Goal: Task Accomplishment & Management: Manage account settings

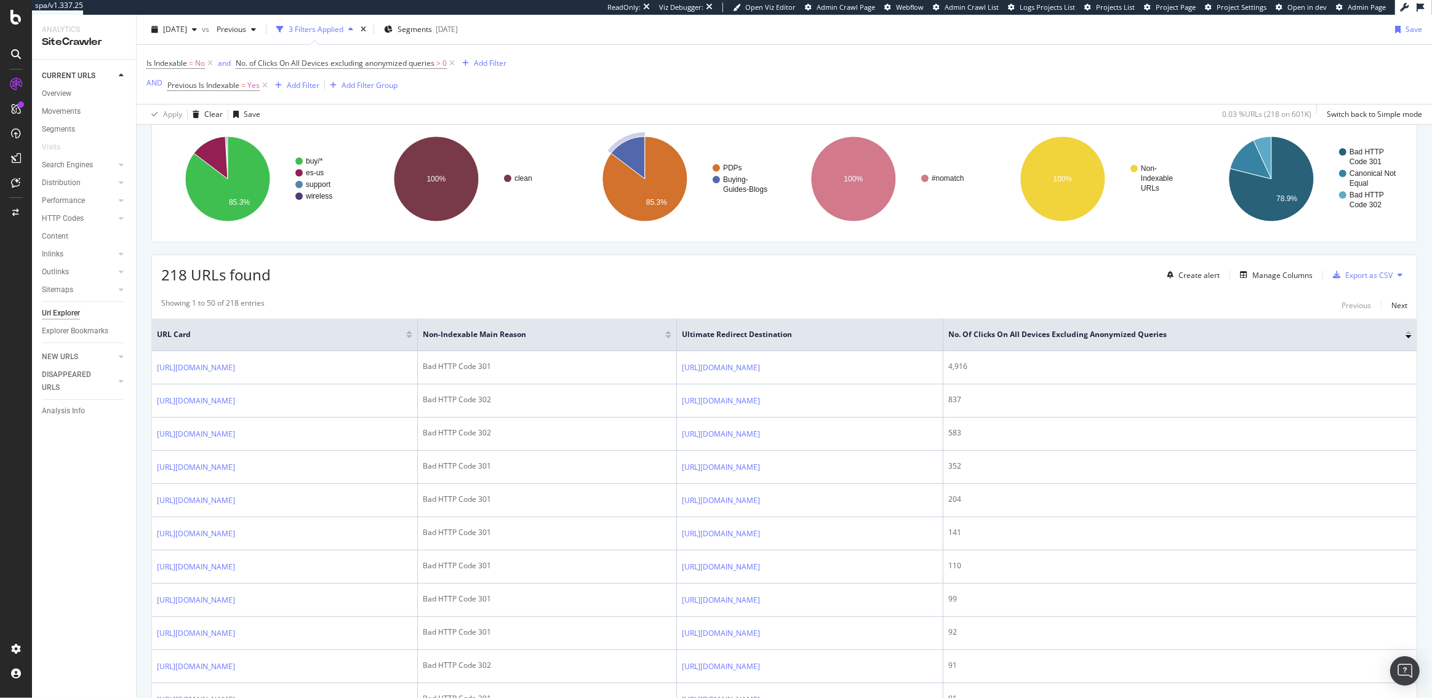
scroll to position [98, 0]
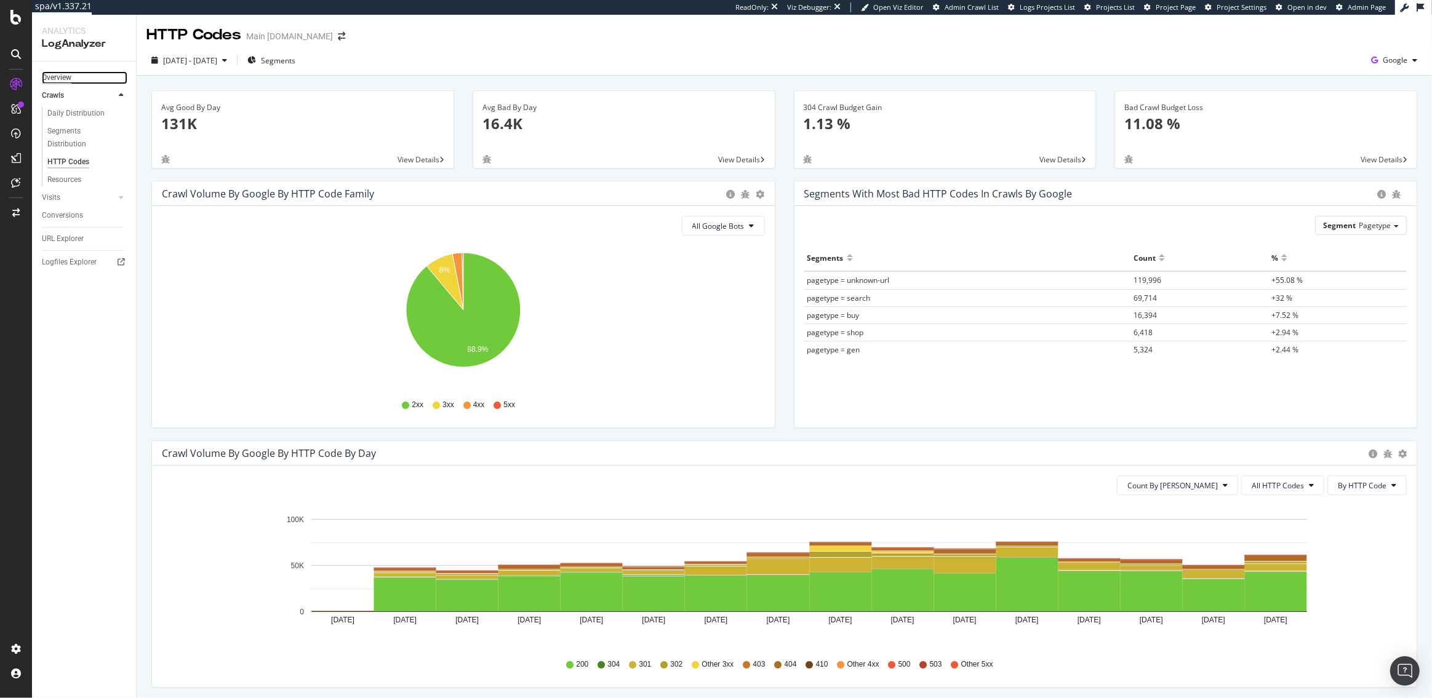
click at [65, 74] on div "Overview" at bounding box center [57, 77] width 30 height 13
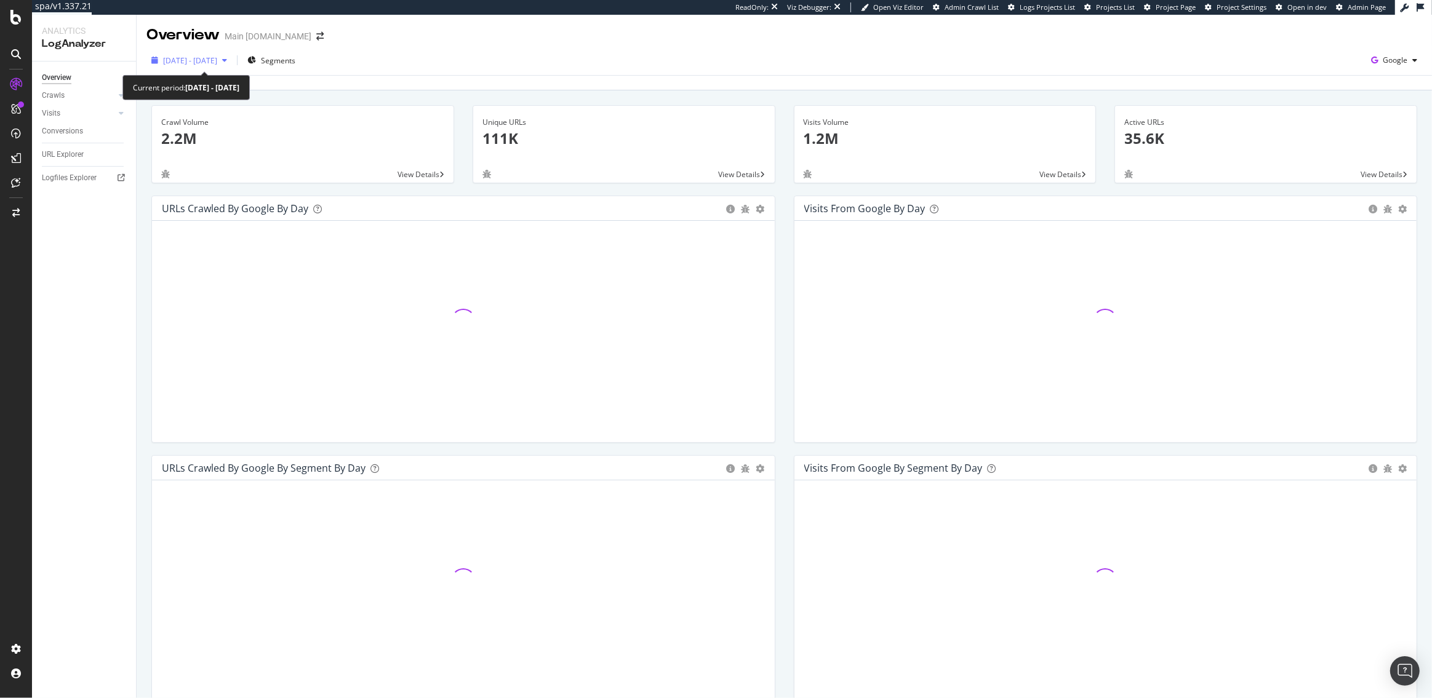
click at [206, 62] on span "2025 Aug. 21st - Sep. 4th" at bounding box center [190, 60] width 54 height 10
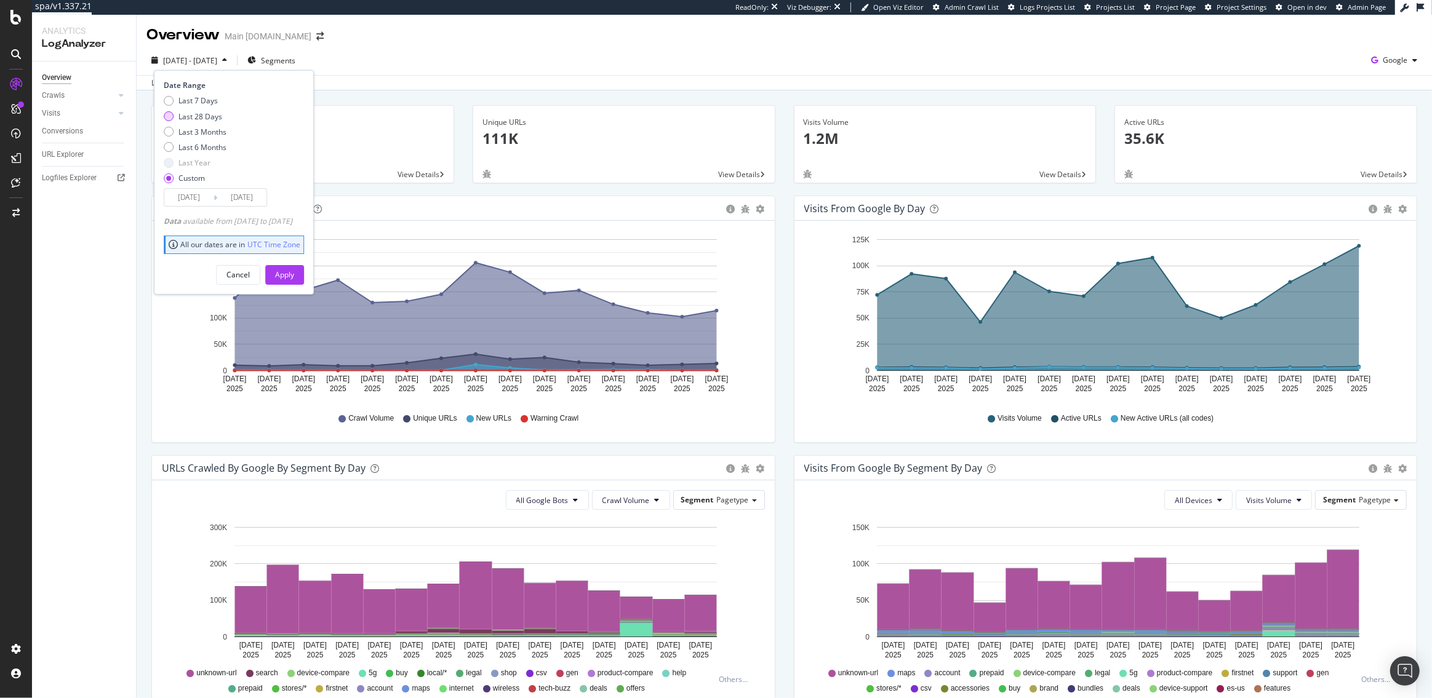
click at [199, 118] on div "Last 28 Days" at bounding box center [200, 116] width 44 height 10
type input "2025/08/14"
type input "2025/09/10"
click at [294, 273] on div "Apply" at bounding box center [284, 274] width 19 height 10
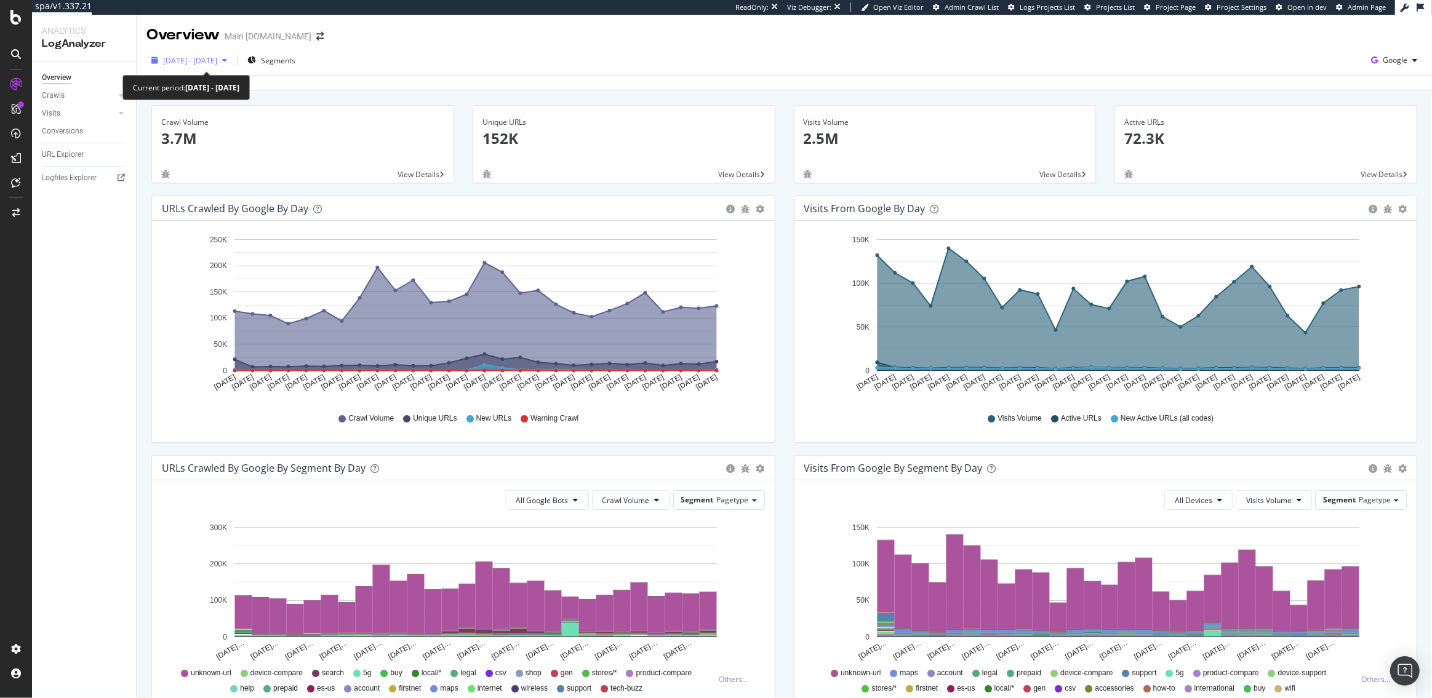
click at [199, 62] on span "2025 Aug. 14th - Sep. 10th" at bounding box center [190, 60] width 54 height 10
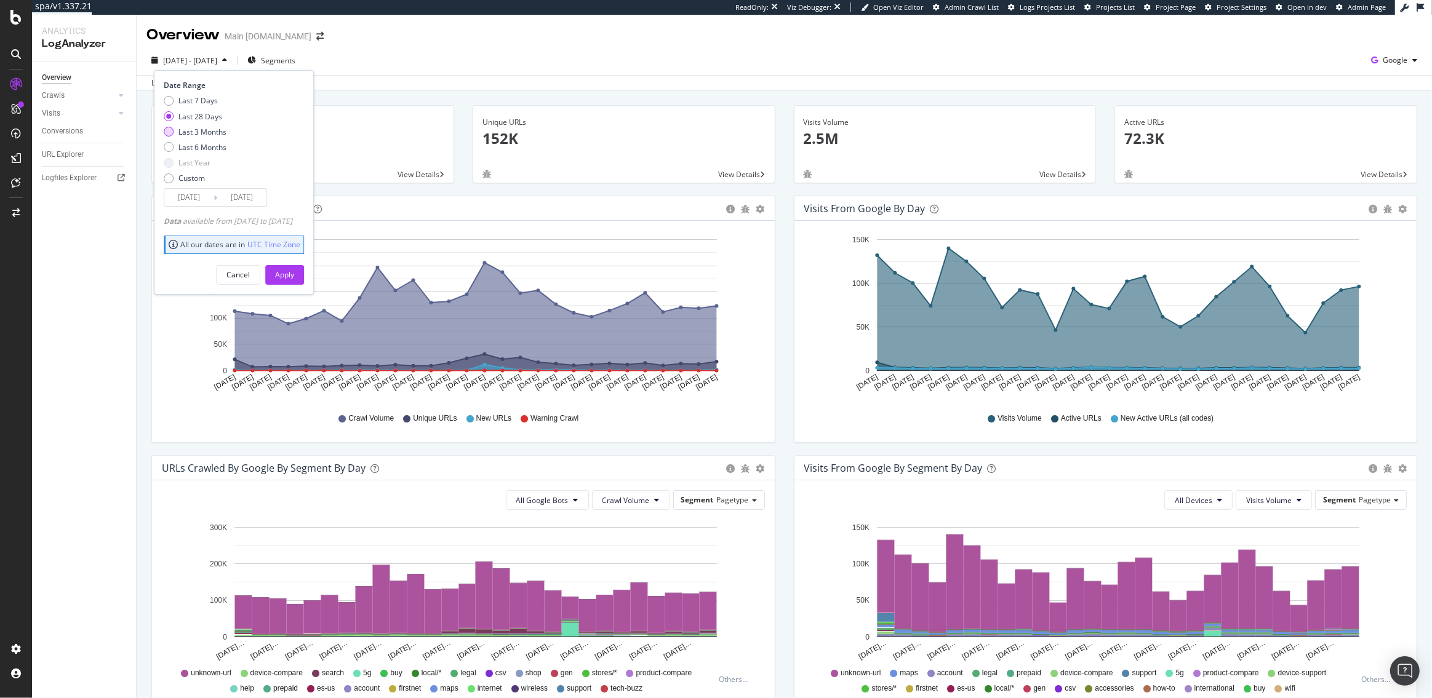
click at [196, 134] on div "Last 3 Months" at bounding box center [202, 132] width 48 height 10
type input "2025/06/11"
click at [294, 274] on div "Apply" at bounding box center [284, 274] width 19 height 10
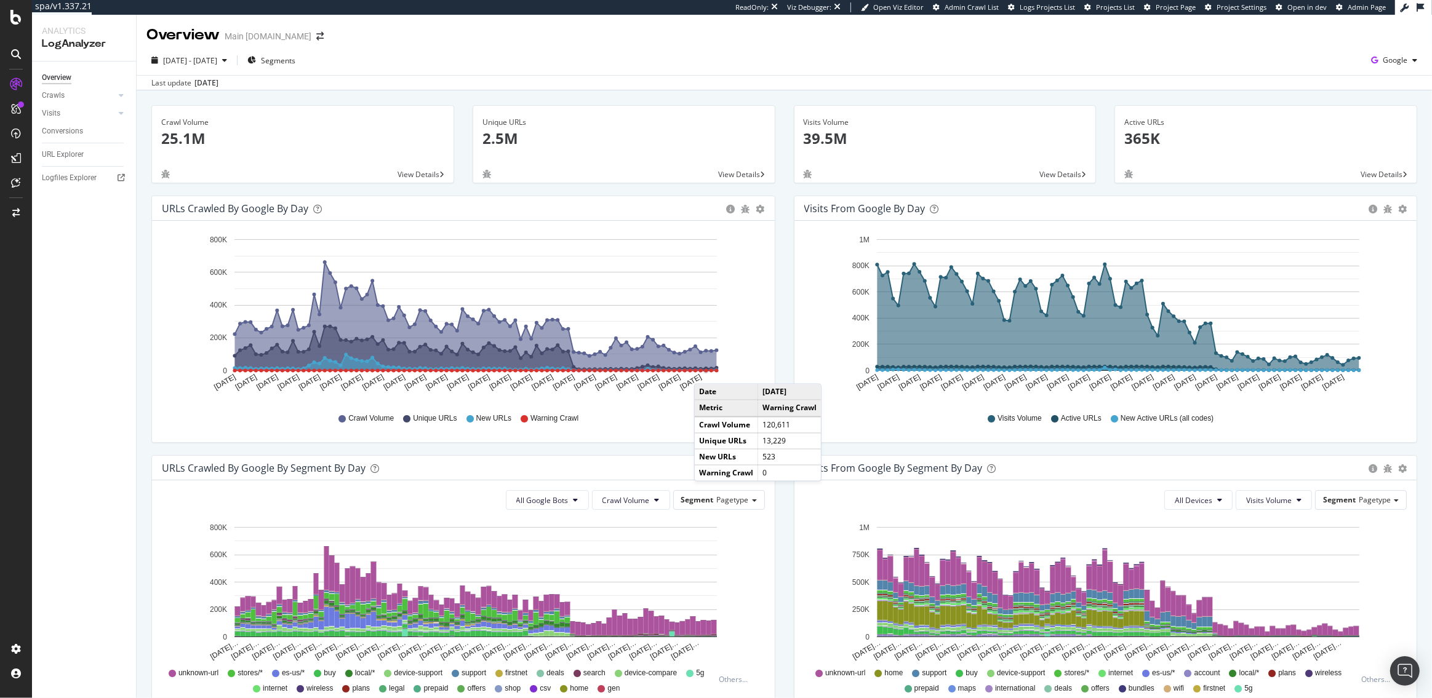
scroll to position [234, 0]
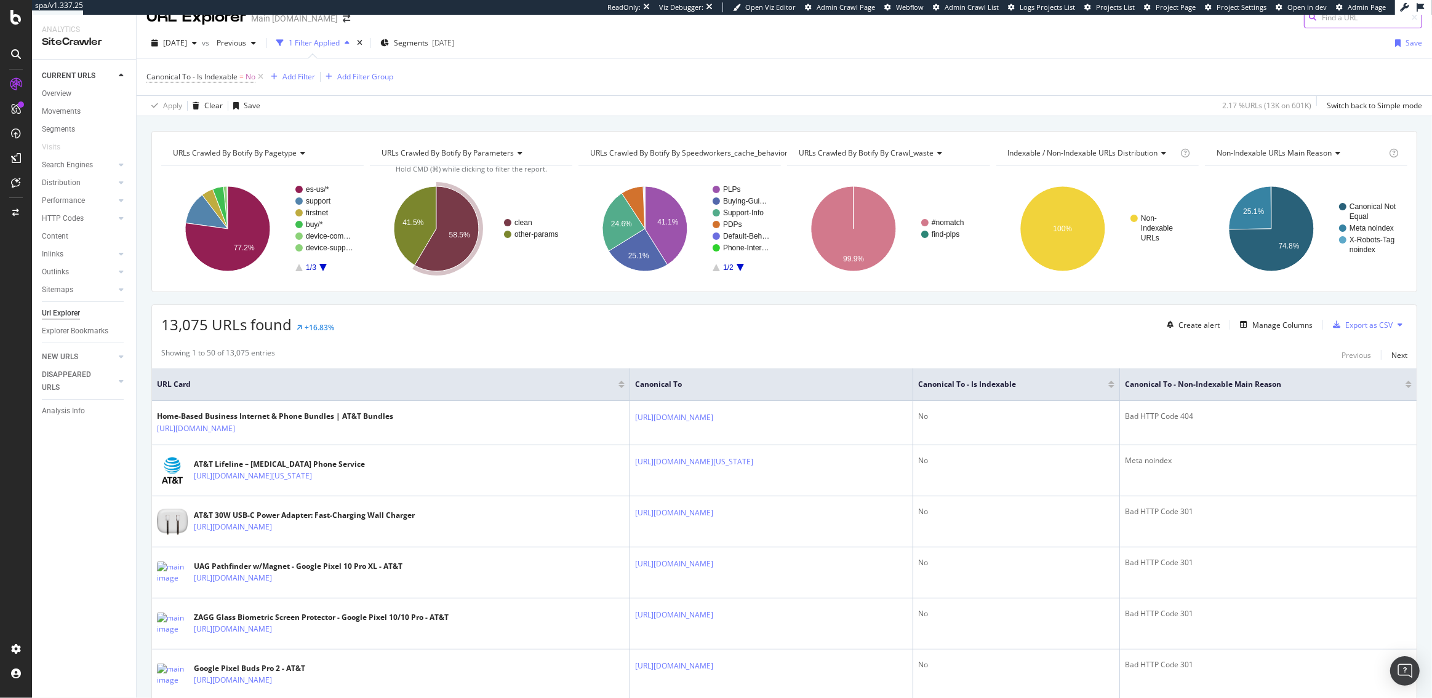
scroll to position [25, 0]
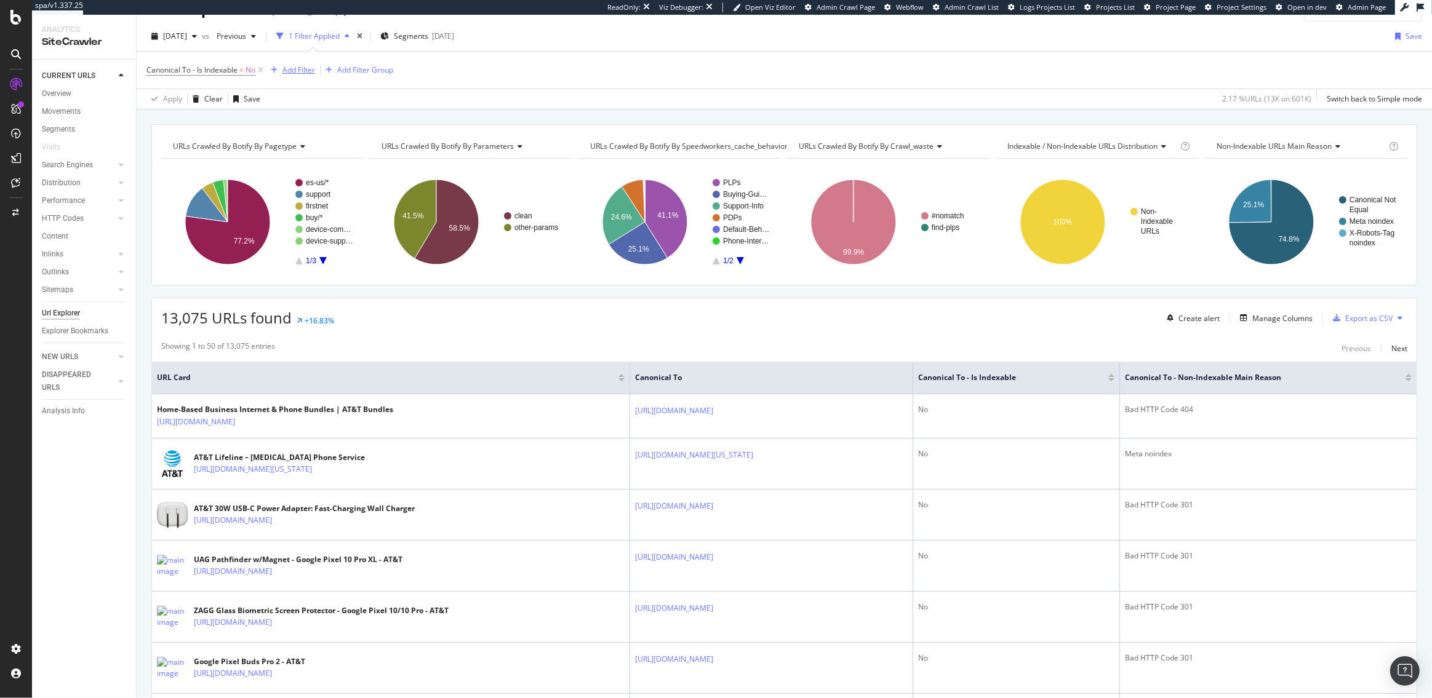
click at [302, 68] on div "Add Filter" at bounding box center [298, 70] width 33 height 10
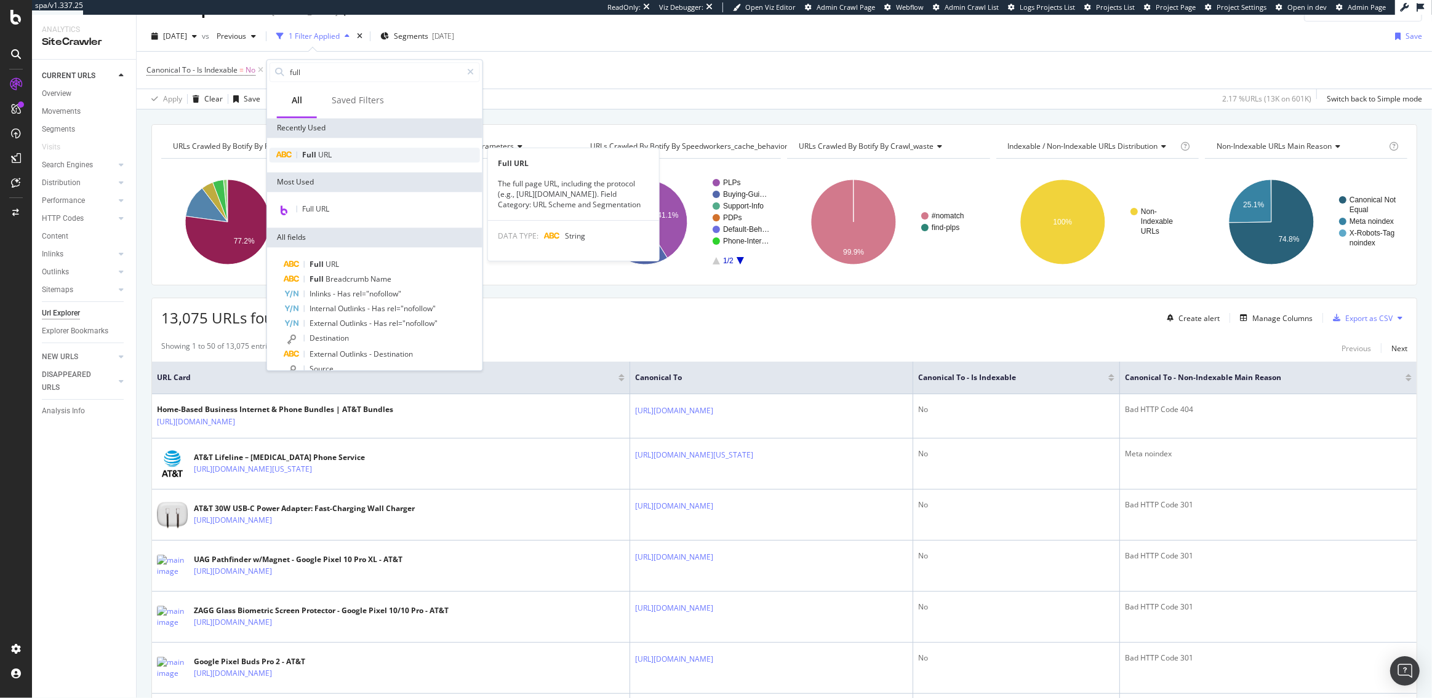
type input "full"
click at [341, 154] on div "Full URL" at bounding box center [374, 155] width 210 height 15
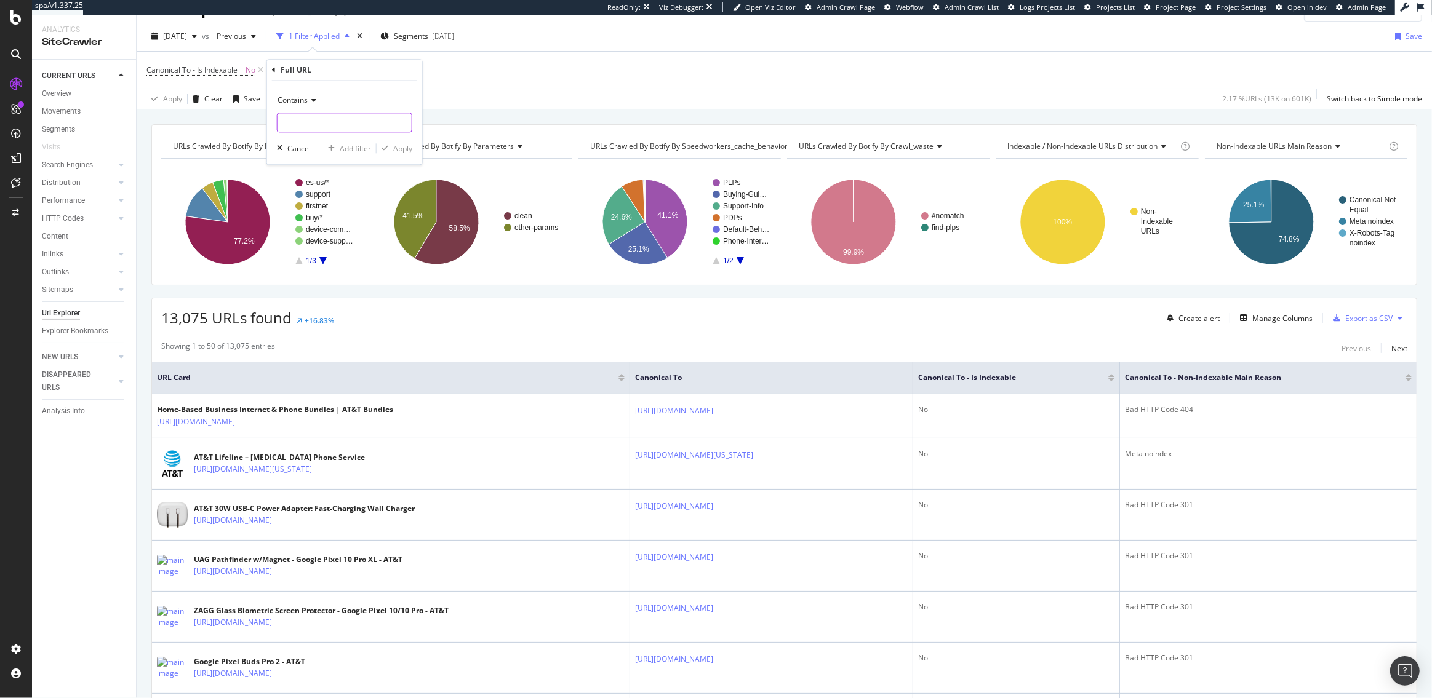
click at [312, 123] on input "text" at bounding box center [344, 123] width 134 height 20
type input "/phones/"
click at [406, 147] on div "Apply" at bounding box center [402, 148] width 19 height 10
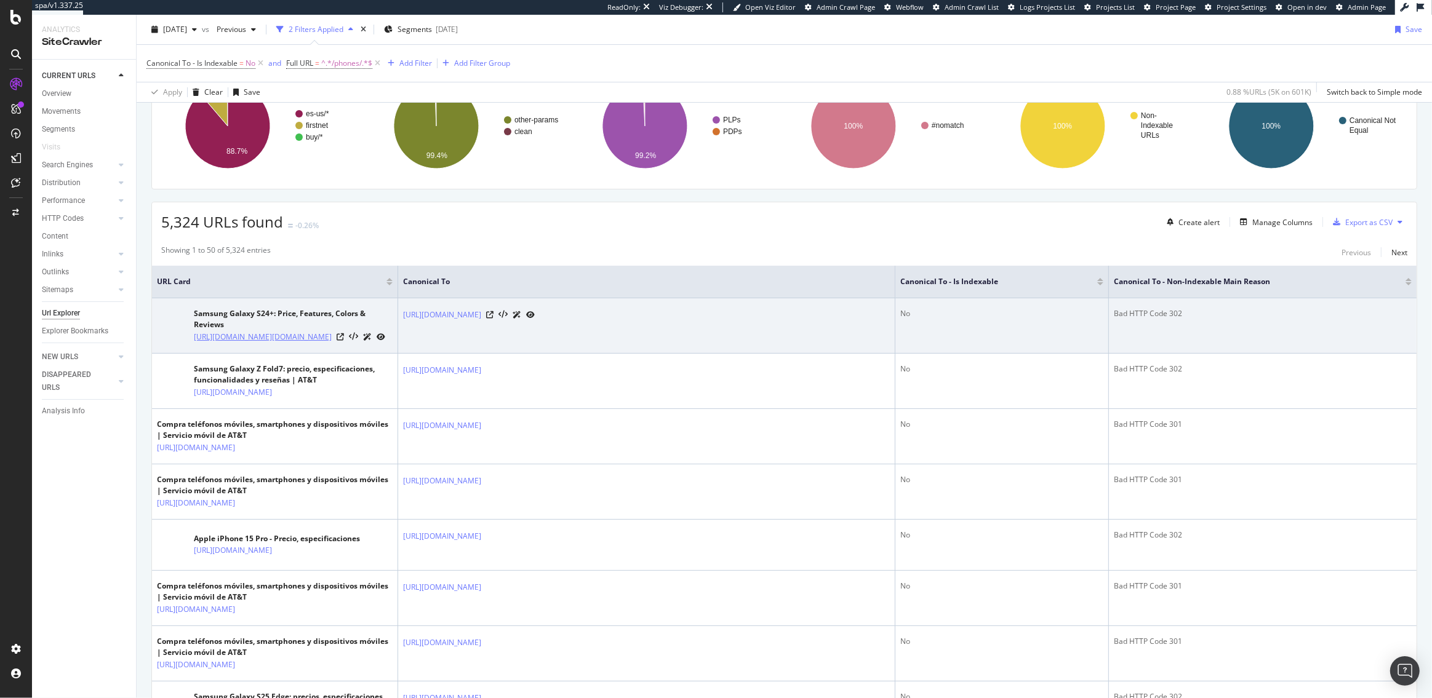
scroll to position [111, 0]
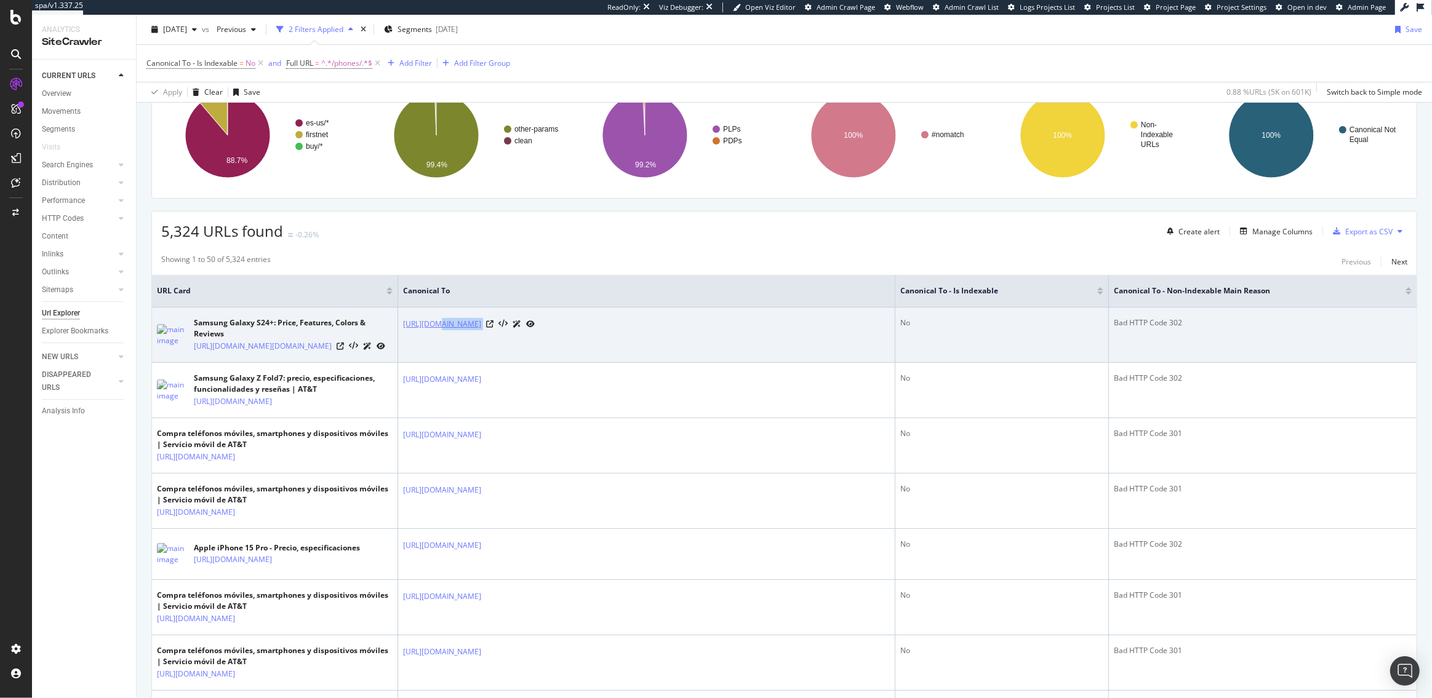
drag, startPoint x: 625, startPoint y: 327, endPoint x: 436, endPoint y: 319, distance: 189.0
click at [436, 319] on div "https://www.att.com/buy/phones/samsung-galaxy-s24plus.html" at bounding box center [646, 323] width 487 height 13
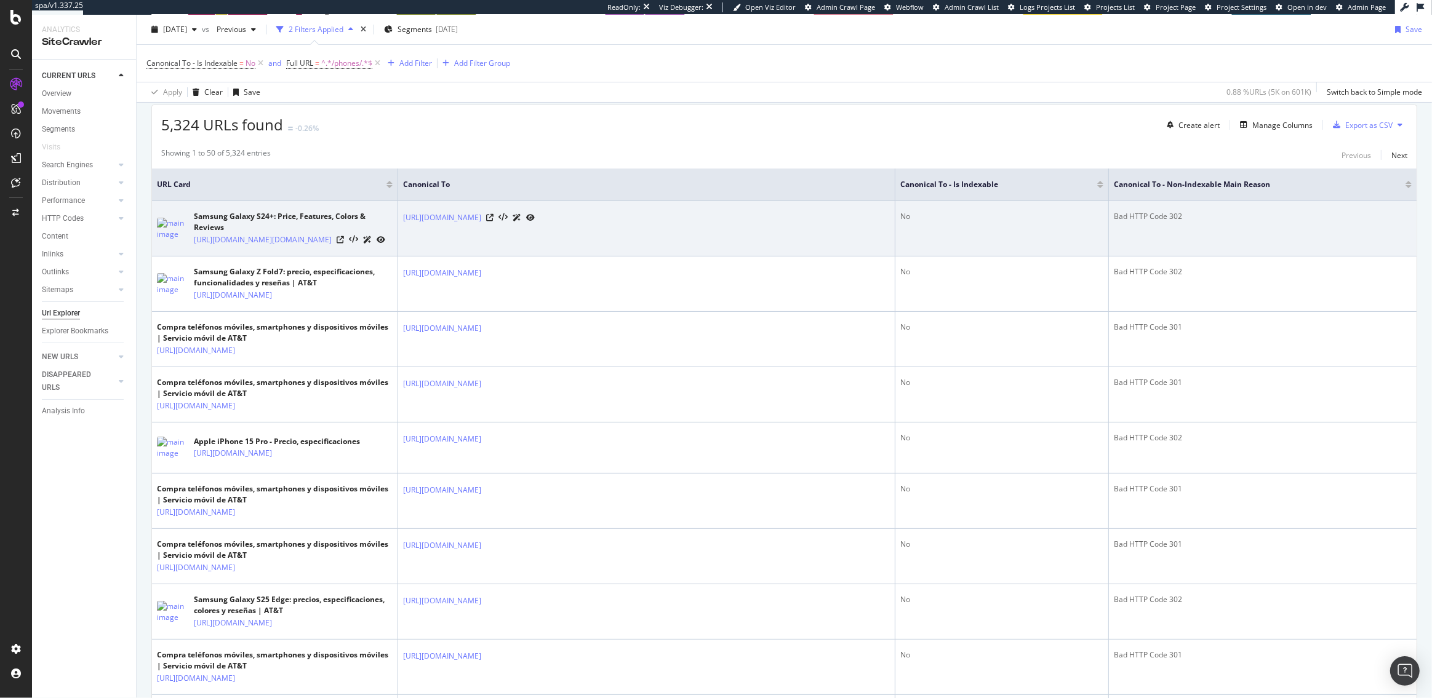
scroll to position [275, 0]
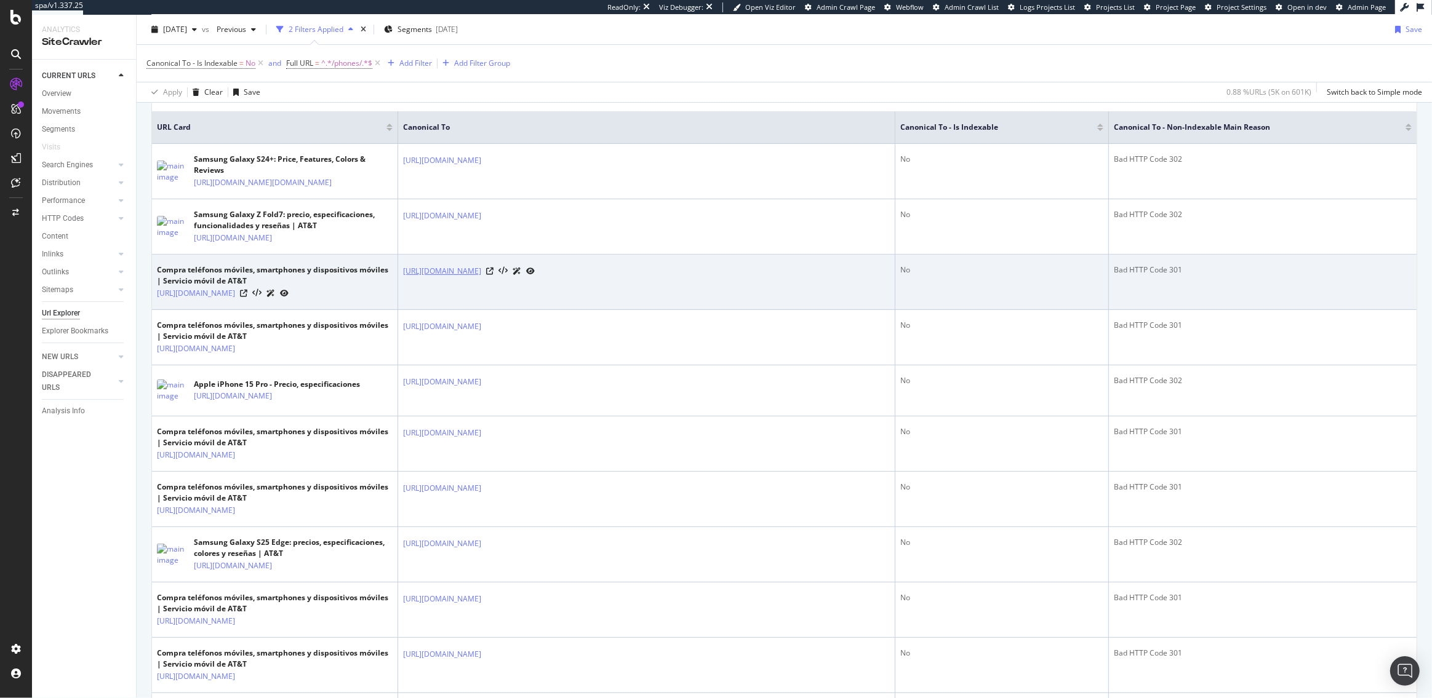
drag, startPoint x: 566, startPoint y: 429, endPoint x: 409, endPoint y: 432, distance: 157.5
click at [409, 277] on div "https://www.att.com/es-us//es-us/buy/phones/" at bounding box center [646, 271] width 487 height 13
click at [399, 310] on td "https://www.att.com/es-us//es-us/buy/phones/" at bounding box center [646, 282] width 497 height 55
drag, startPoint x: 566, startPoint y: 429, endPoint x: 471, endPoint y: 429, distance: 95.4
click at [471, 277] on div "https://www.att.com/es-us//es-us/buy/phones/" at bounding box center [646, 271] width 487 height 13
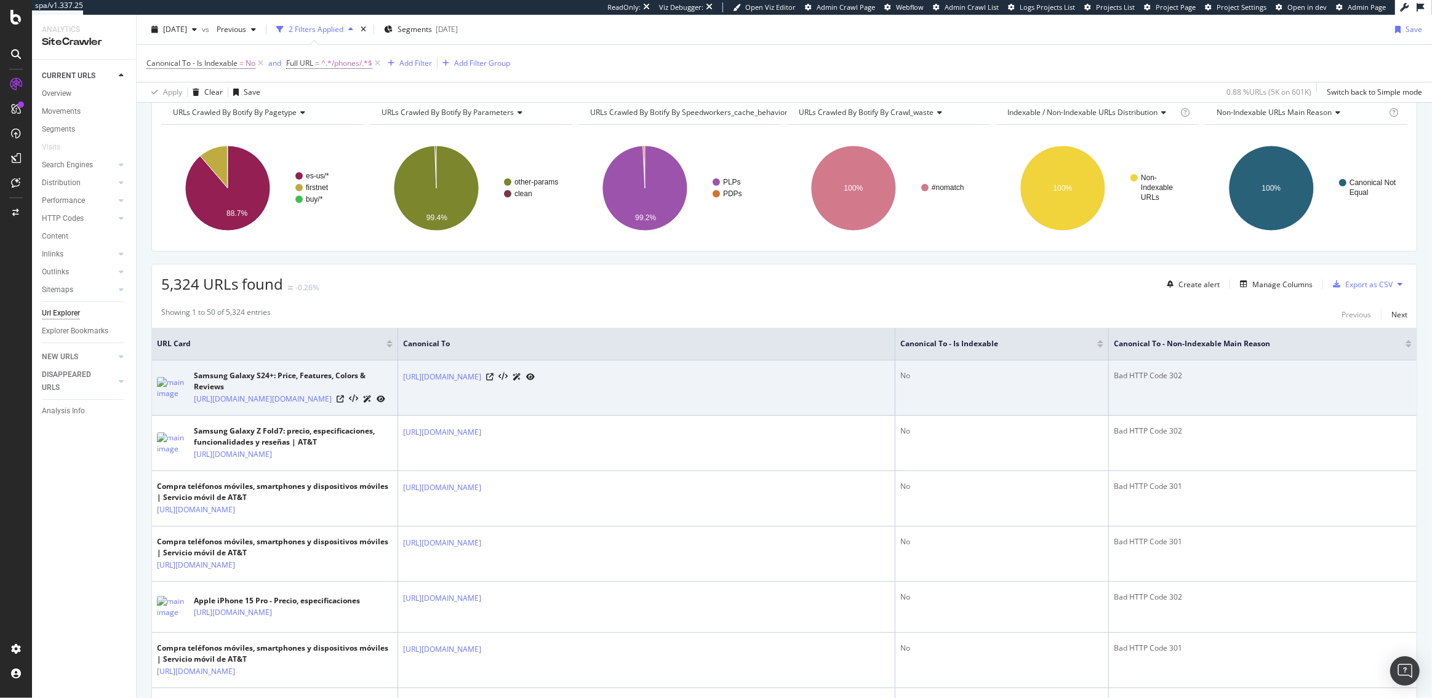
scroll to position [0, 0]
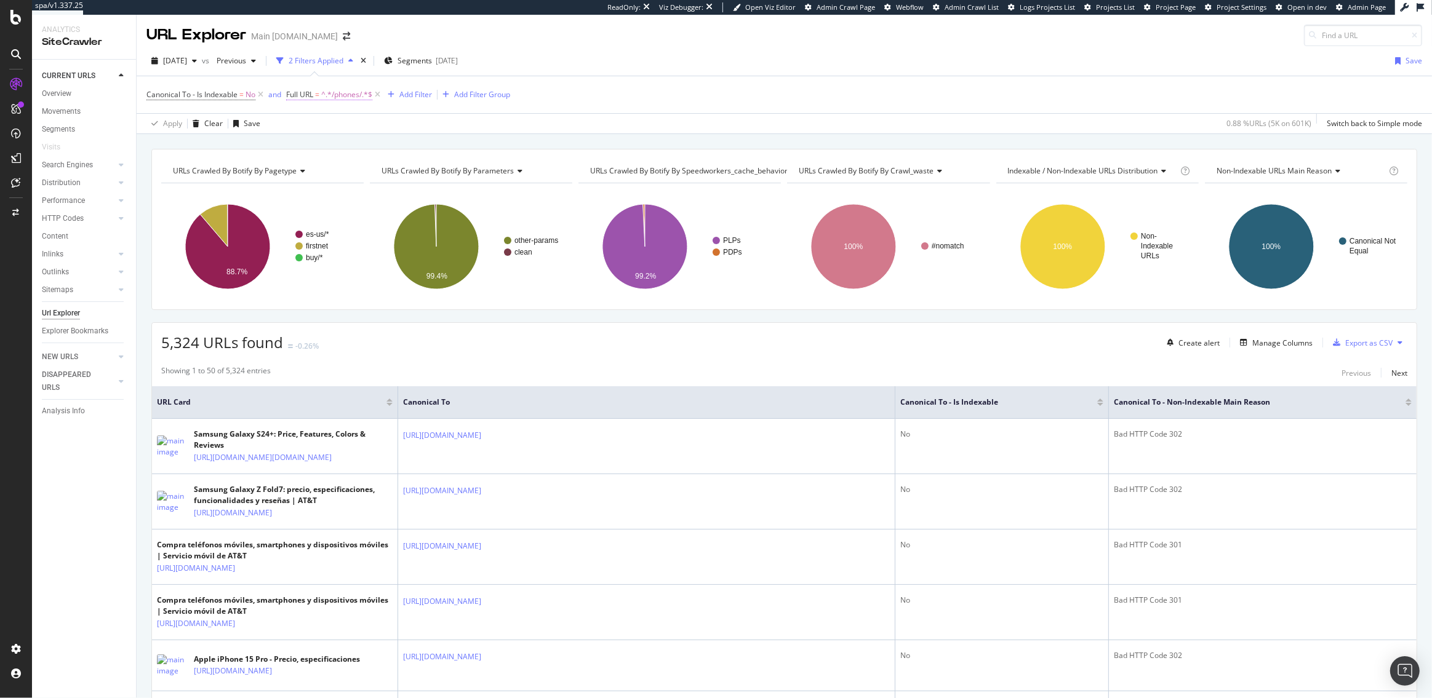
click at [322, 98] on span "^.*/phones/.*$" at bounding box center [346, 94] width 51 height 17
click at [320, 146] on input "/phones/" at bounding box center [356, 146] width 116 height 20
click at [332, 146] on input "/phones/" at bounding box center [356, 146] width 116 height 20
type input "/accessories/"
click at [420, 172] on div "Apply" at bounding box center [422, 171] width 19 height 10
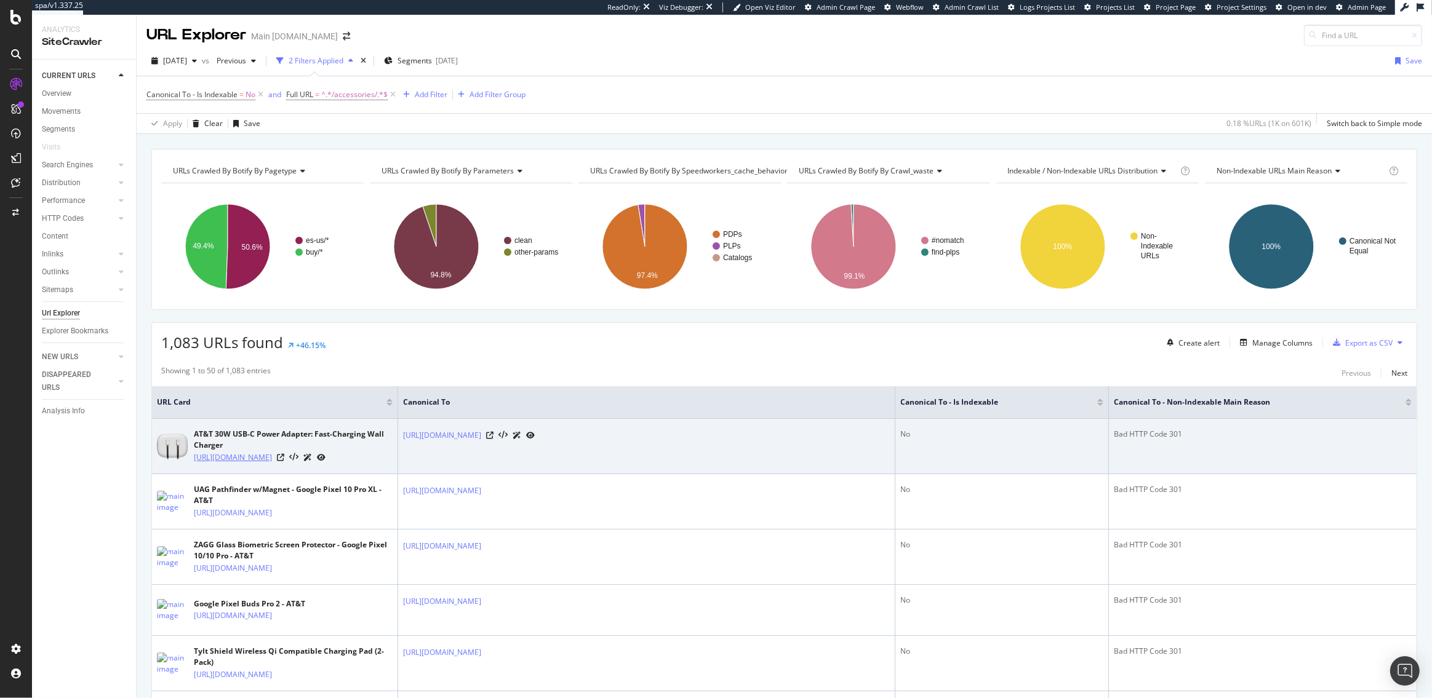
click at [272, 459] on link "[URL][DOMAIN_NAME]" at bounding box center [233, 458] width 78 height 12
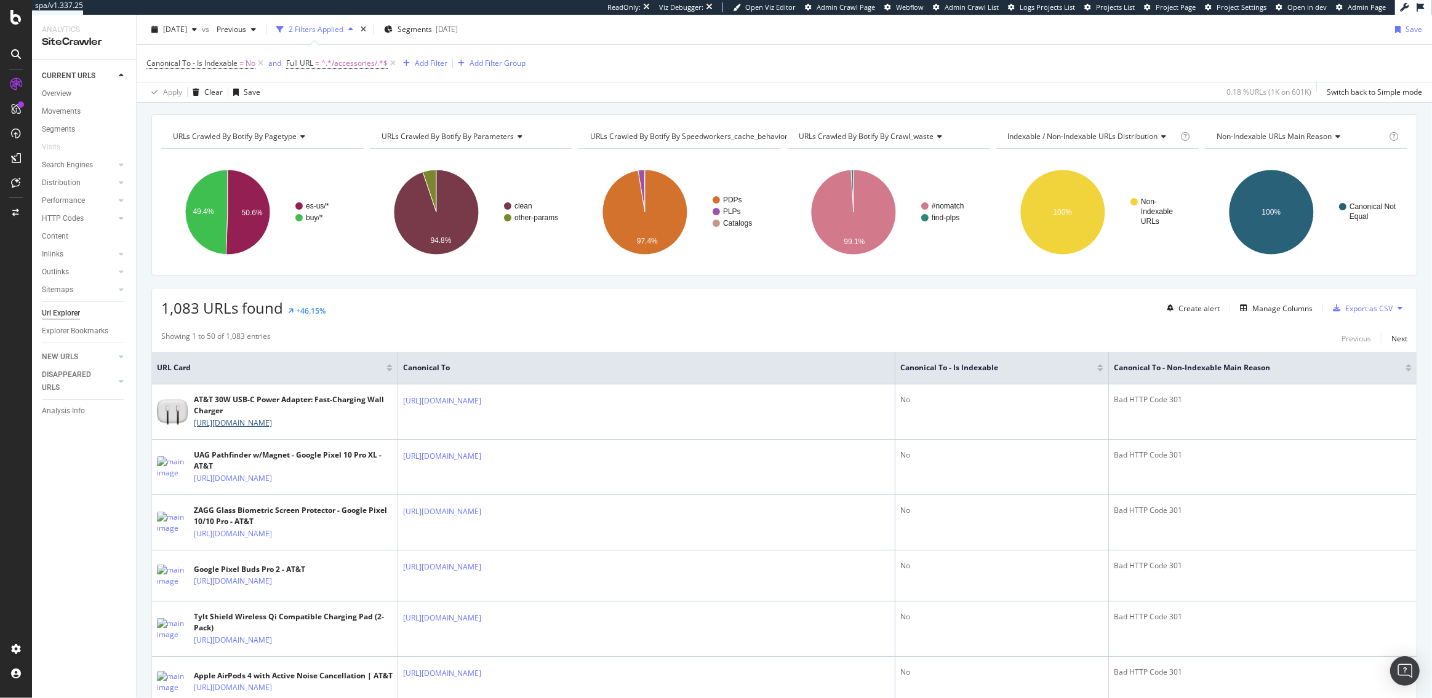
scroll to position [55, 0]
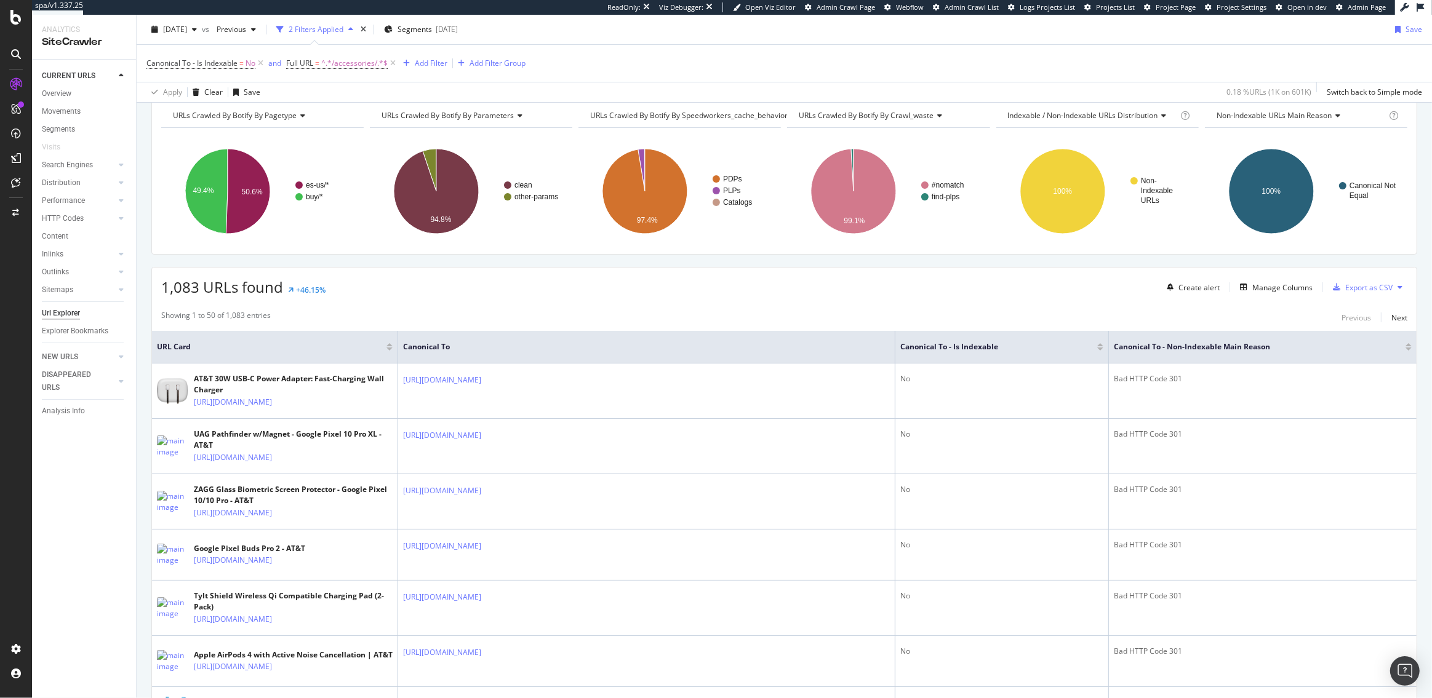
click at [643, 283] on div "1,083 URLs found +46.15% Create alert Manage Columns Export as CSV" at bounding box center [784, 283] width 1264 height 30
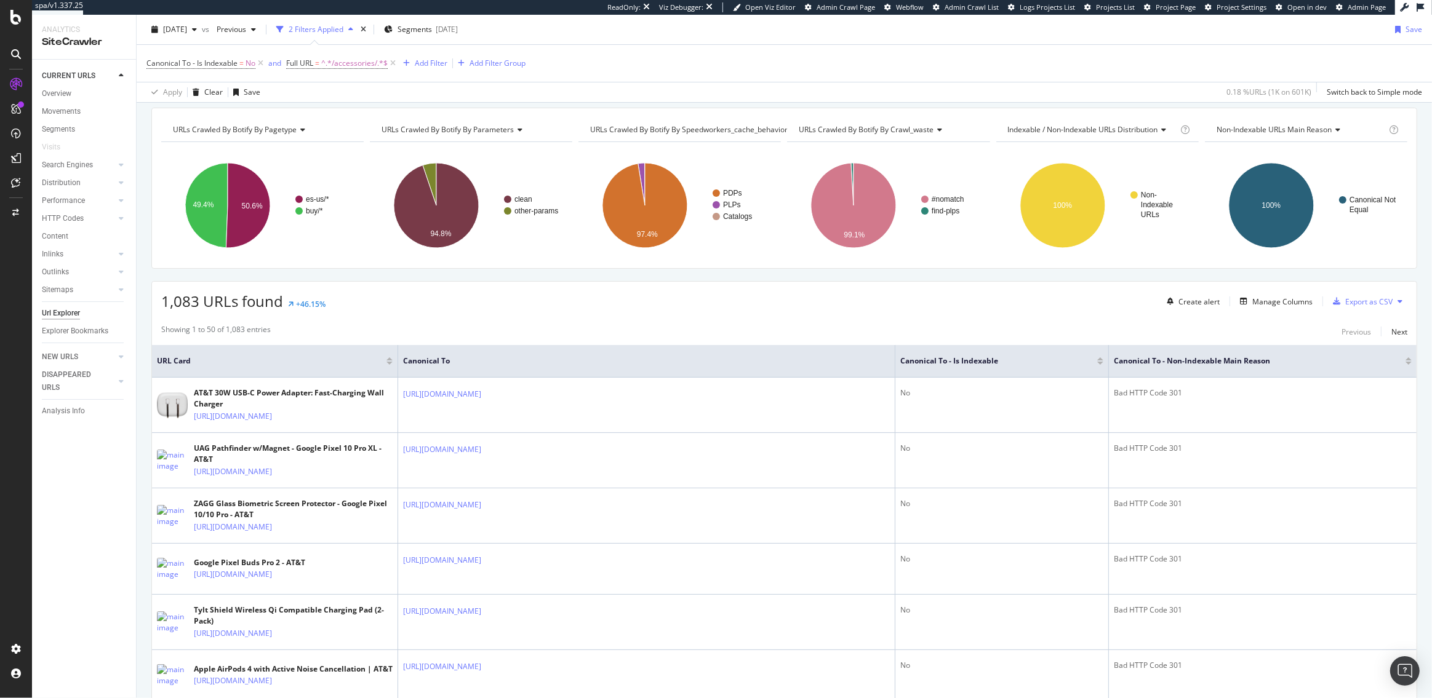
scroll to position [0, 0]
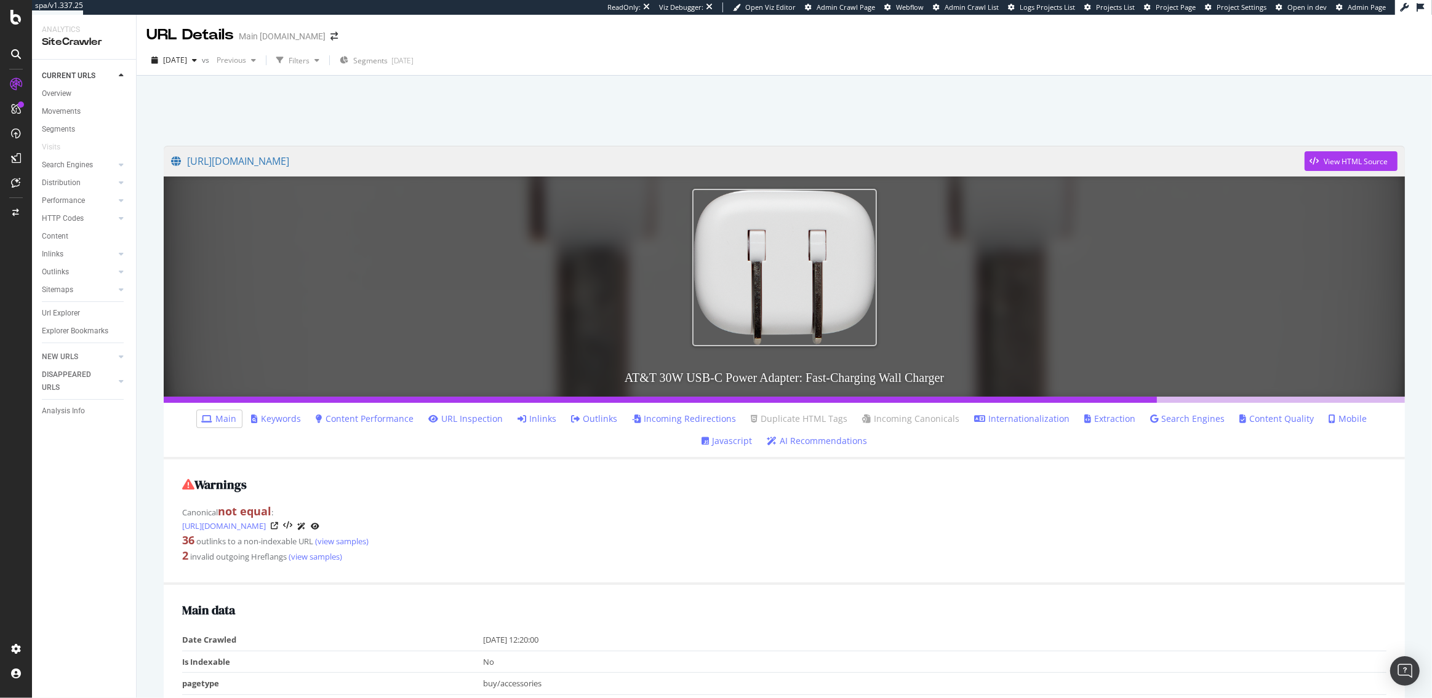
click at [518, 414] on link "Inlinks" at bounding box center [537, 419] width 39 height 12
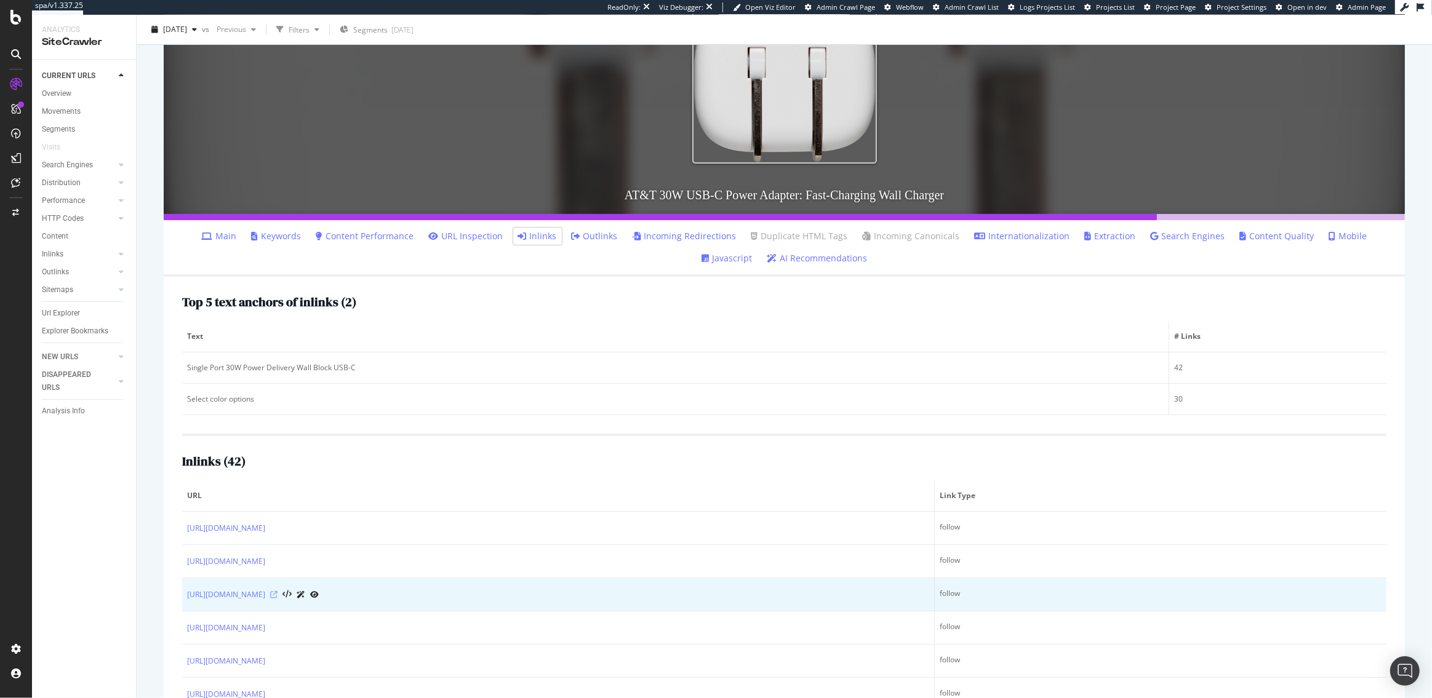
click at [277, 594] on icon at bounding box center [273, 594] width 7 height 7
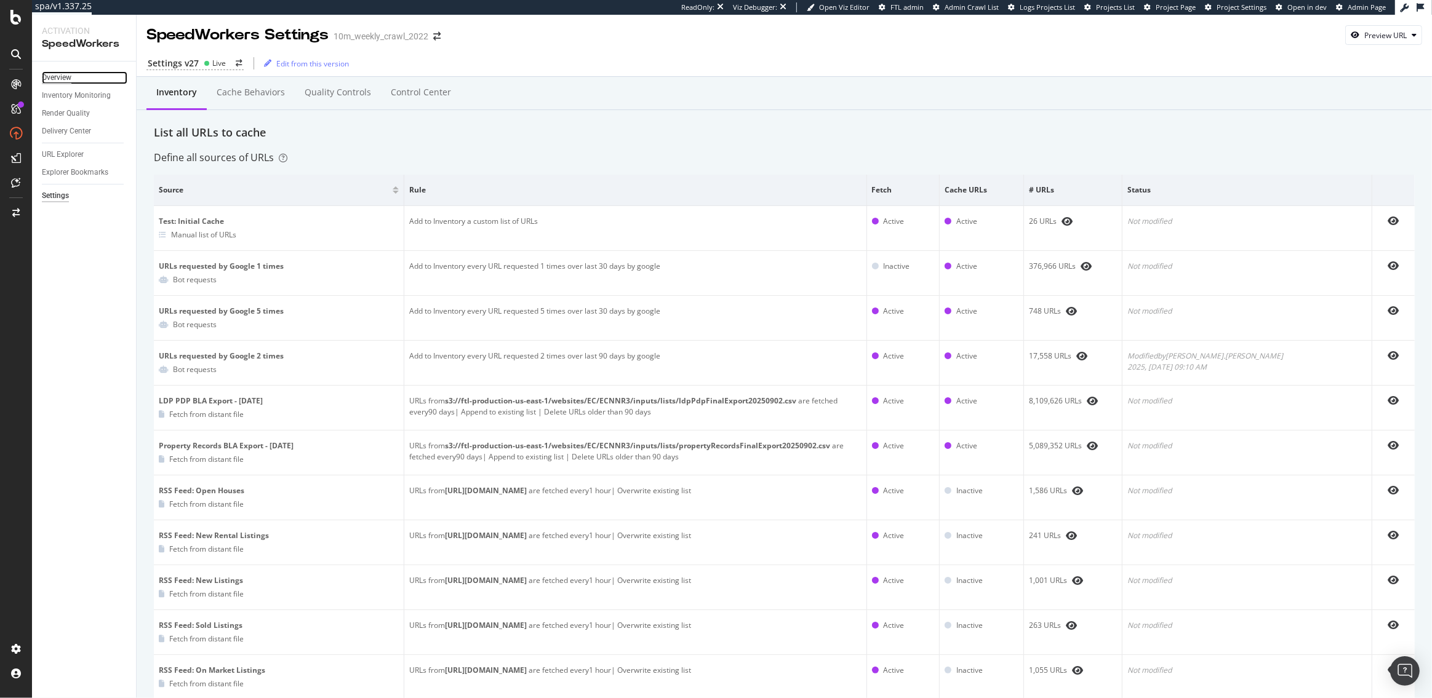
click at [63, 76] on div "Overview" at bounding box center [57, 77] width 30 height 13
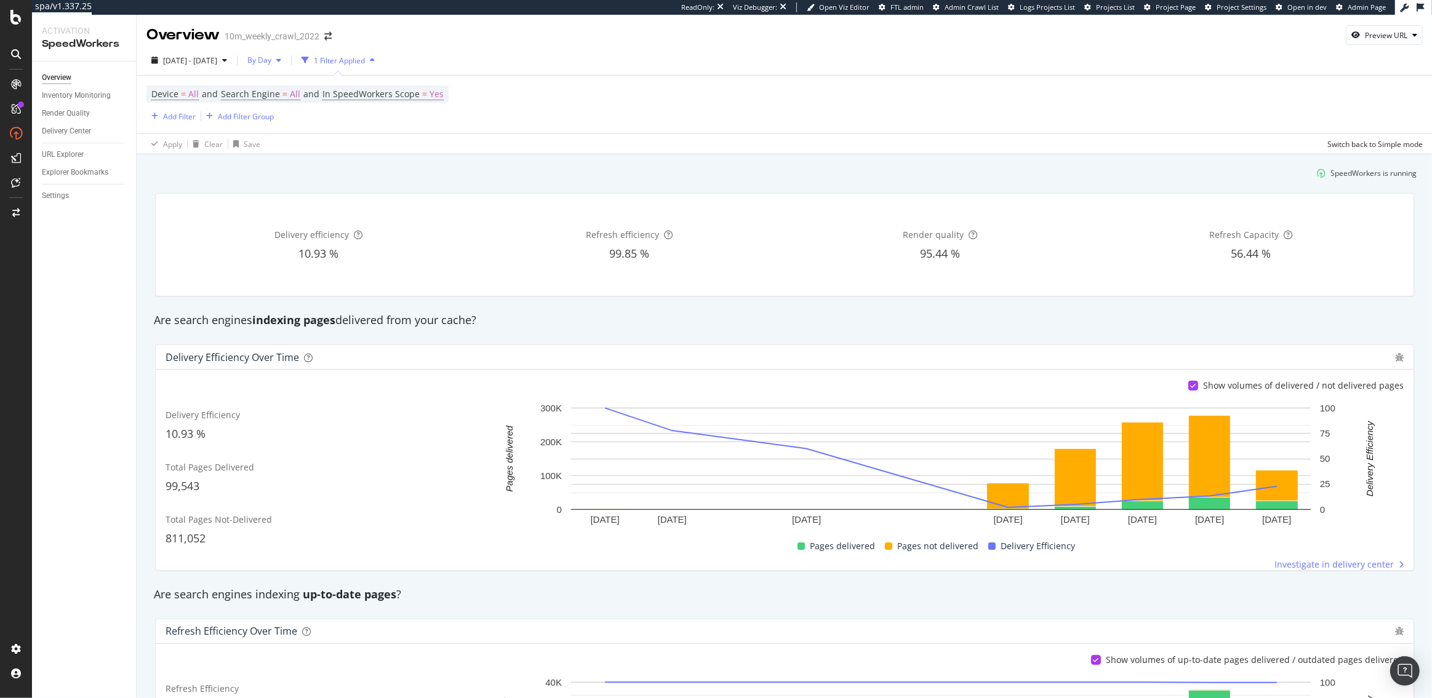
click at [271, 57] on span "By Day" at bounding box center [256, 60] width 29 height 10
click at [294, 84] on span "By Hour" at bounding box center [294, 84] width 33 height 11
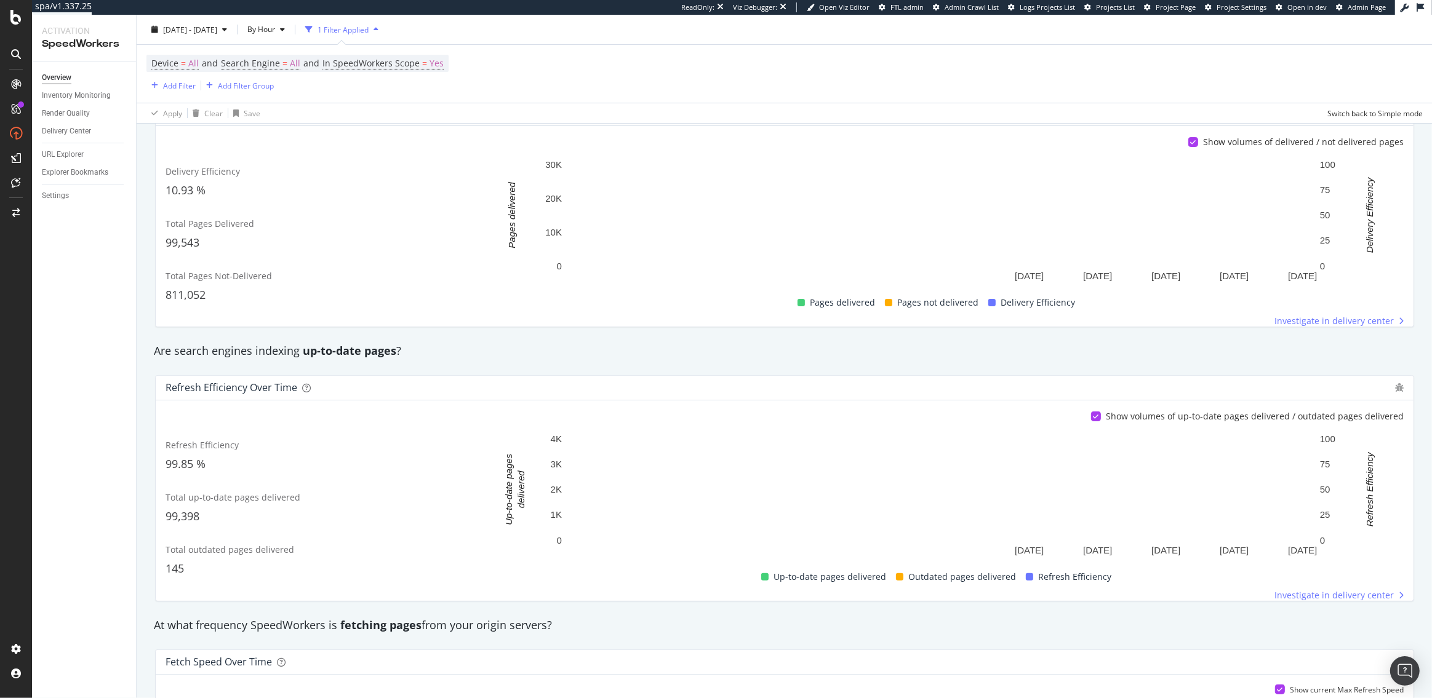
scroll to position [212, 0]
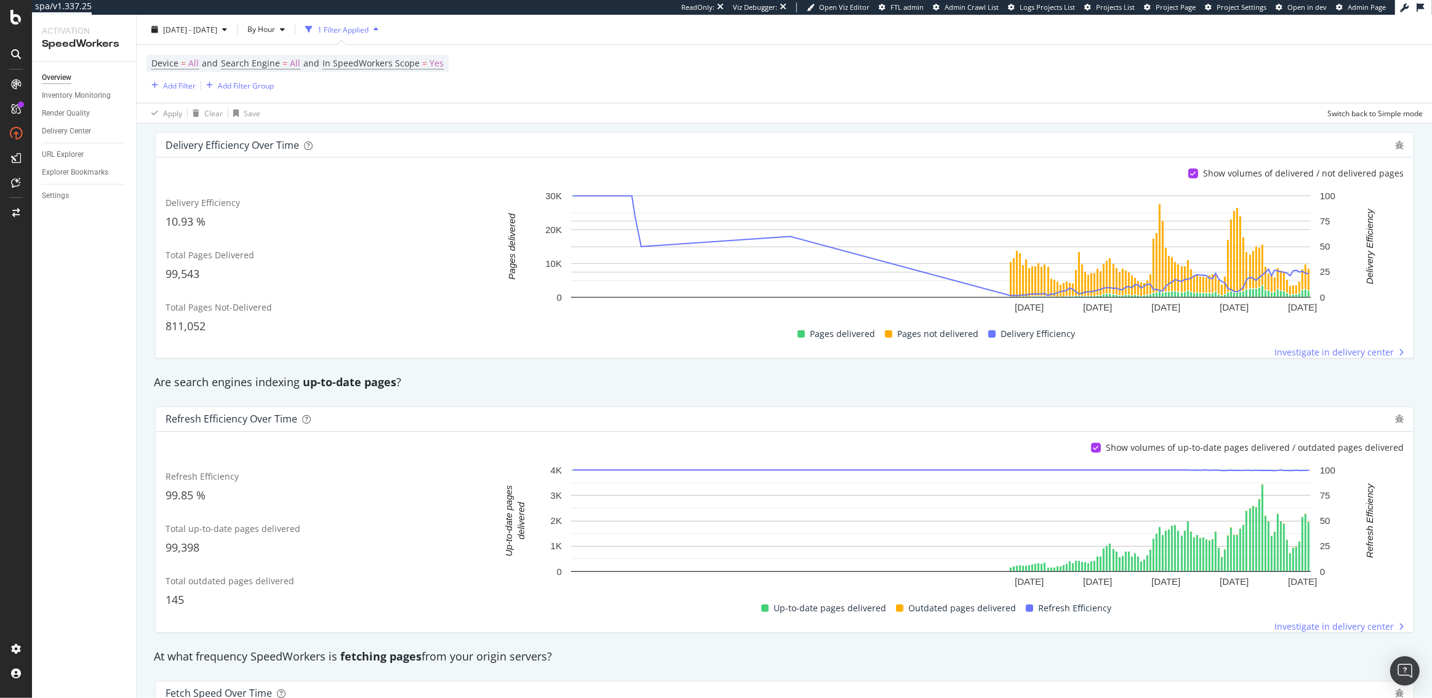
click at [137, 230] on div "SpeedWorkers is running Delivery efficiency 10.93 % Refresh efficiency 99.85 % …" at bounding box center [785, 588] width 1296 height 1292
click at [73, 95] on div "Inventory Monitoring" at bounding box center [76, 95] width 69 height 13
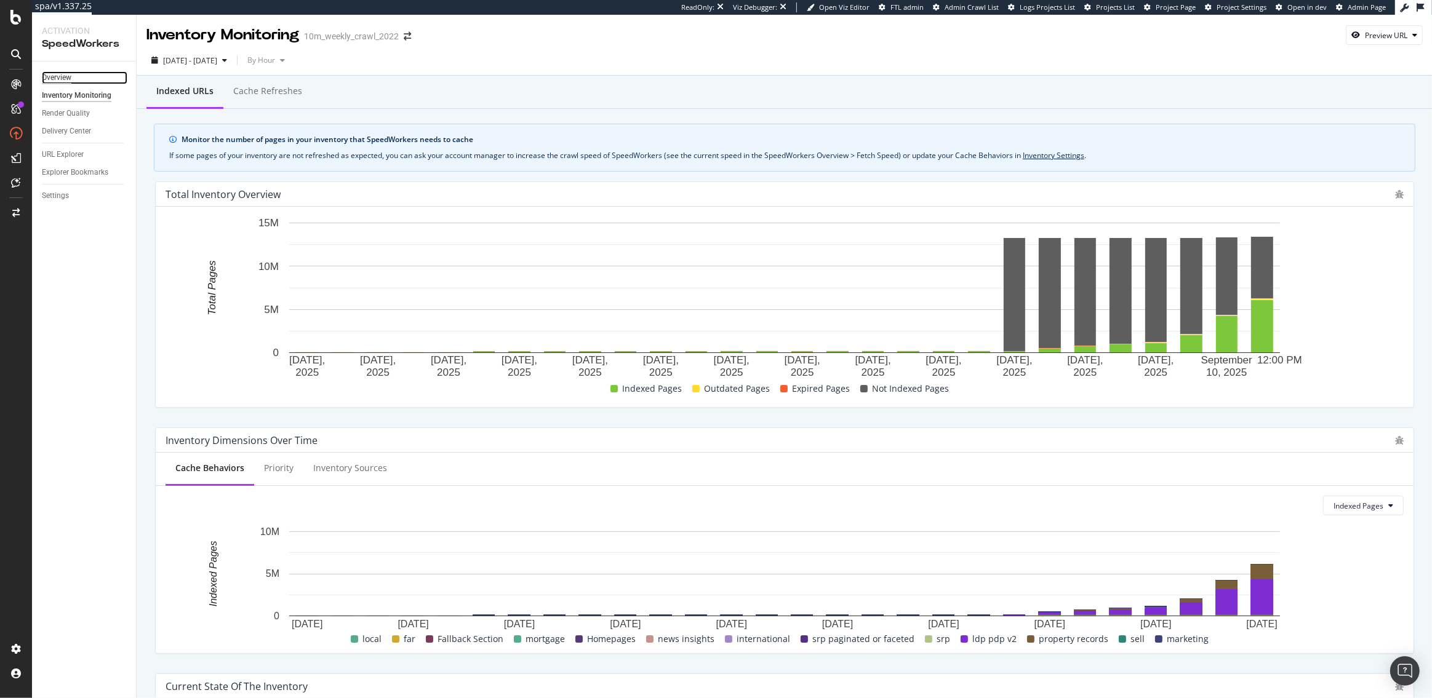
click at [51, 76] on div "Overview" at bounding box center [57, 77] width 30 height 13
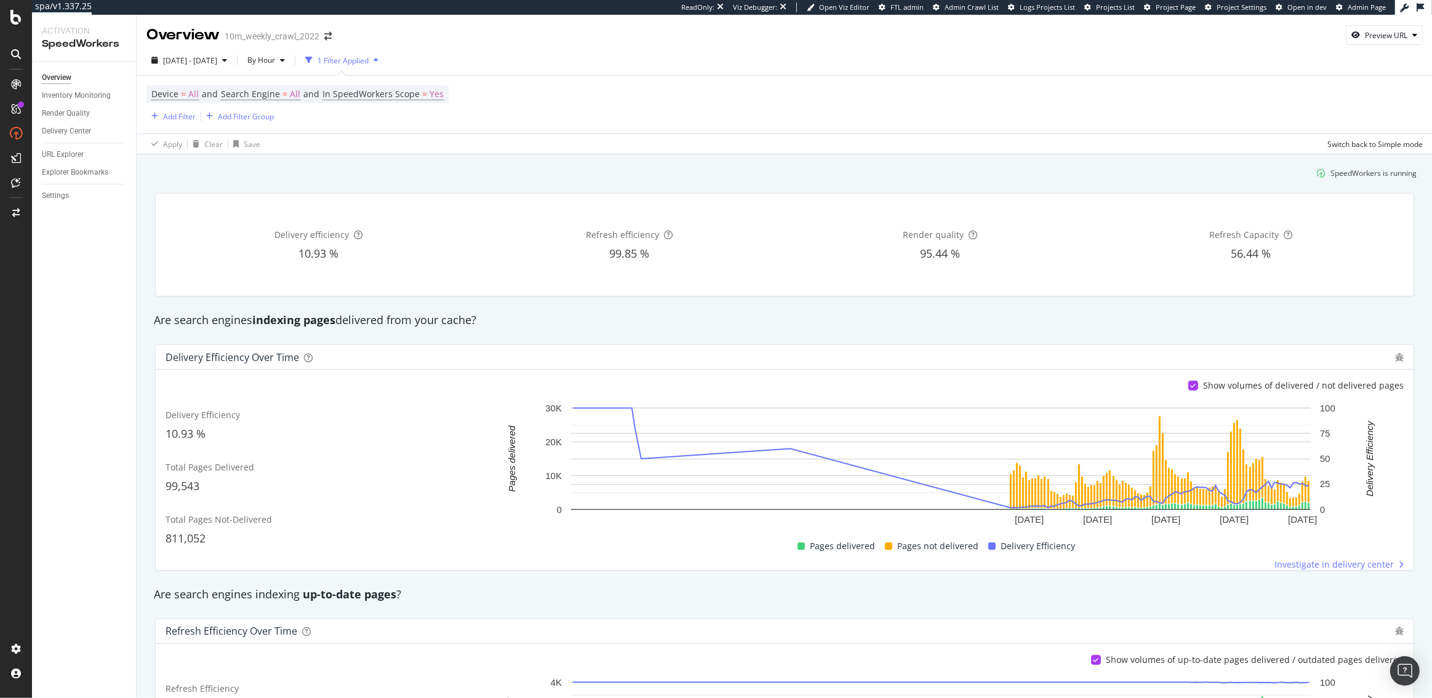
click at [483, 324] on div "Are search engines indexing pages delivered from your cache?" at bounding box center [785, 321] width 1274 height 16
click at [1309, 493] on icon "A chart." at bounding box center [1309, 459] width 0 height 102
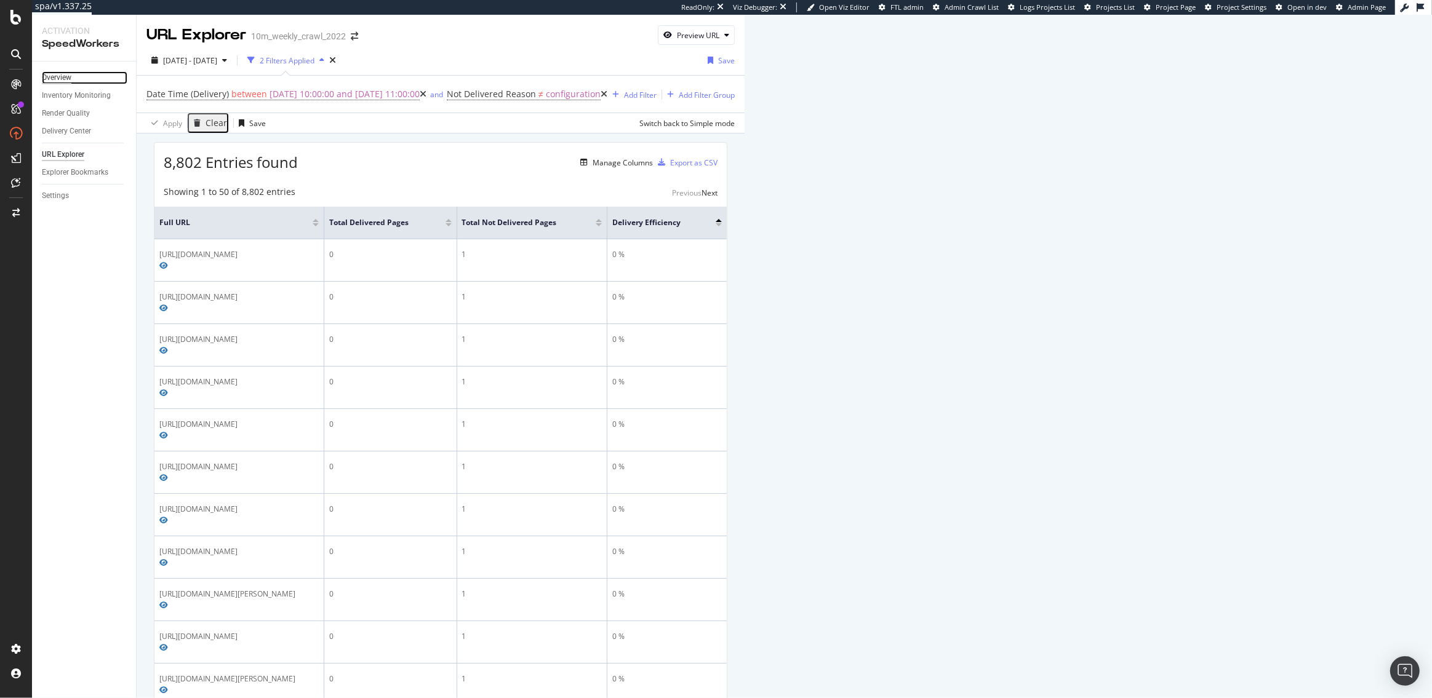
click at [54, 77] on div "Overview" at bounding box center [57, 77] width 30 height 13
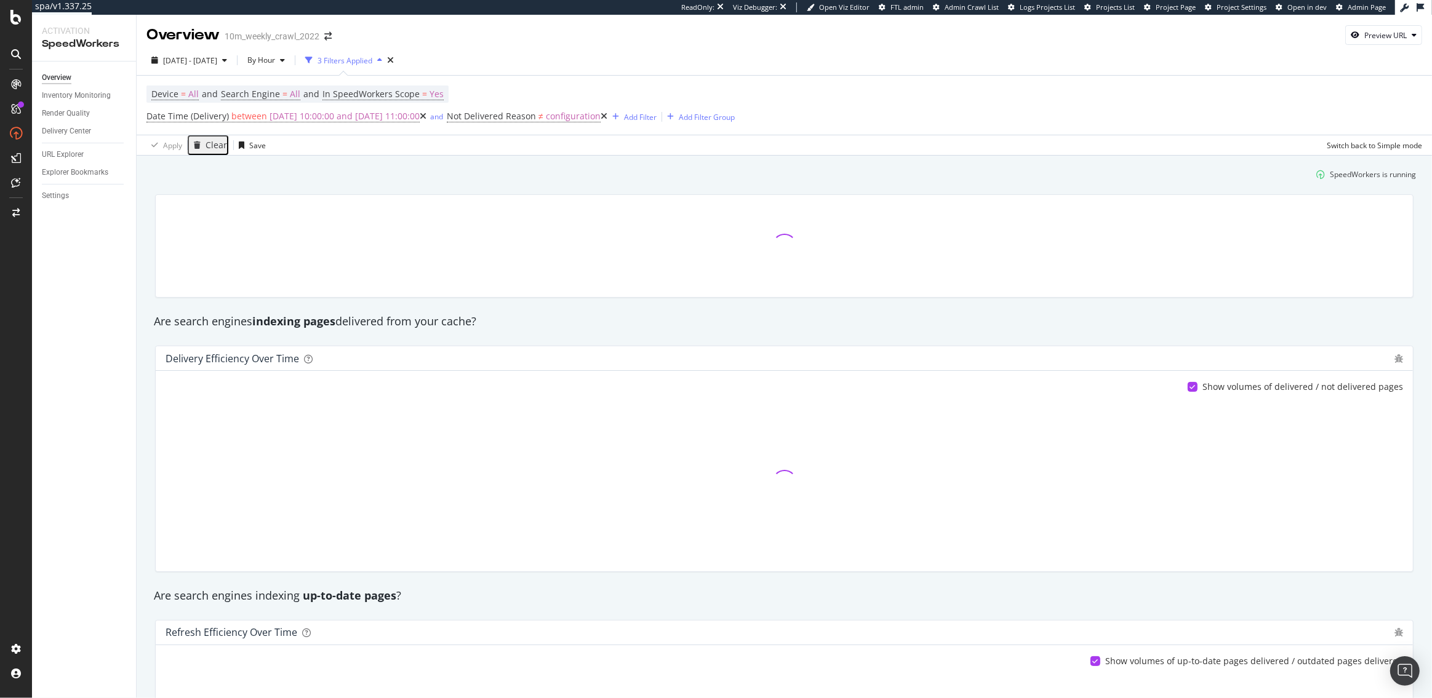
click at [210, 146] on div "Clear" at bounding box center [217, 145] width 22 height 10
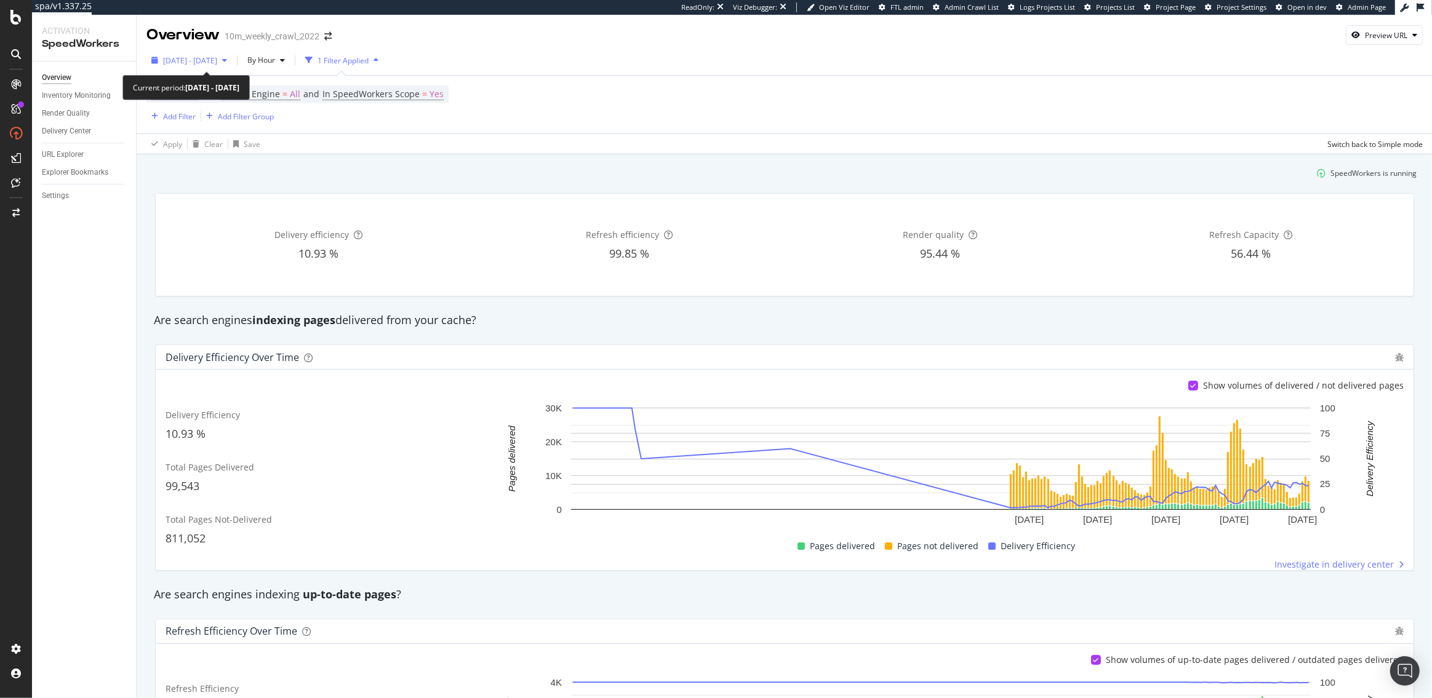
click at [202, 57] on span "2025 Aug. 16th - Sep. 12th" at bounding box center [190, 60] width 54 height 10
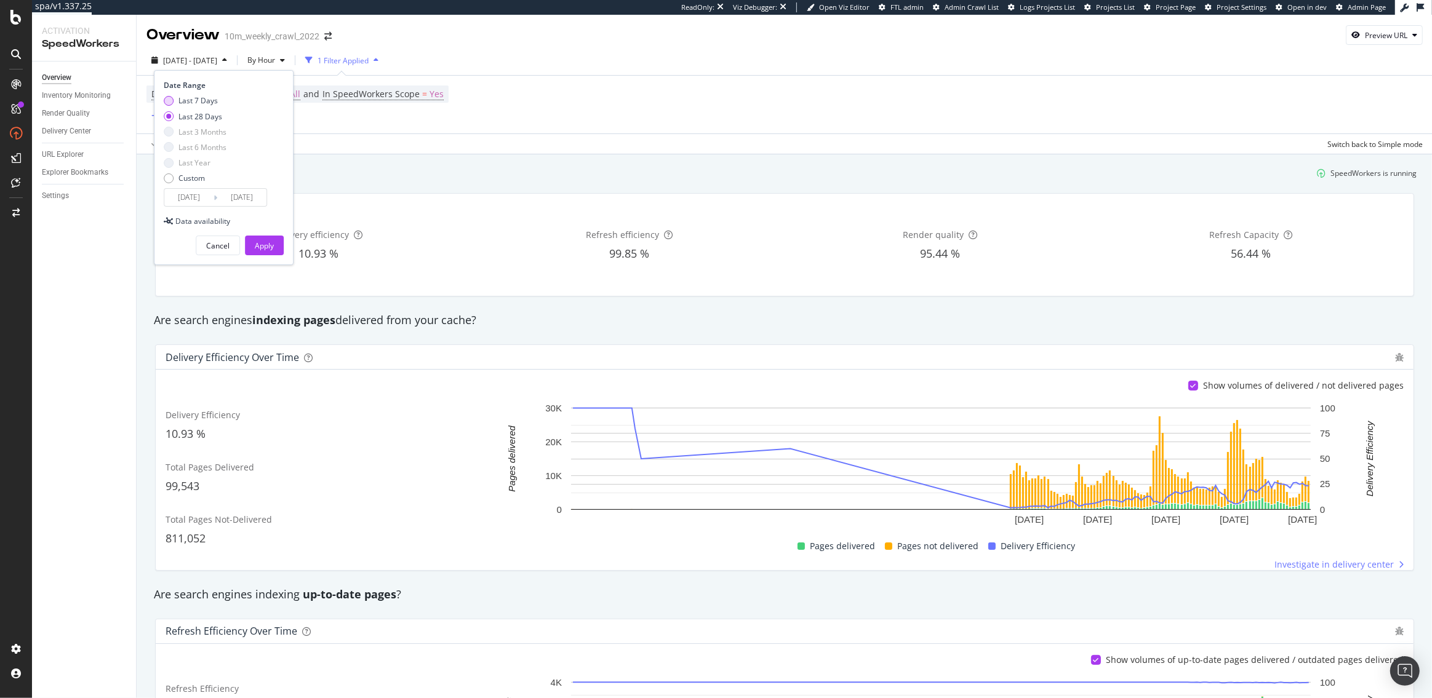
click at [193, 100] on div "Last 7 Days" at bounding box center [197, 100] width 39 height 10
type input "2025/09/06"
click at [263, 244] on div "Apply" at bounding box center [264, 246] width 19 height 10
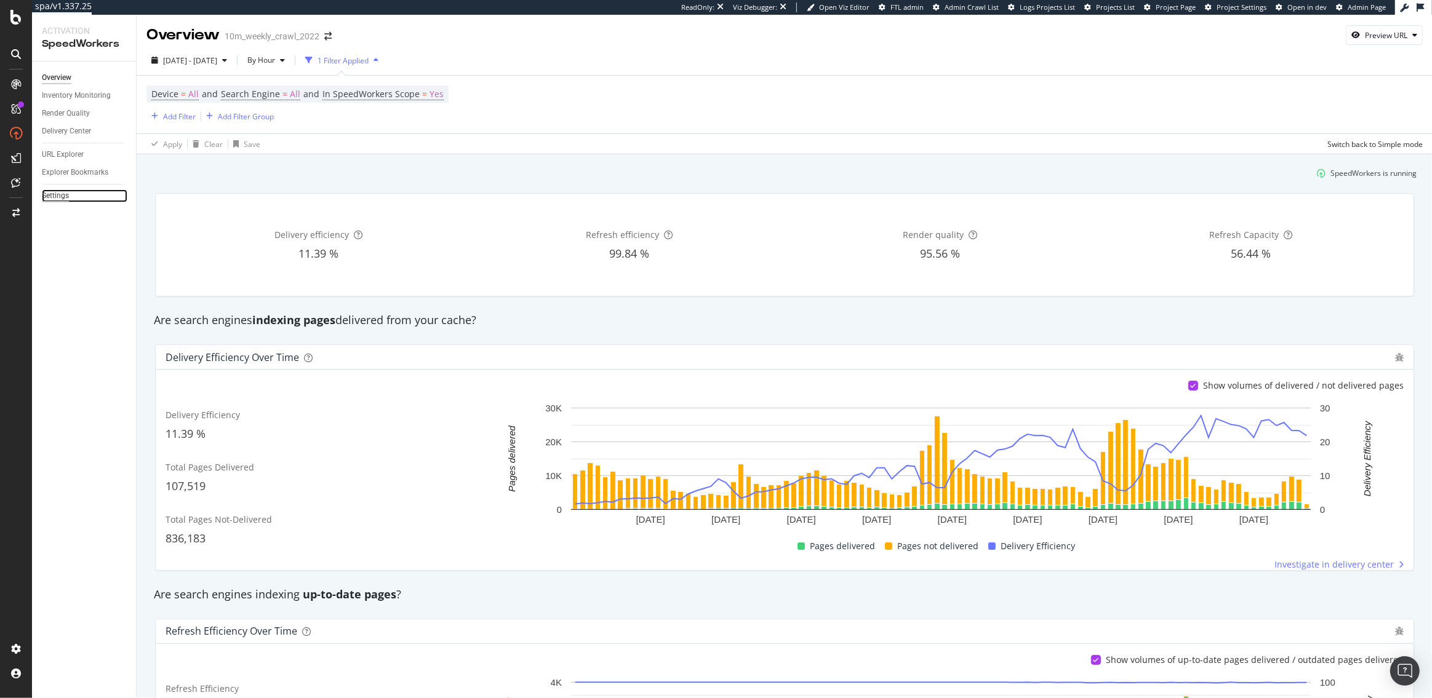
click at [54, 196] on div "Settings" at bounding box center [55, 196] width 27 height 13
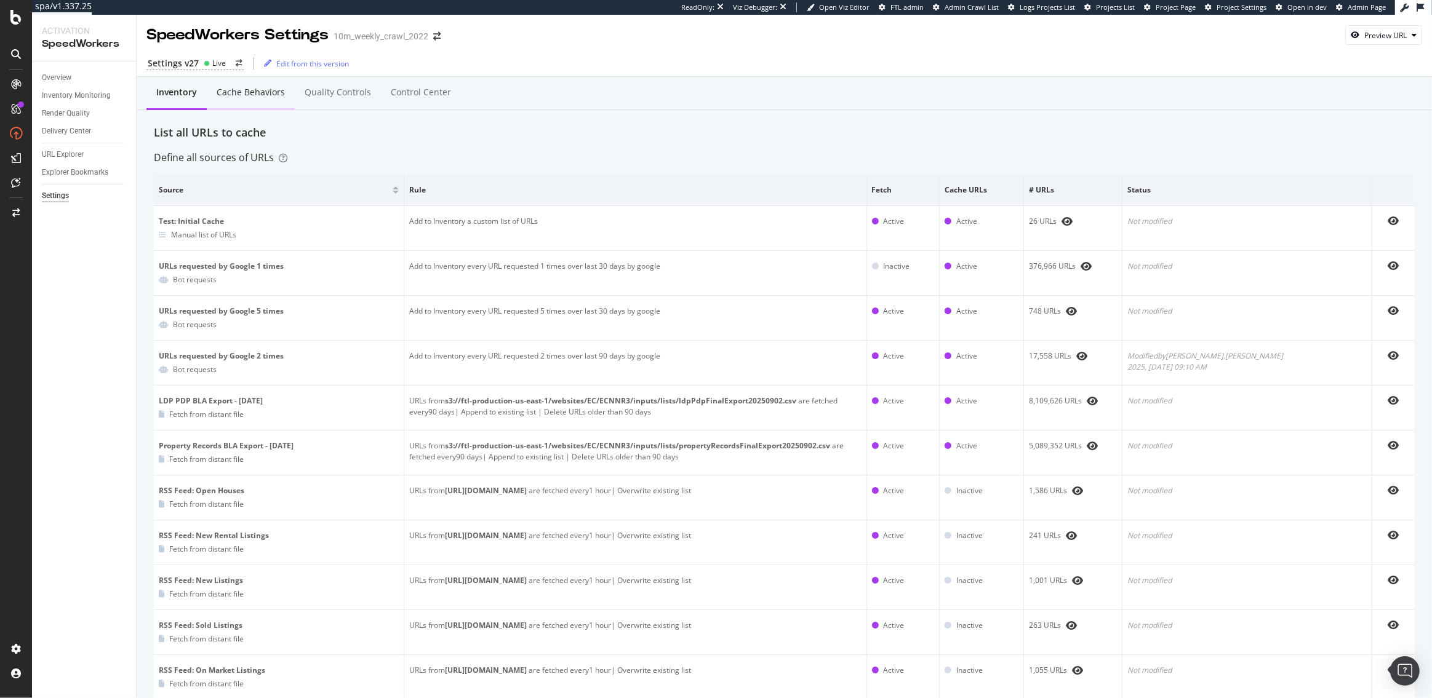
click at [246, 98] on div "Cache behaviors" at bounding box center [251, 93] width 88 height 34
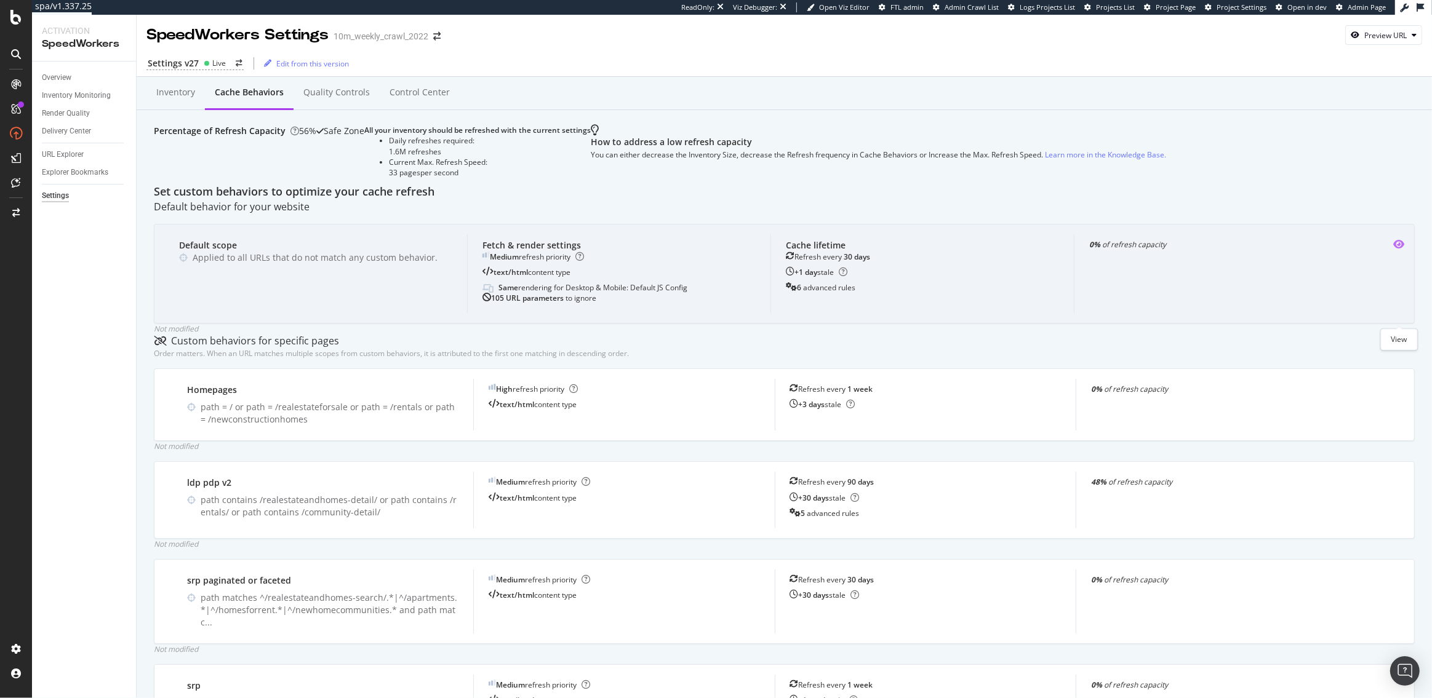
click at [1395, 249] on icon "eye" at bounding box center [1398, 244] width 11 height 10
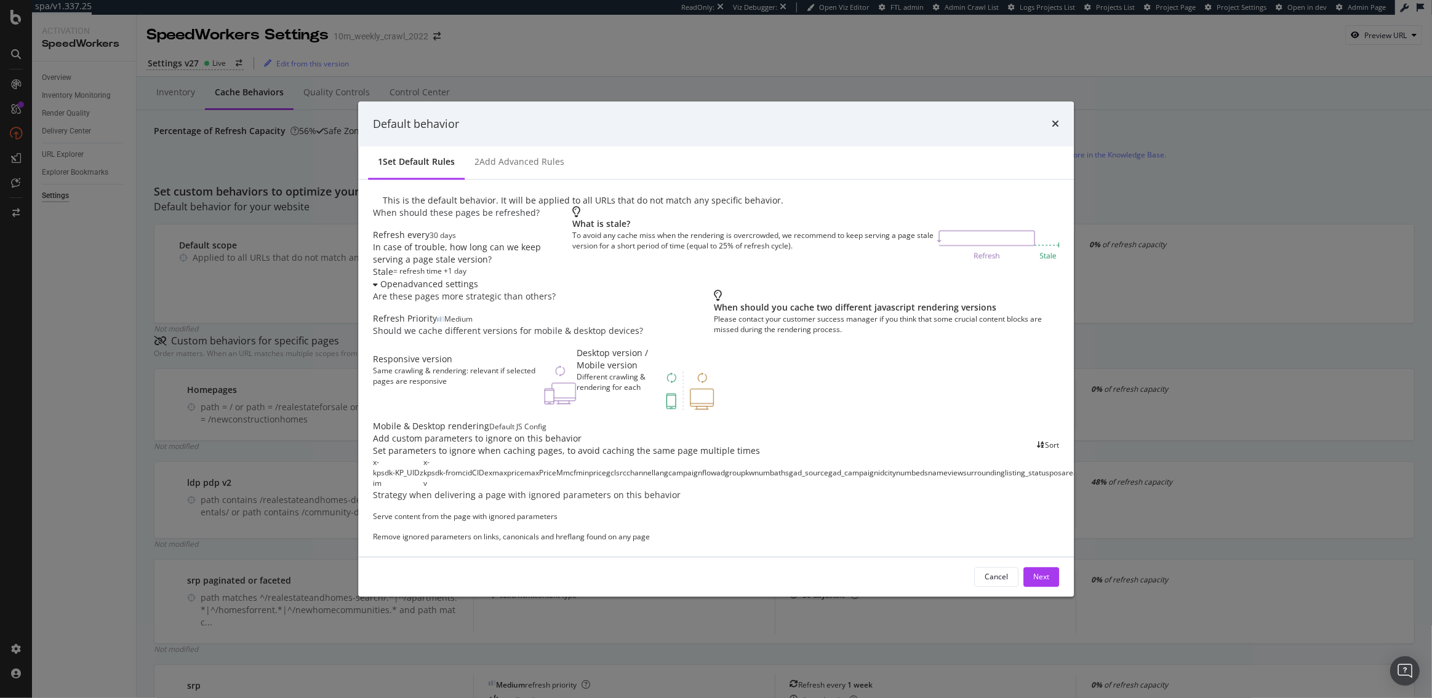
scroll to position [332, 0]
click at [786, 291] on div "Are these pages more strategic than others? Refresh Priority Medium Should we c…" at bounding box center [716, 362] width 687 height 142
click at [773, 433] on div "Add custom parameters to ignore on this behavior Set parameters to ignore when …" at bounding box center [716, 488] width 687 height 110
click at [1052, 129] on icon "times" at bounding box center [1055, 124] width 7 height 10
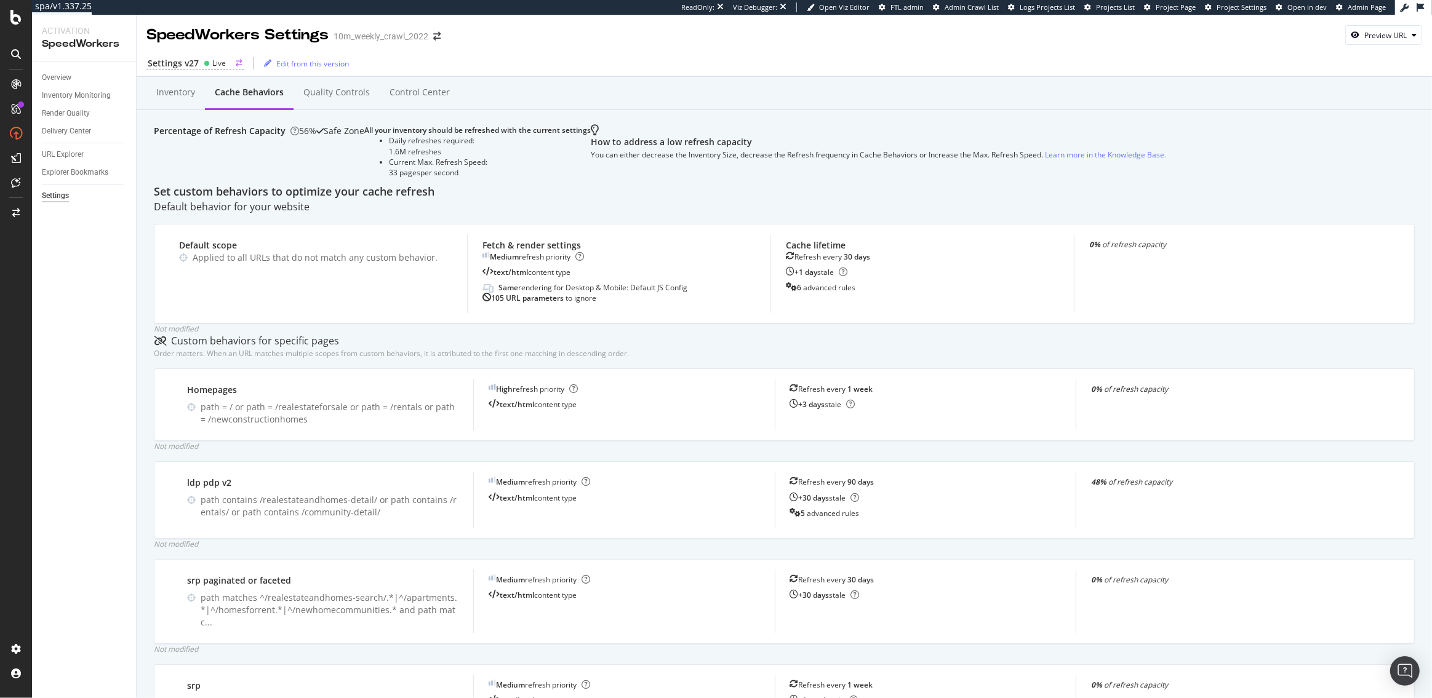
click at [175, 57] on div "Settings v27" at bounding box center [173, 63] width 51 height 12
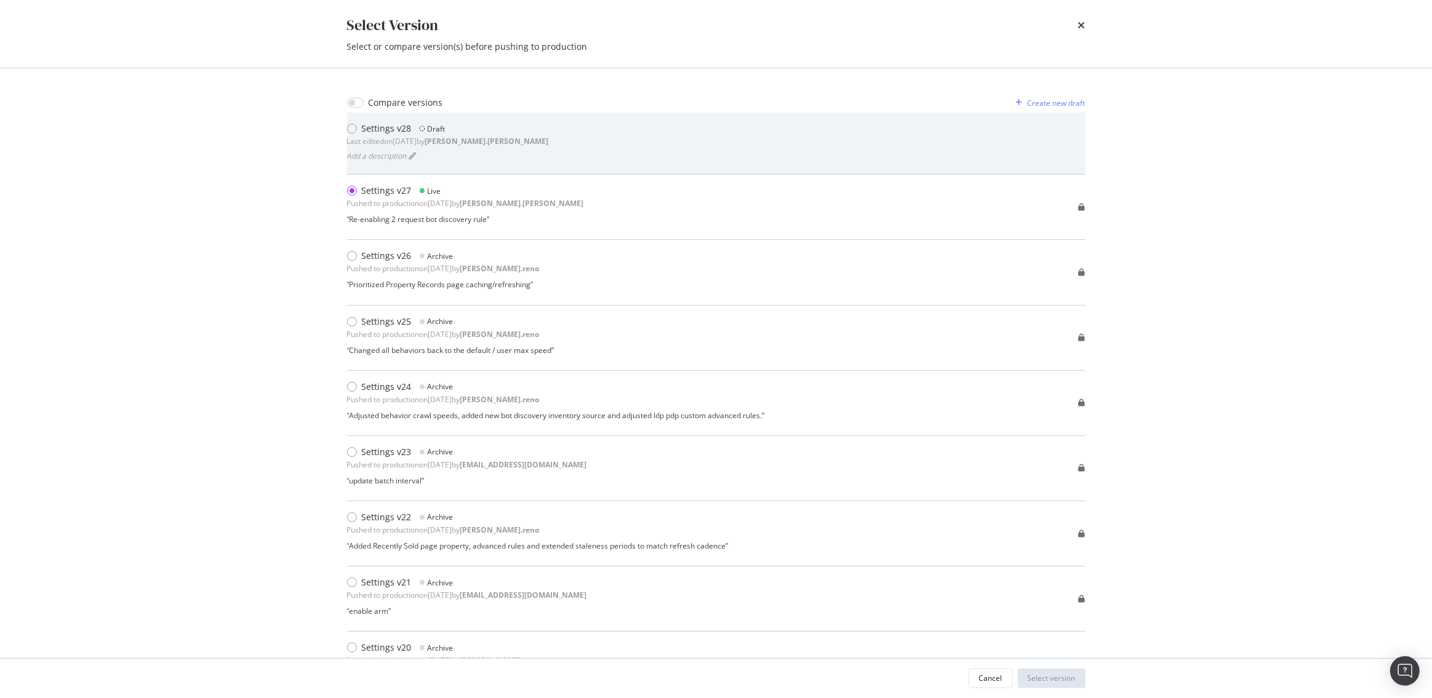
click at [364, 125] on div "Settings v28" at bounding box center [387, 128] width 50 height 12
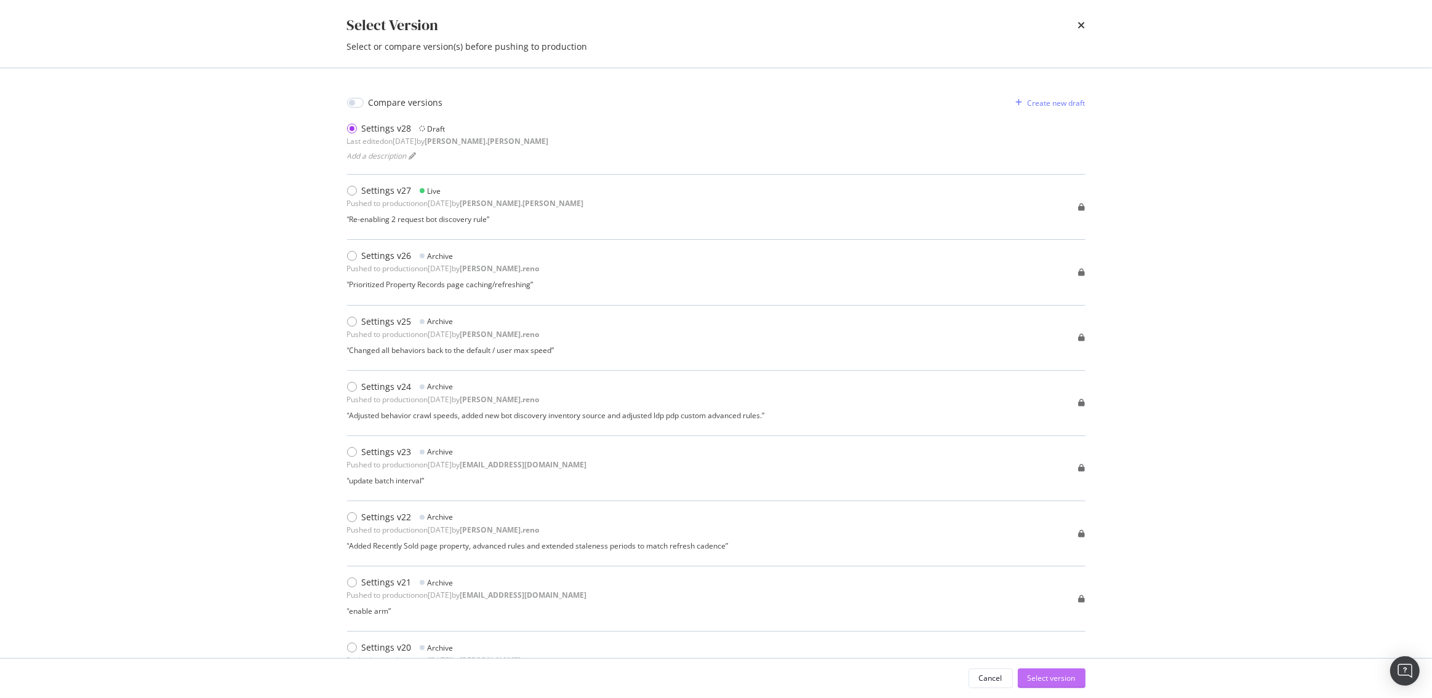
click at [1054, 681] on div "Select version" at bounding box center [1052, 678] width 48 height 10
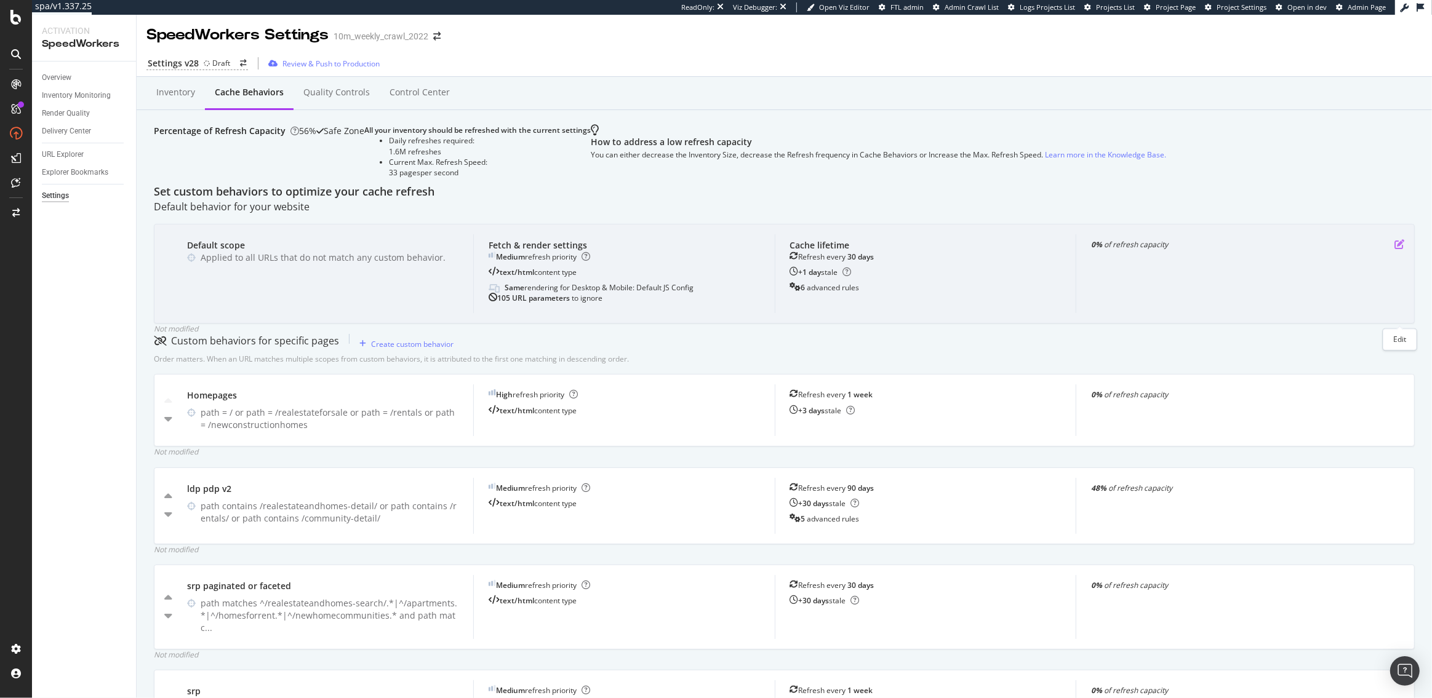
click at [1400, 249] on icon "pen-to-square" at bounding box center [1399, 244] width 10 height 10
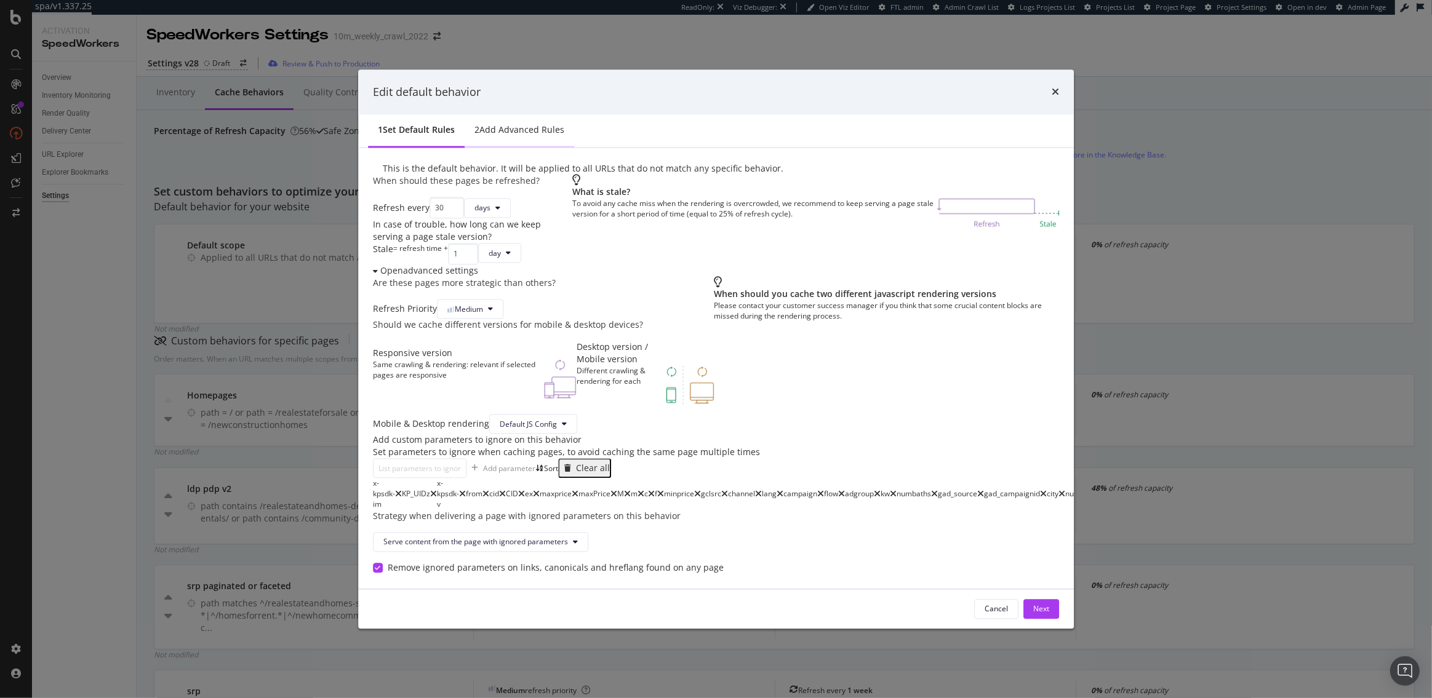
click at [564, 137] on div "Add advanced rules" at bounding box center [521, 130] width 85 height 12
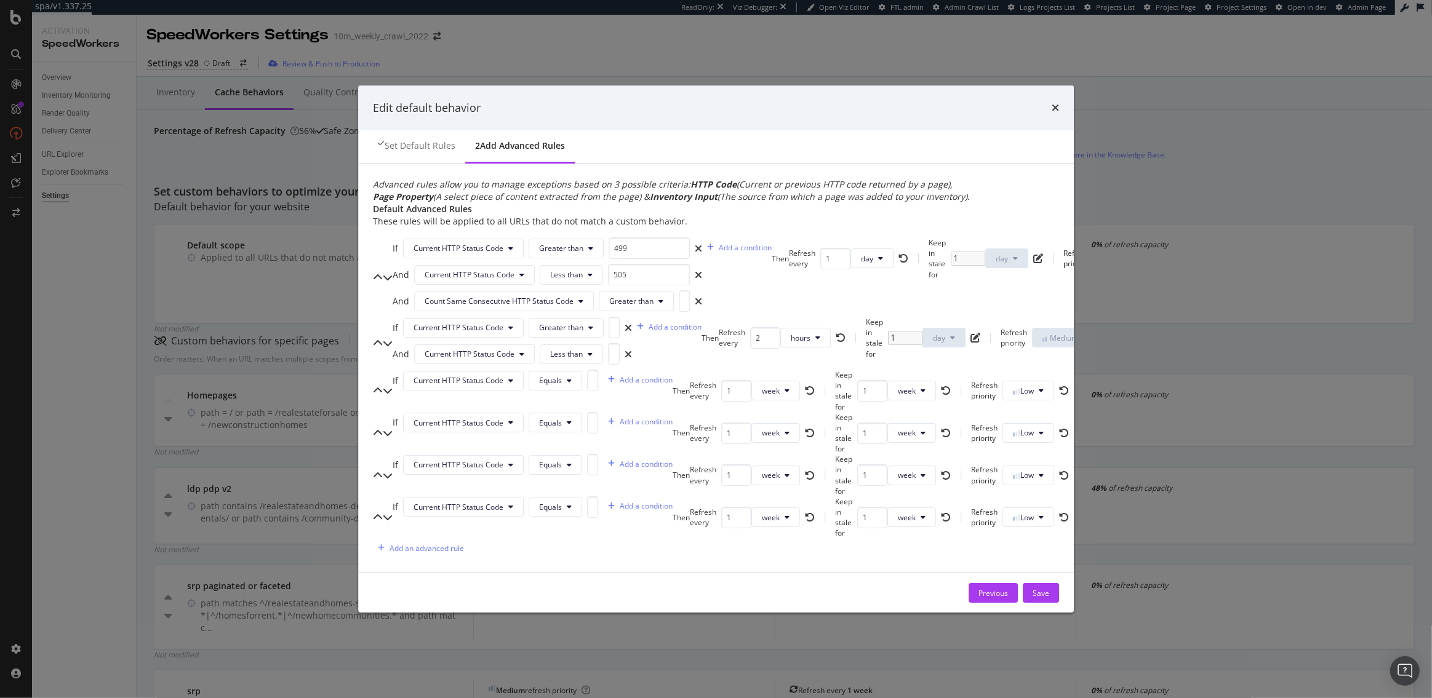
click at [476, 164] on div "Advanced rules allow you to manage exceptions based on 3 possible criteria: HTT…" at bounding box center [716, 368] width 716 height 409
click at [455, 140] on div "Set default rules" at bounding box center [420, 146] width 71 height 12
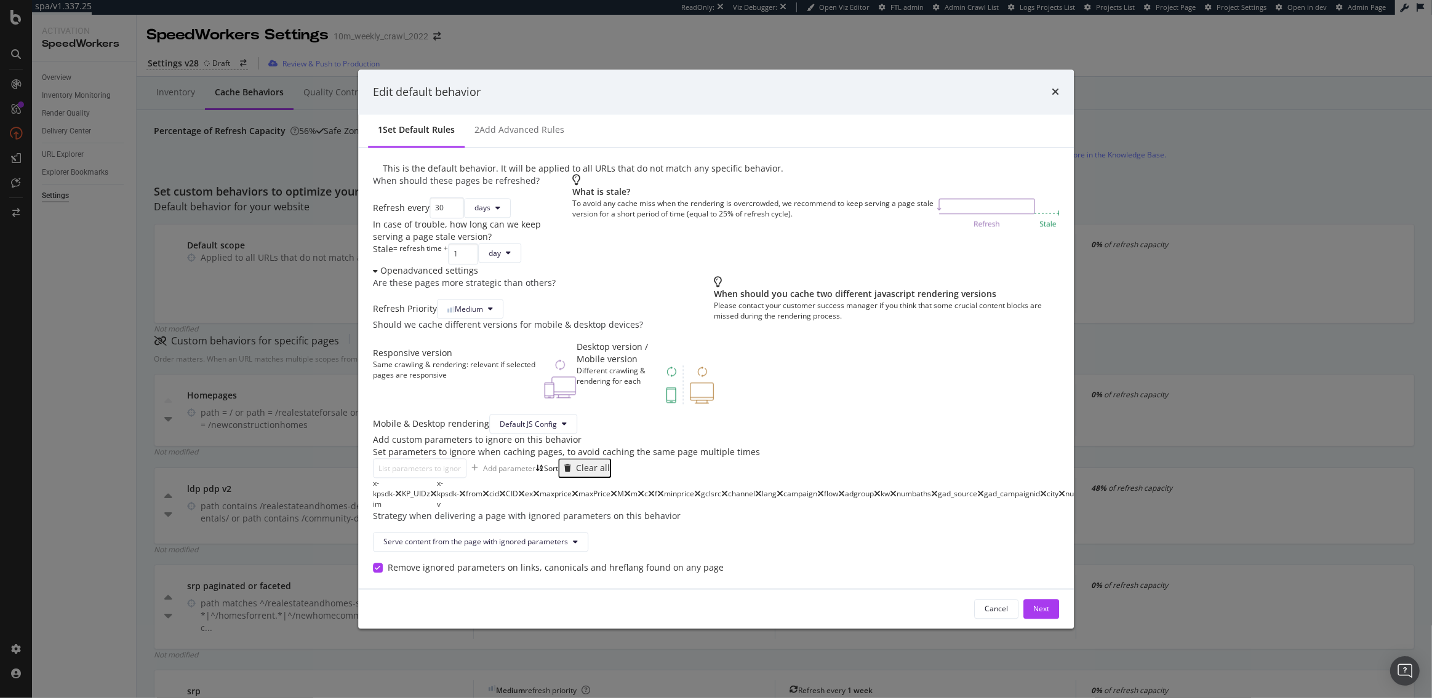
scroll to position [428, 0]
click at [466, 459] on input "modal" at bounding box center [420, 469] width 94 height 20
type input "s"
click at [535, 463] on div "Add parameter" at bounding box center [509, 468] width 52 height 10
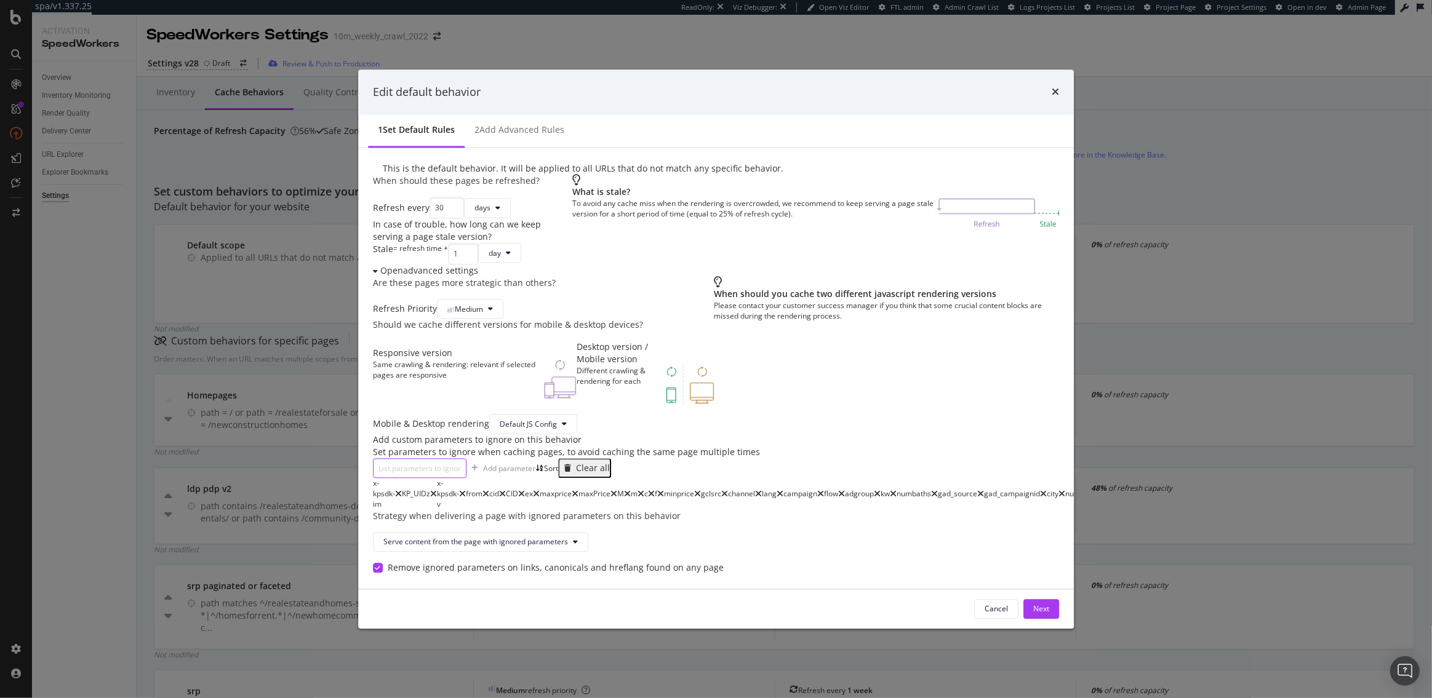
click at [466, 459] on input "modal" at bounding box center [420, 469] width 94 height 20
type input "utm_*"
click at [535, 460] on div "Add parameter" at bounding box center [500, 469] width 69 height 18
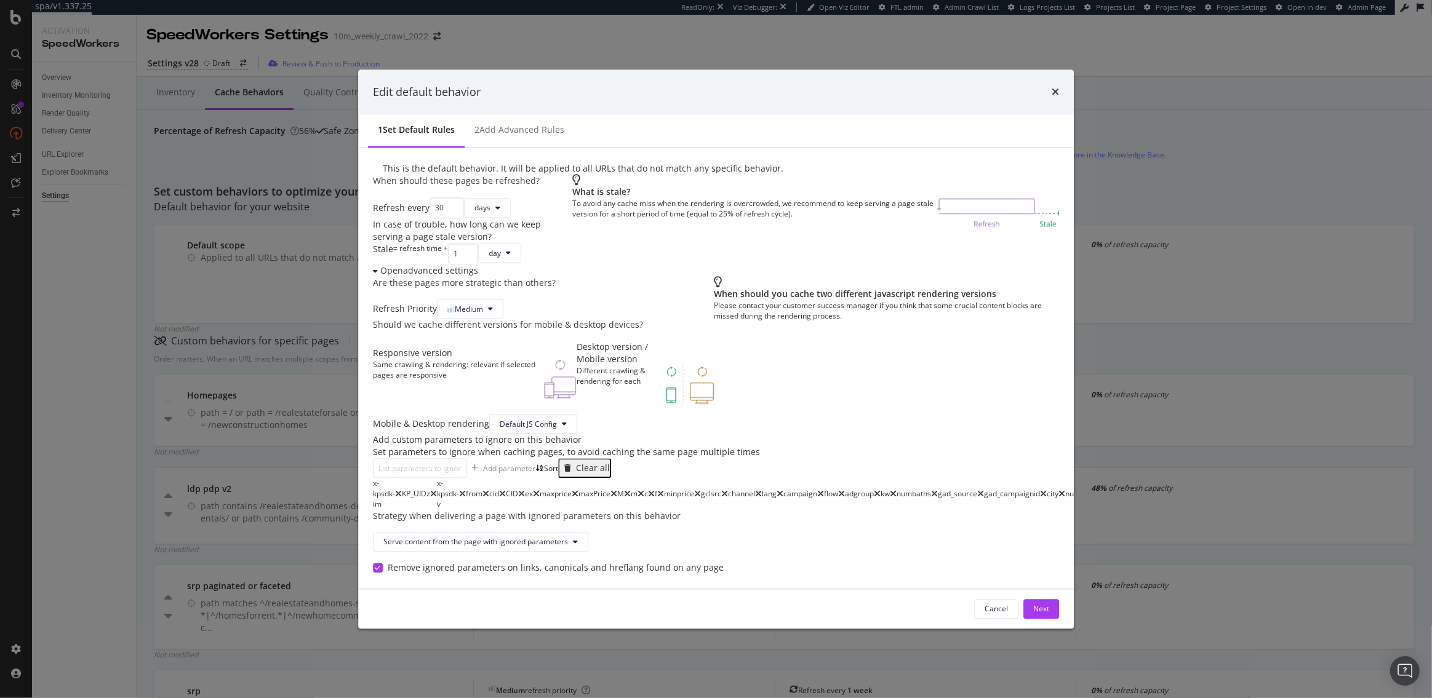
click at [768, 510] on div "Strategy when delivering a page with ignored parameters on this behavior" at bounding box center [716, 516] width 687 height 12
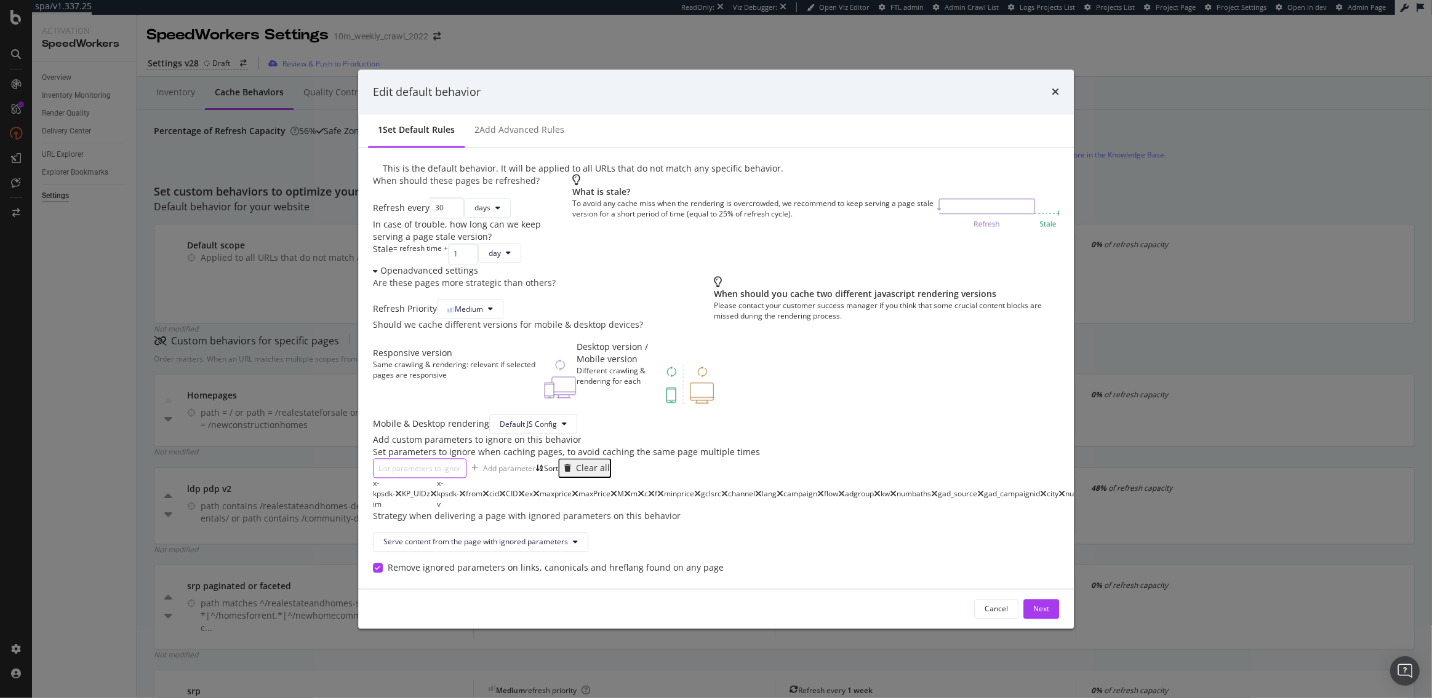
click at [466, 459] on input "modal" at bounding box center [420, 469] width 94 height 20
paste input "_bhlid"
type input "_bhlid"
click at [535, 463] on div "Add parameter" at bounding box center [509, 468] width 52 height 10
click at [466, 459] on input "modal" at bounding box center [420, 469] width 94 height 20
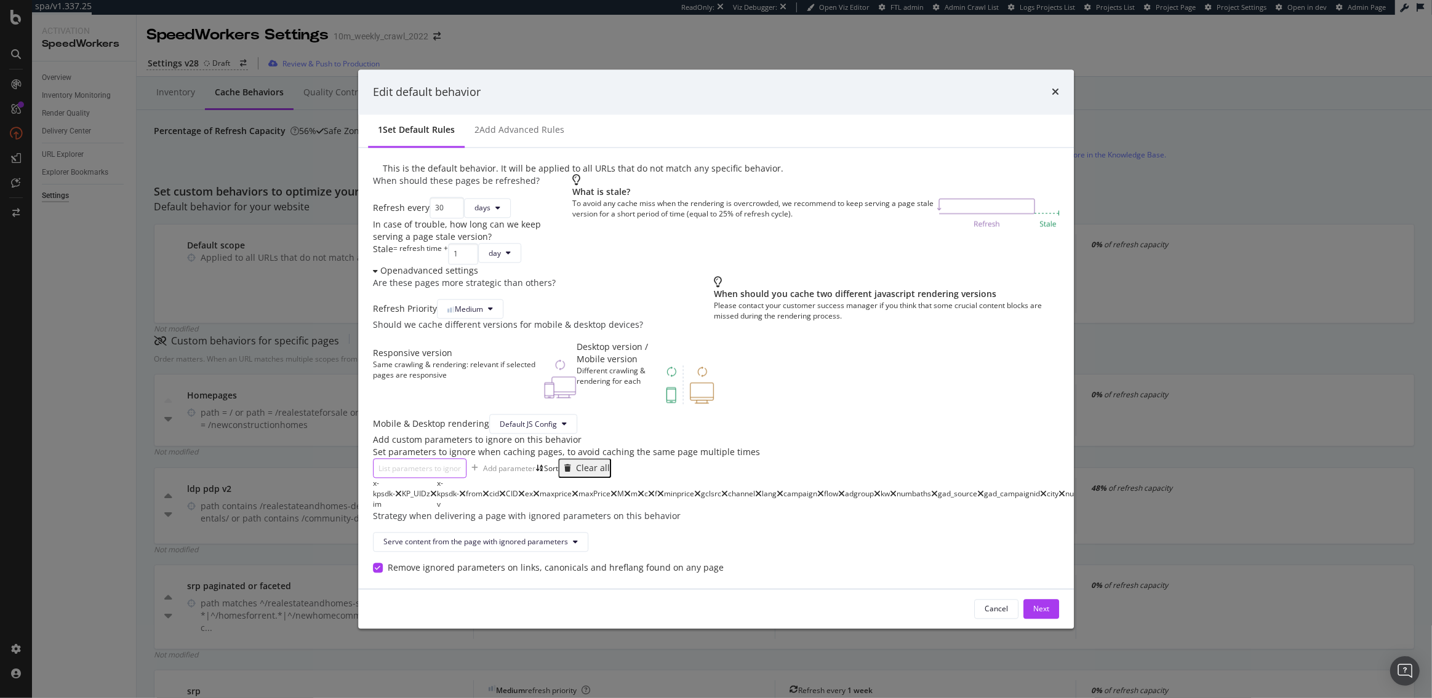
paste input "listing_status"
type input "listing_status"
click at [802, 459] on div "listing_status Add parameter Sort Clear all" at bounding box center [716, 469] width 687 height 20
click at [466, 459] on input "listing_status" at bounding box center [420, 469] width 94 height 20
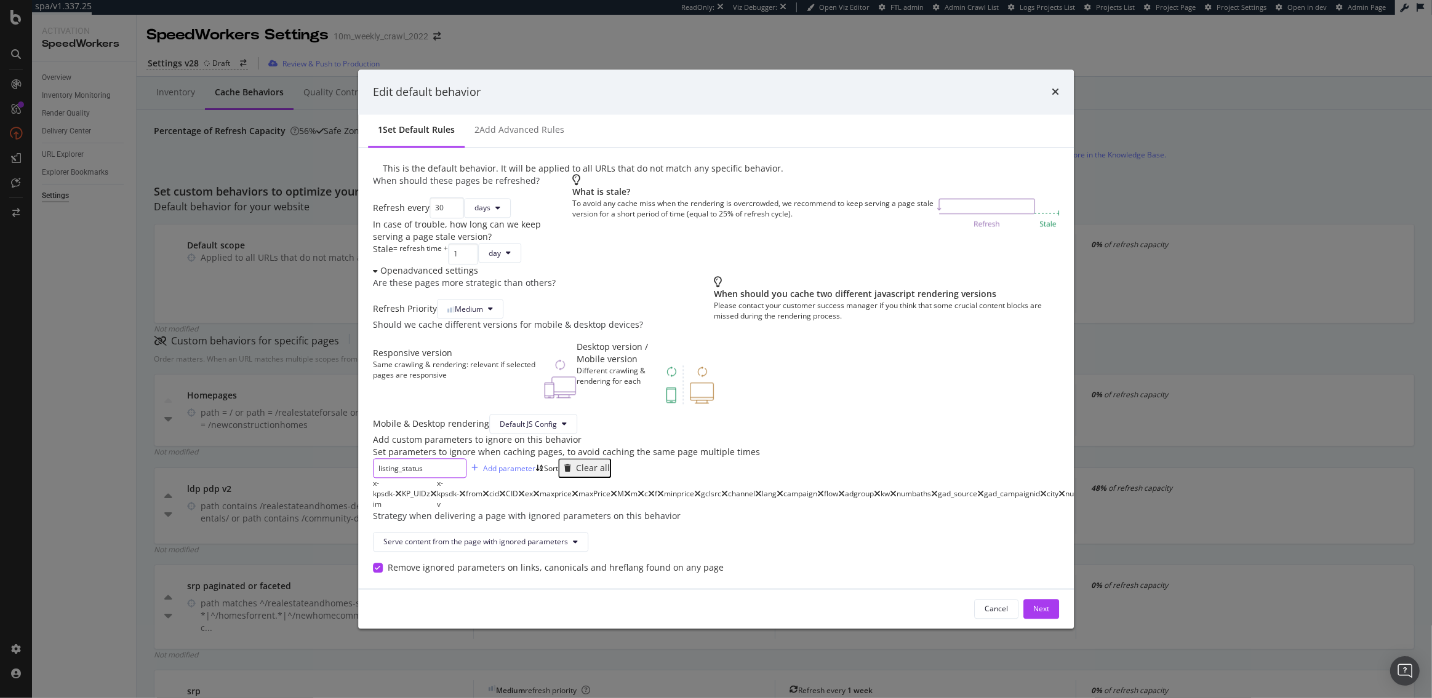
click at [466, 459] on input "listing_status" at bounding box center [420, 469] width 94 height 20
click at [822, 510] on div "Strategy when delivering a page with ignored parameters on this behavior" at bounding box center [716, 516] width 687 height 12
click at [1033, 604] on div "Next" at bounding box center [1041, 609] width 16 height 10
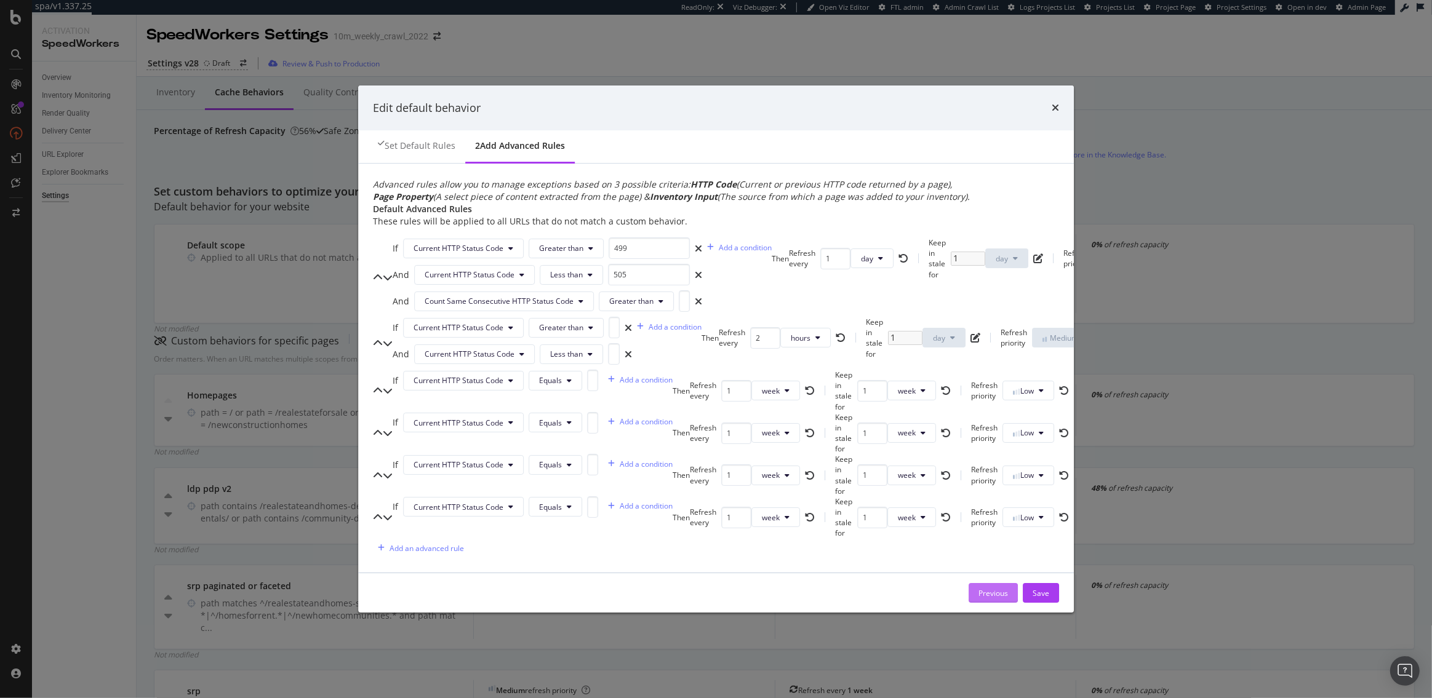
click at [968, 603] on button "Previous" at bounding box center [992, 593] width 49 height 20
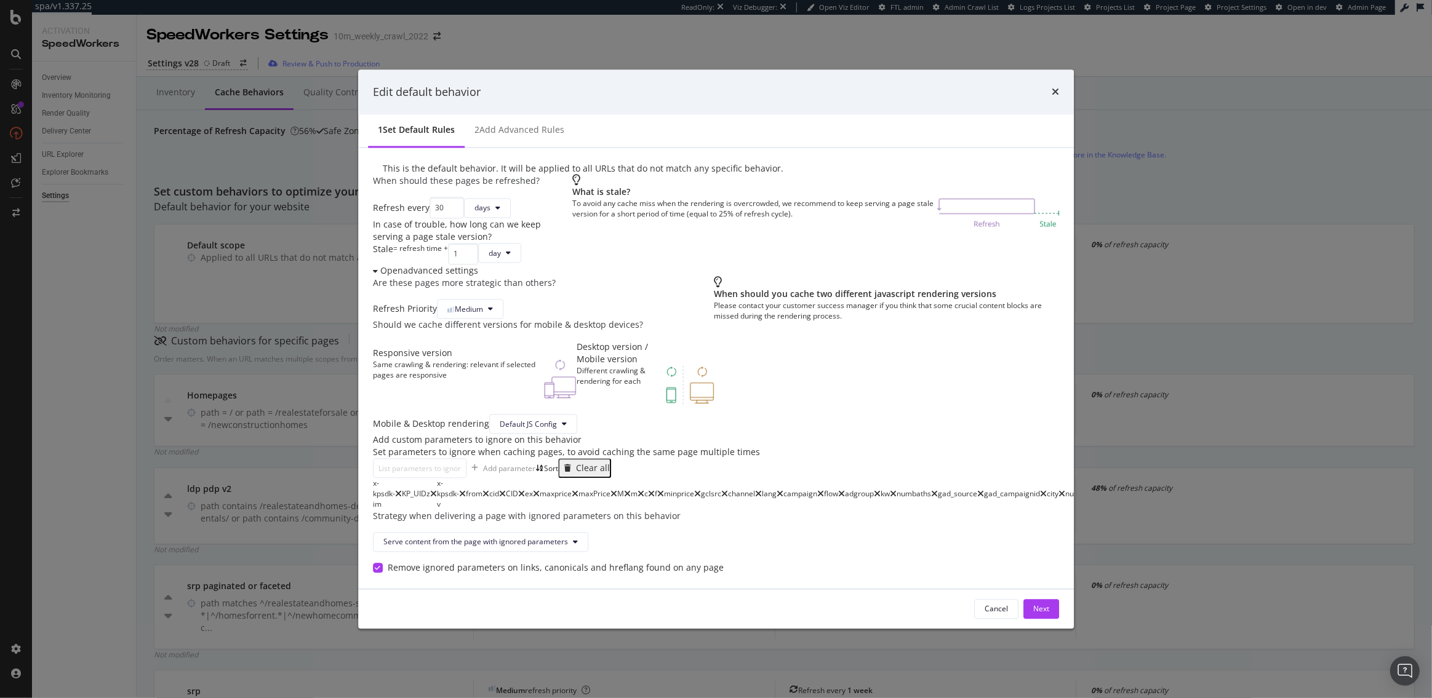
scroll to position [505, 0]
click at [1023, 599] on button "Next" at bounding box center [1041, 609] width 36 height 20
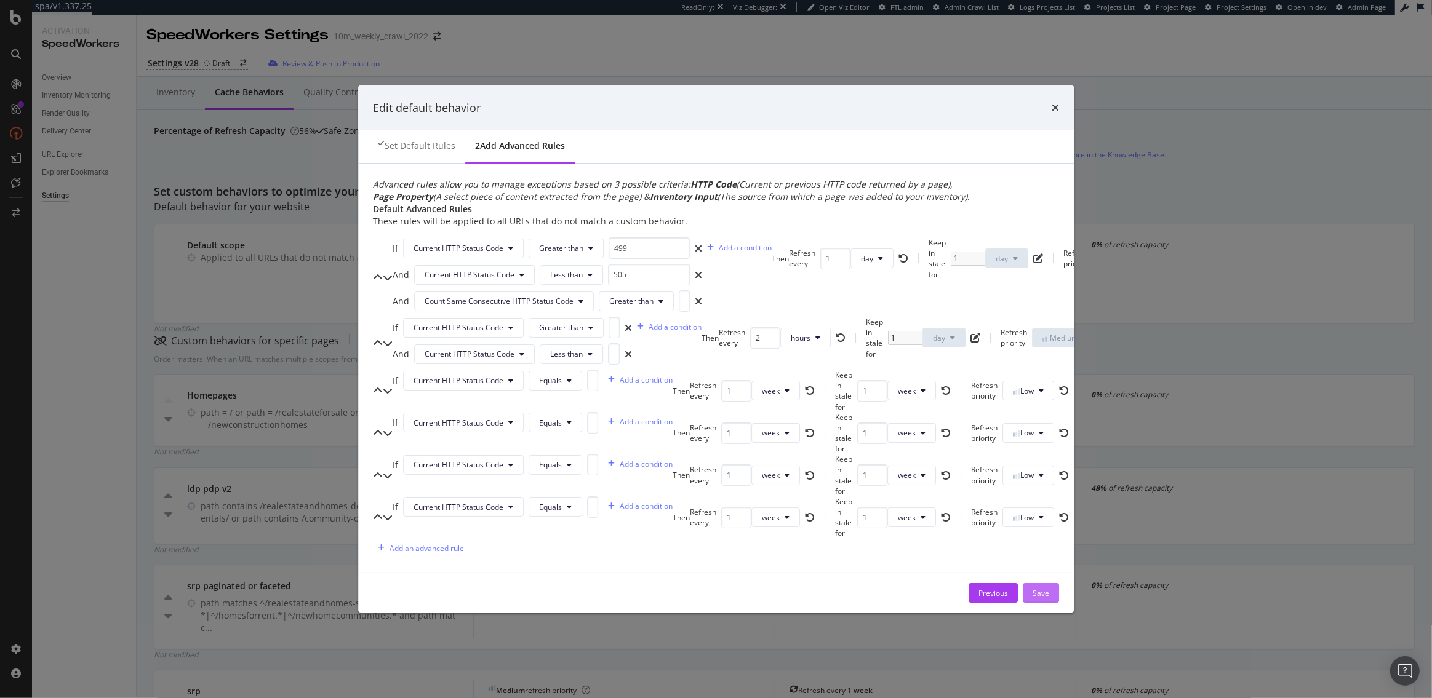
click at [1032, 602] on div "Save" at bounding box center [1040, 593] width 17 height 18
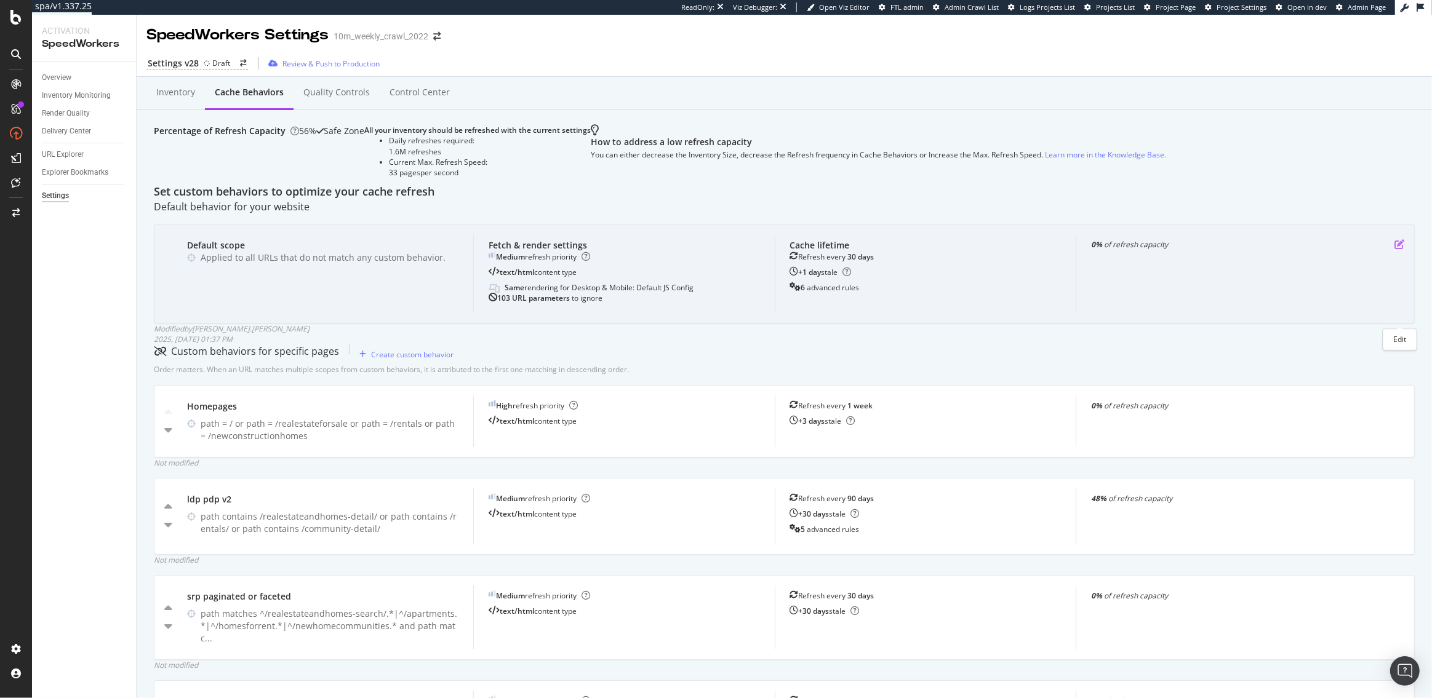
click at [1399, 249] on icon "pen-to-square" at bounding box center [1399, 244] width 10 height 10
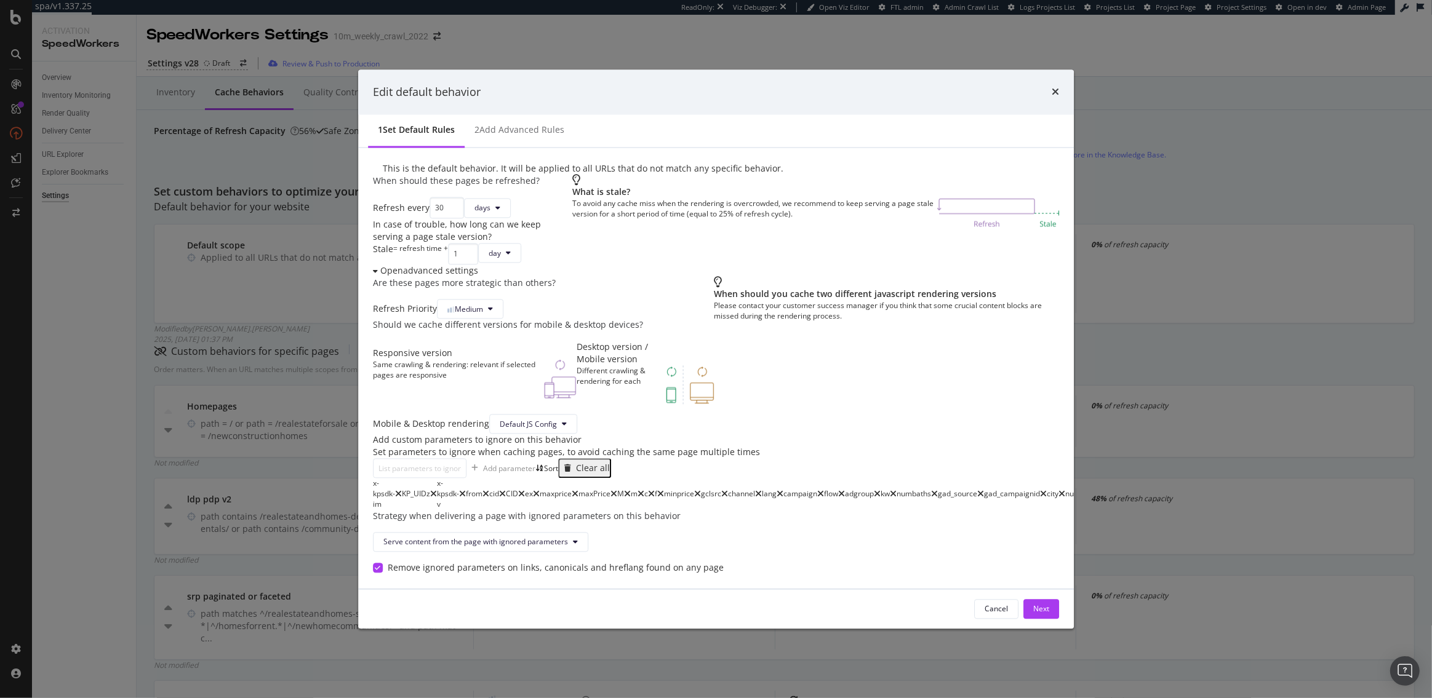
scroll to position [453, 0]
click at [798, 434] on div "Add custom parameters to ignore on this behavior Set parameters to ignore when …" at bounding box center [716, 446] width 687 height 25
click at [877, 193] on div "This is the default behavior. It will be applied to all URLs that do not match …" at bounding box center [716, 368] width 716 height 441
click at [1052, 97] on icon "times" at bounding box center [1055, 92] width 7 height 10
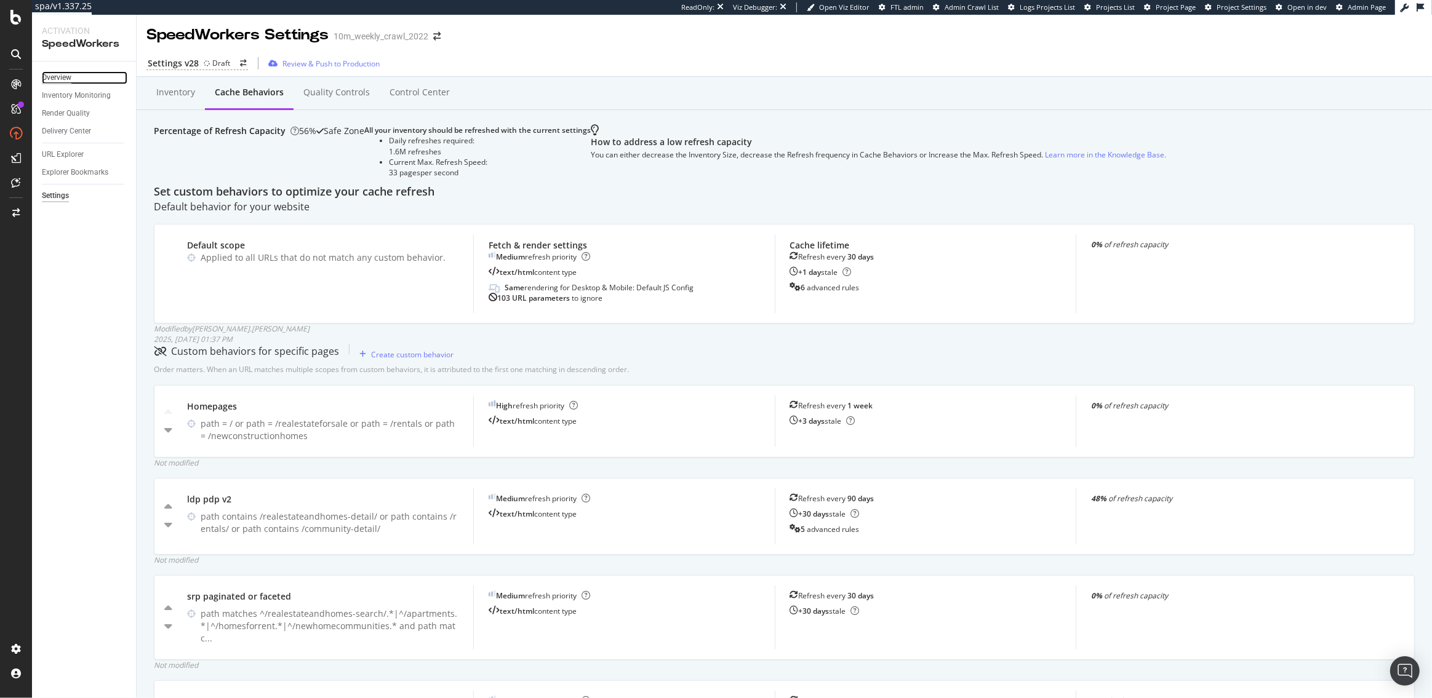
click at [54, 76] on div "Overview" at bounding box center [57, 77] width 30 height 13
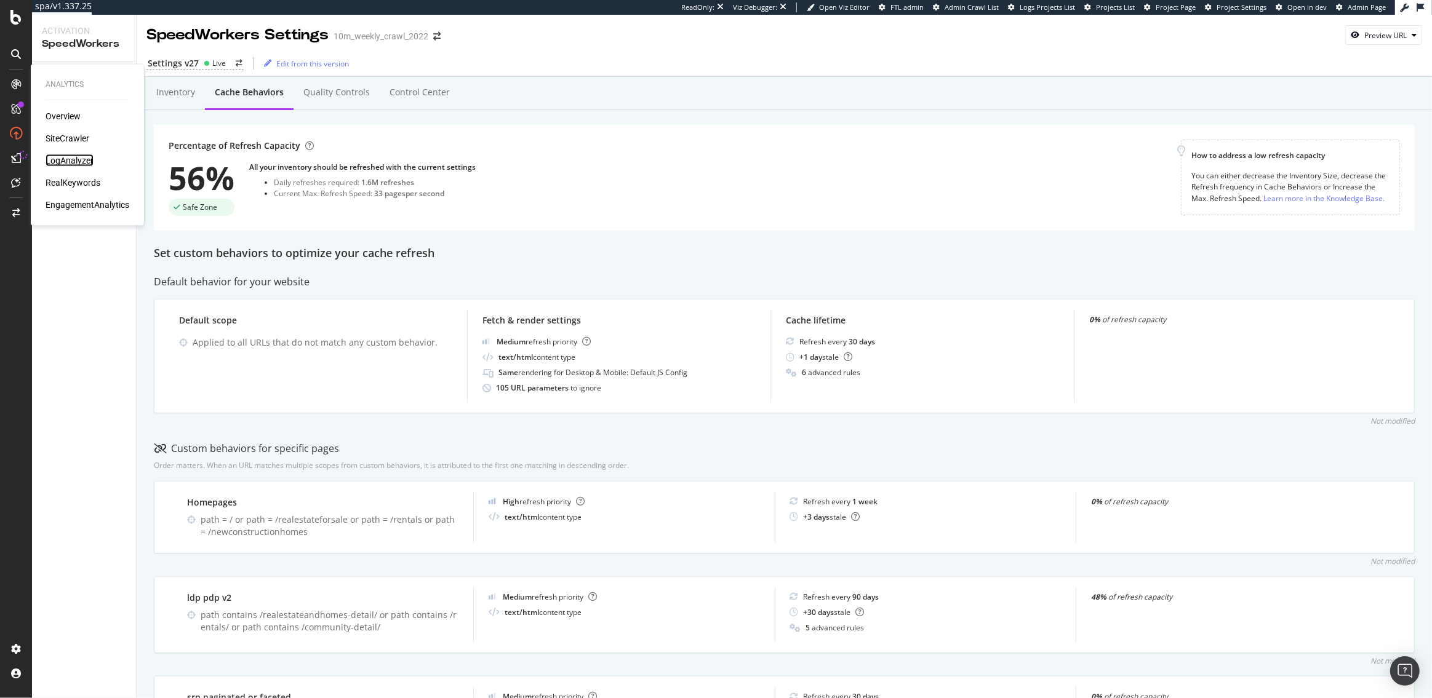
click at [73, 160] on div "LogAnalyzer" at bounding box center [70, 160] width 48 height 12
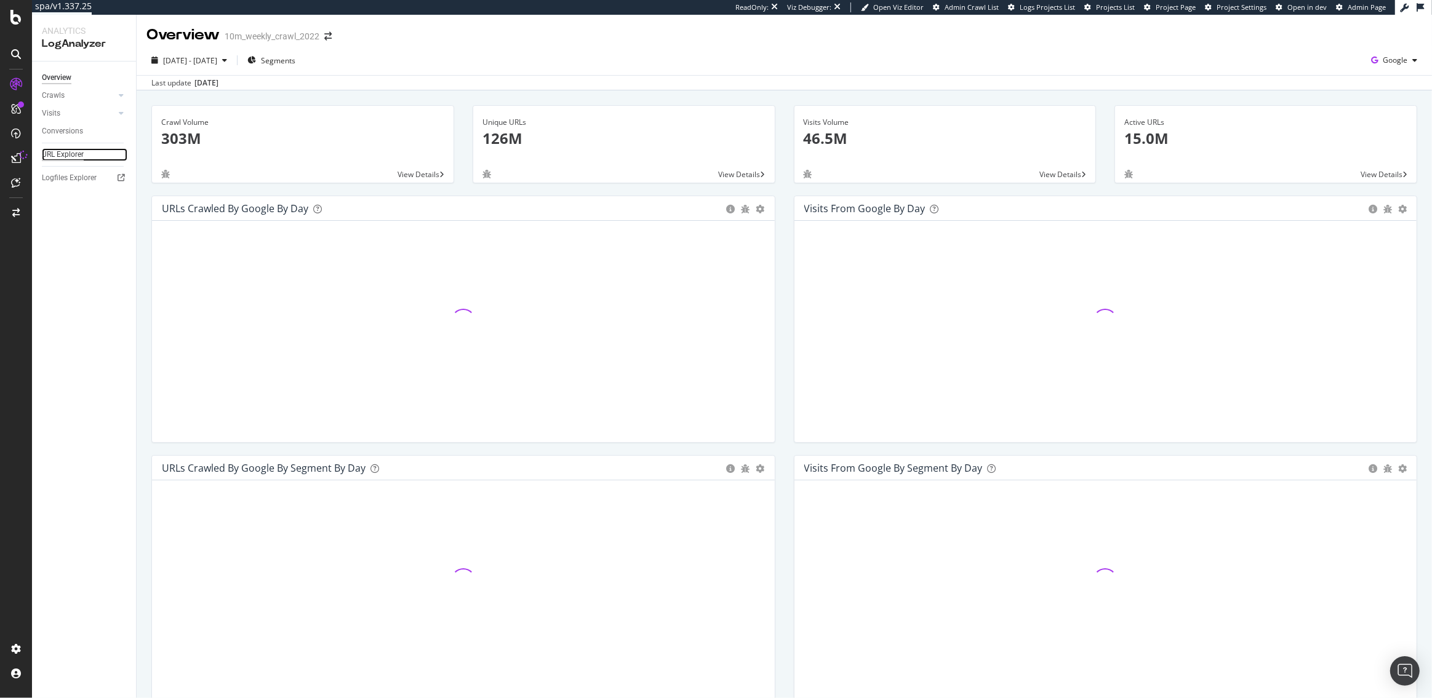
click at [75, 153] on div "URL Explorer" at bounding box center [63, 154] width 42 height 13
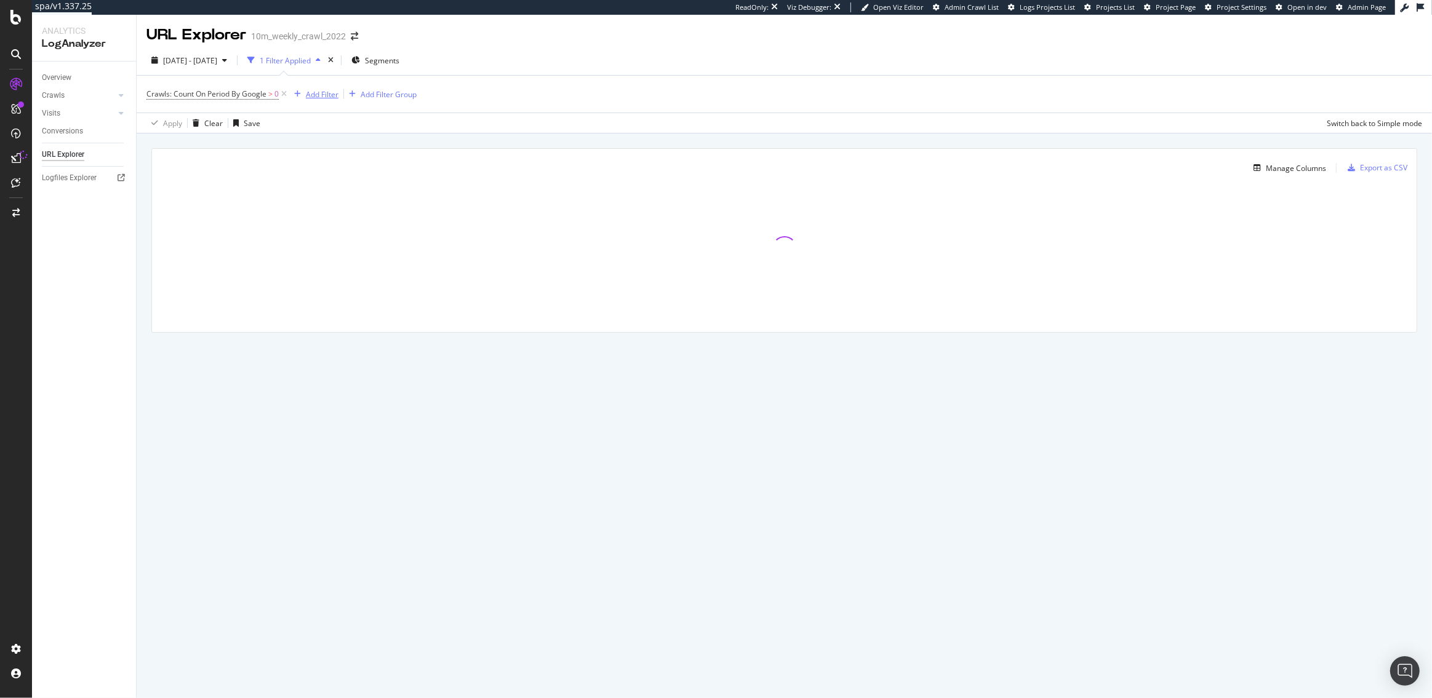
click at [324, 95] on div "Add Filter" at bounding box center [322, 94] width 33 height 10
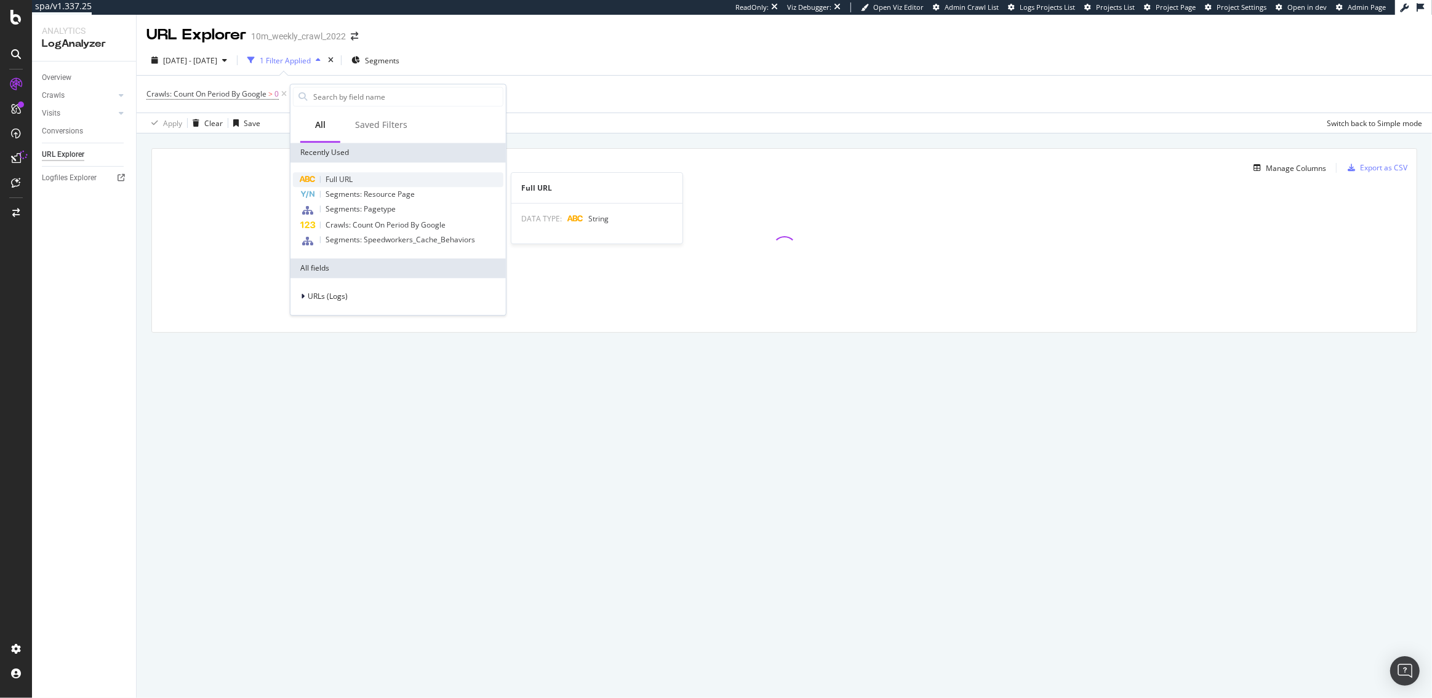
click at [380, 182] on div "Full URL" at bounding box center [398, 179] width 210 height 15
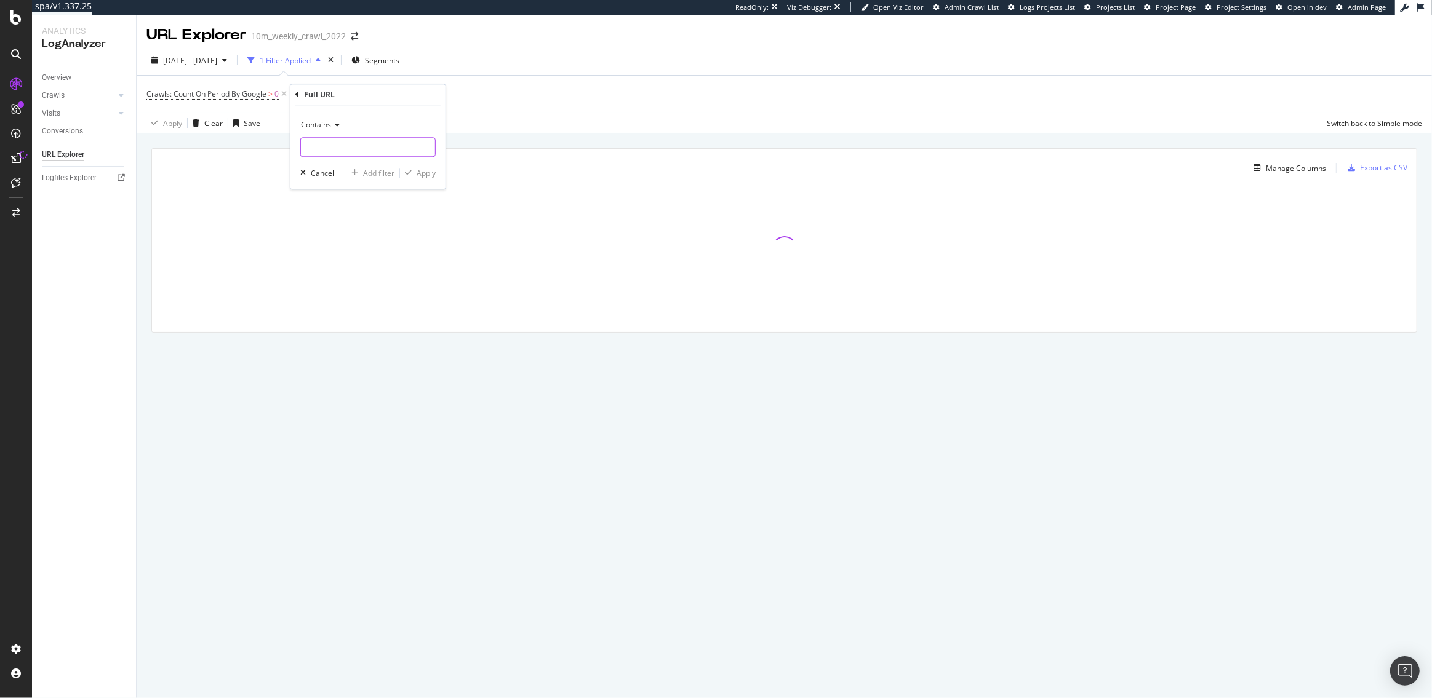
click at [344, 144] on input "text" at bounding box center [368, 148] width 134 height 20
type input "?"
click at [417, 170] on div "Apply" at bounding box center [426, 173] width 19 height 10
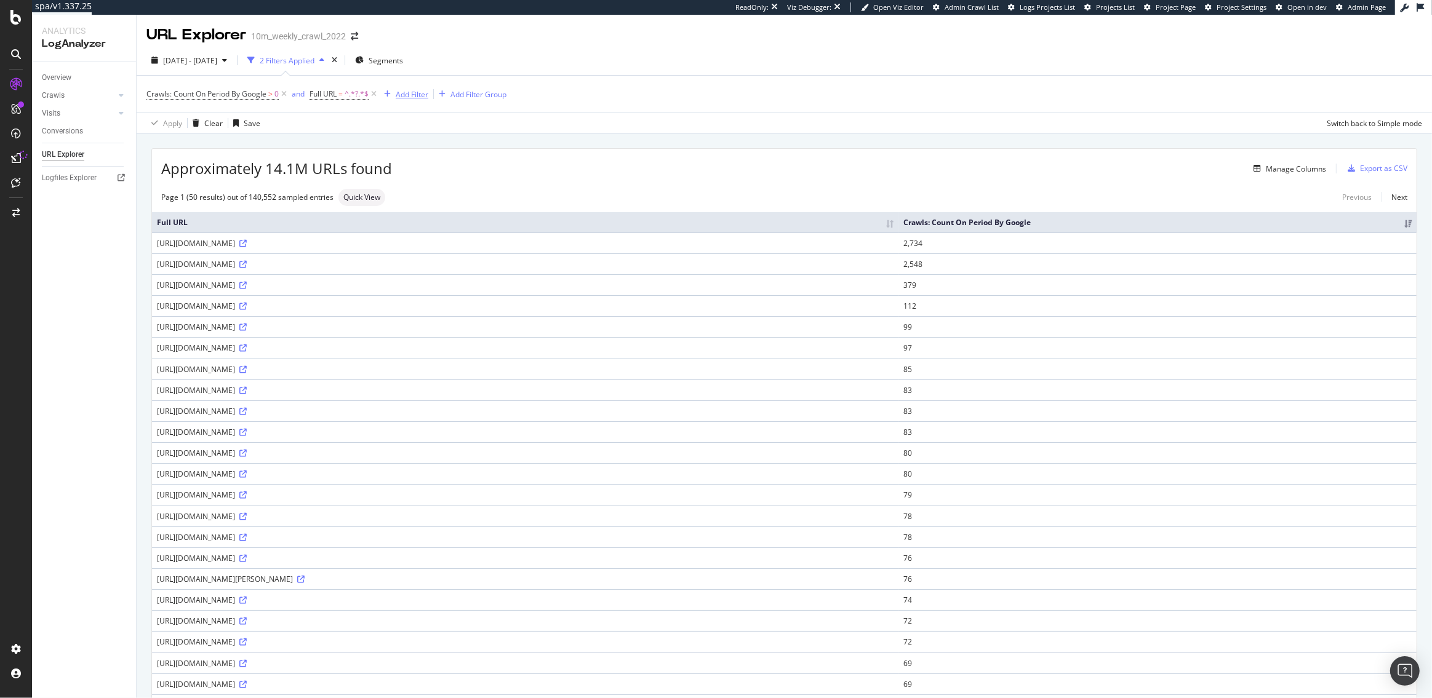
click at [422, 97] on div "Add Filter" at bounding box center [412, 94] width 33 height 10
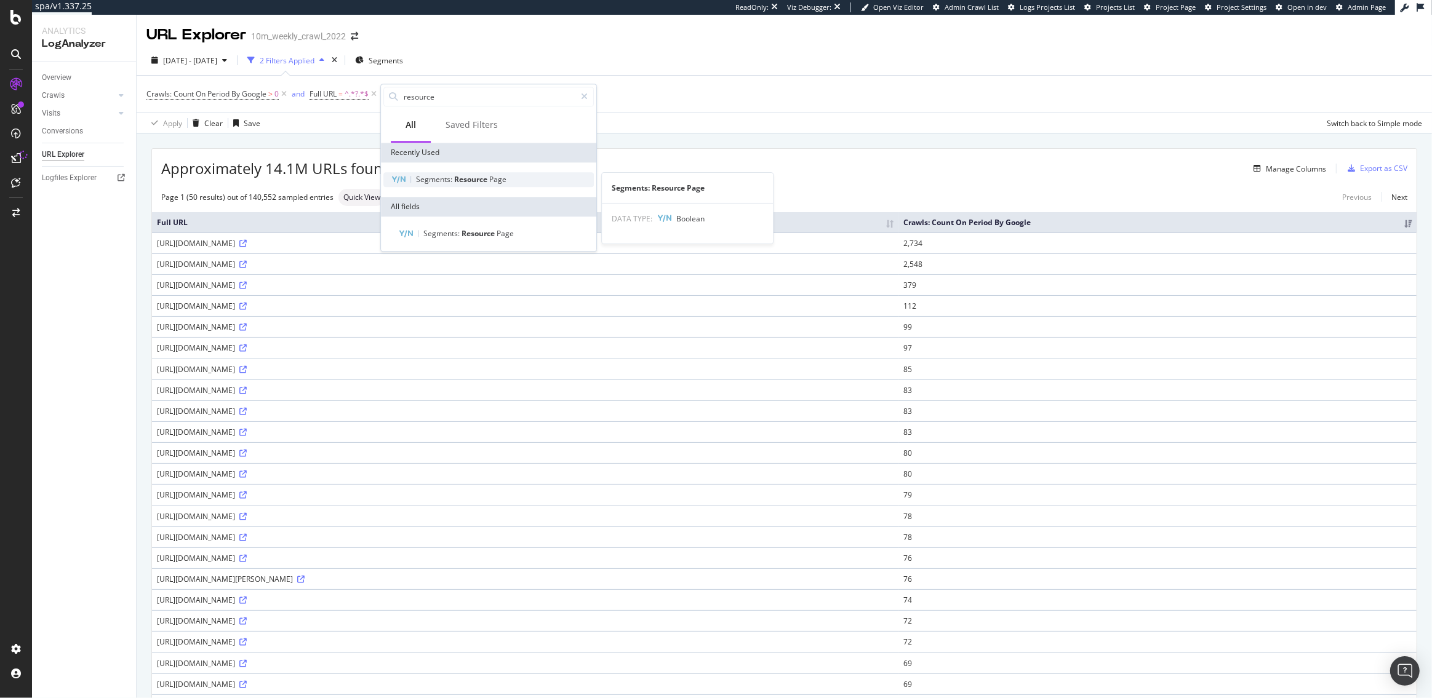
type input "resource"
click at [475, 175] on span "Resource" at bounding box center [471, 179] width 35 height 10
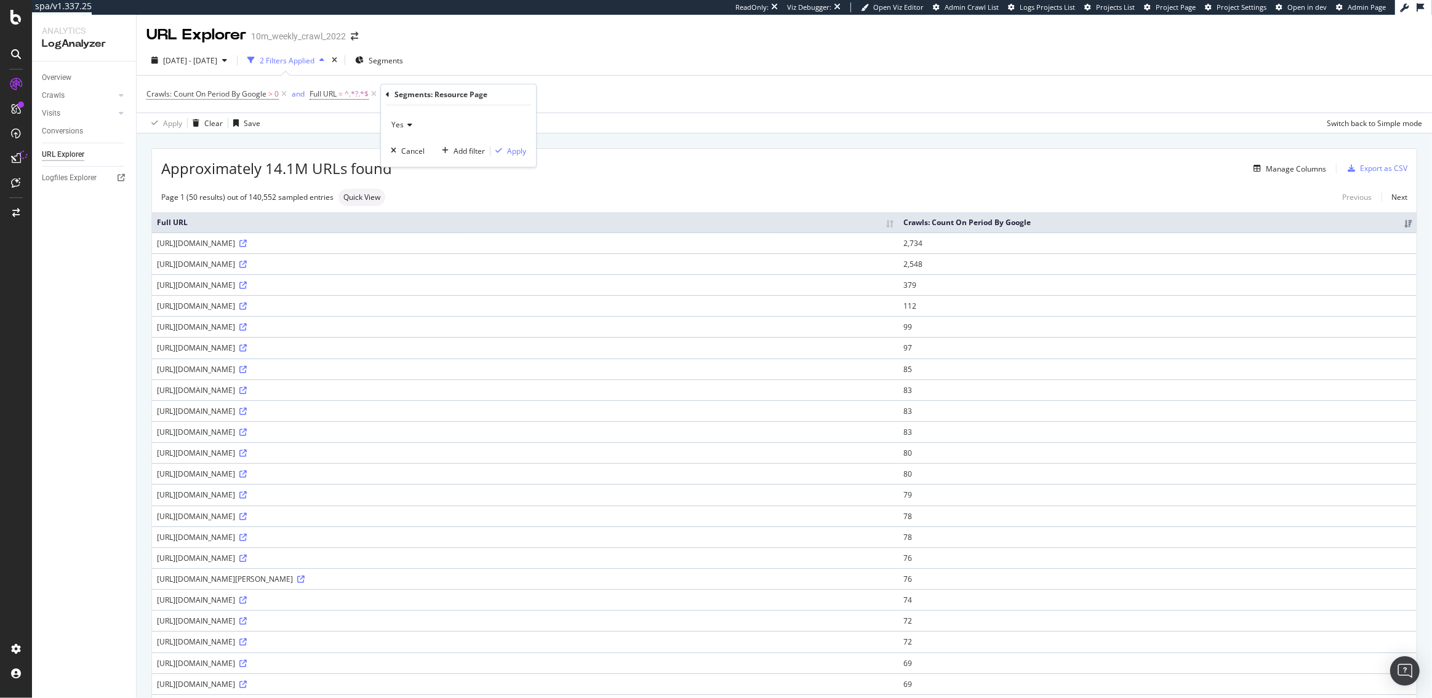
click at [410, 124] on icon at bounding box center [408, 125] width 9 height 7
click at [409, 160] on div "No" at bounding box center [460, 167] width 132 height 16
click at [517, 151] on div "Apply" at bounding box center [516, 151] width 19 height 10
click at [548, 97] on div "Add Filter" at bounding box center [549, 94] width 33 height 10
click at [403, 57] on span "Segments" at bounding box center [386, 60] width 34 height 10
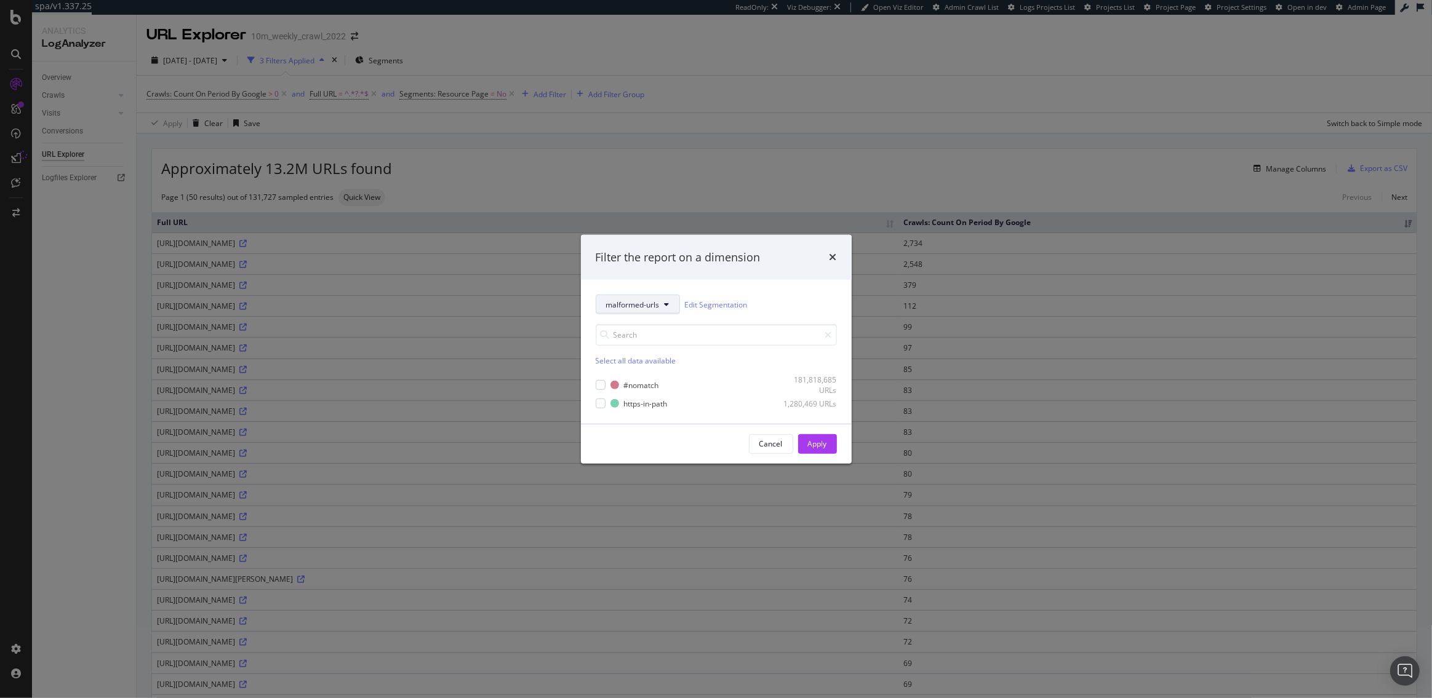
click at [654, 309] on span "malformed-urls" at bounding box center [633, 304] width 54 height 10
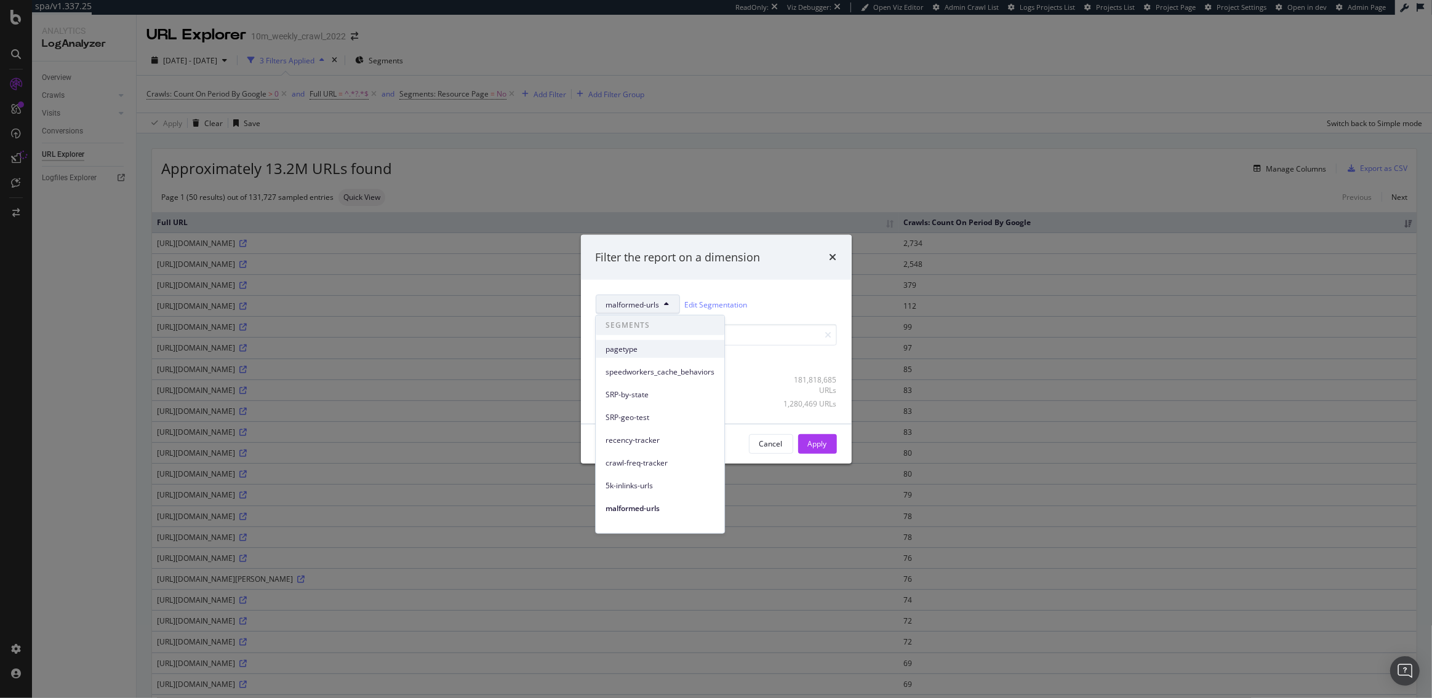
click at [639, 346] on span "pagetype" at bounding box center [659, 348] width 109 height 11
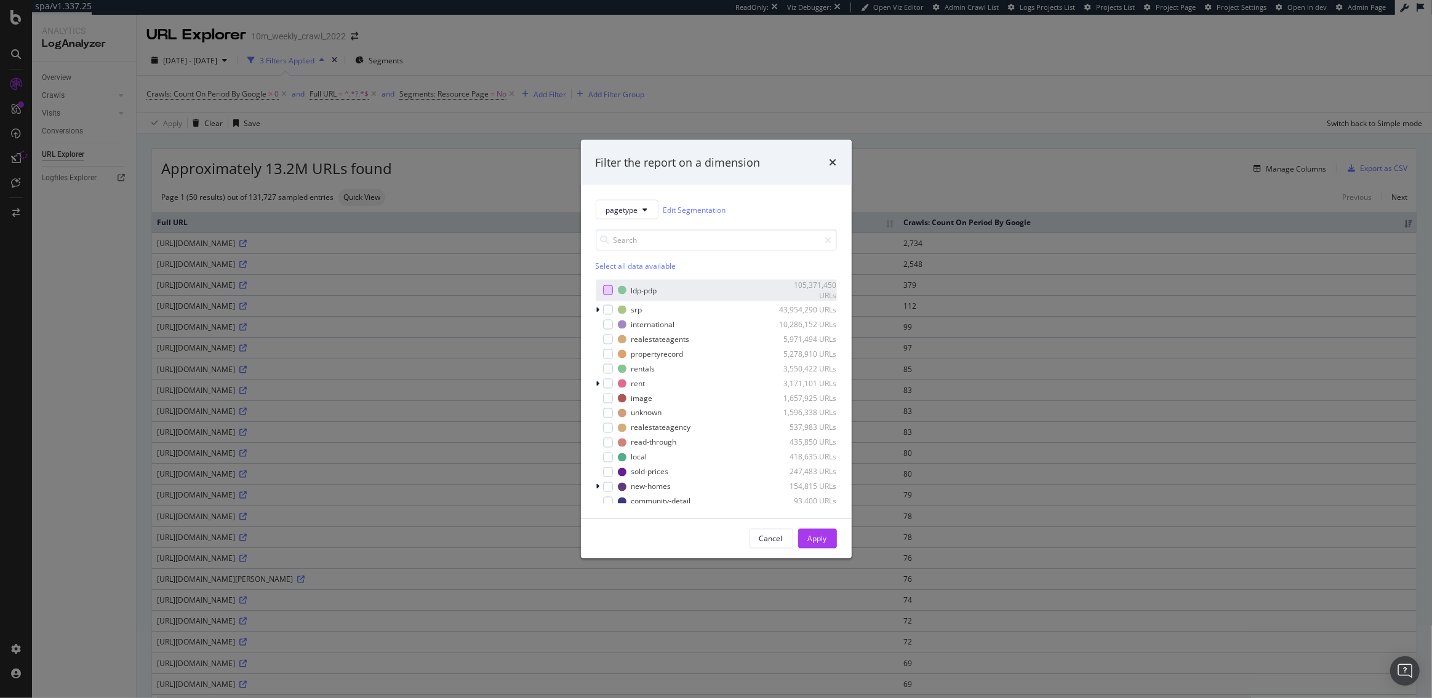
click at [607, 292] on div "modal" at bounding box center [608, 290] width 10 height 10
click at [825, 536] on div "Apply" at bounding box center [817, 538] width 19 height 10
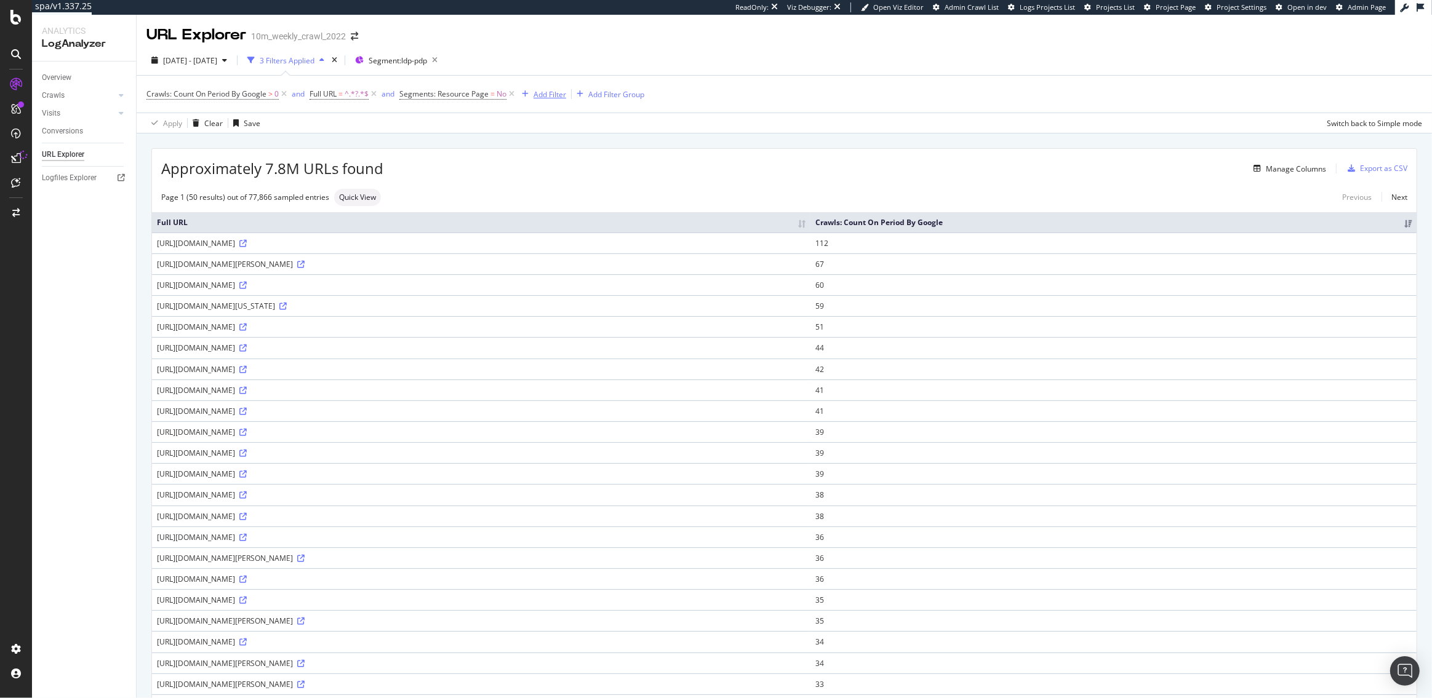
click at [533, 93] on div "button" at bounding box center [525, 93] width 17 height 7
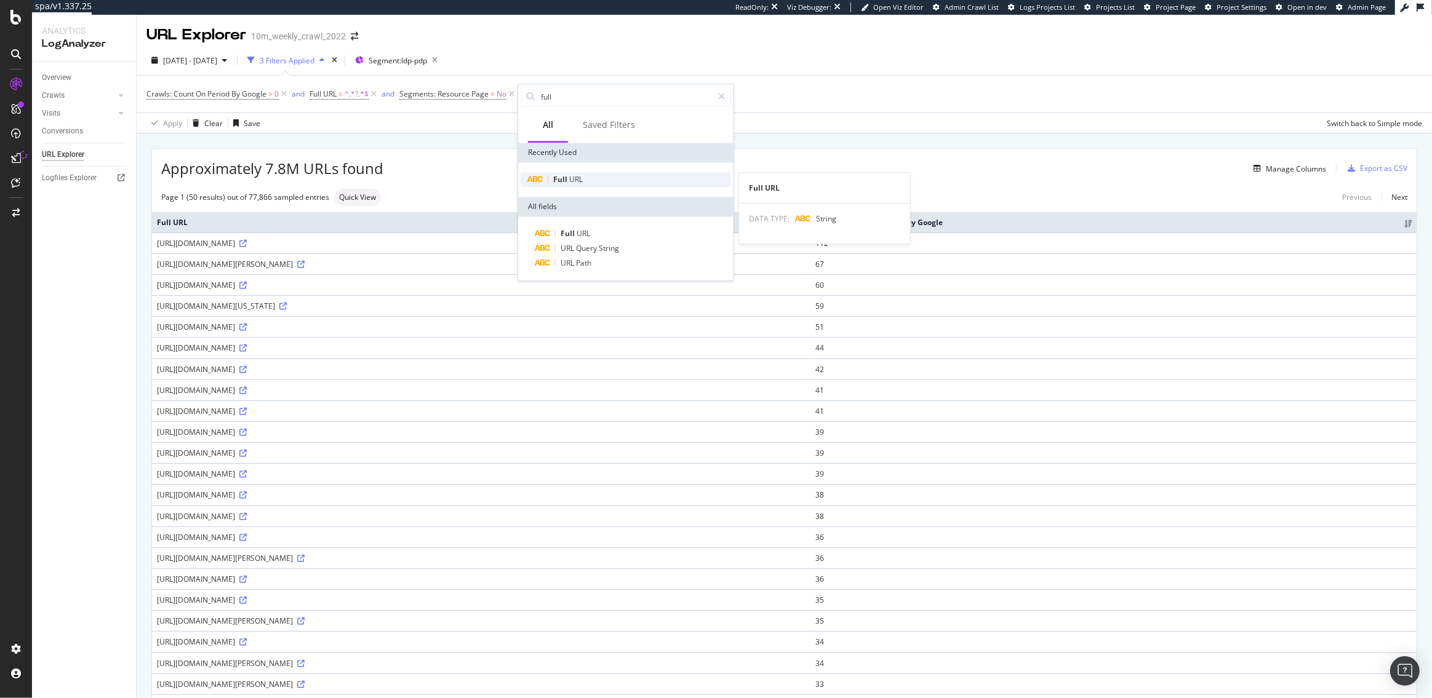
type input "full"
click at [581, 178] on span "URL" at bounding box center [576, 179] width 14 height 10
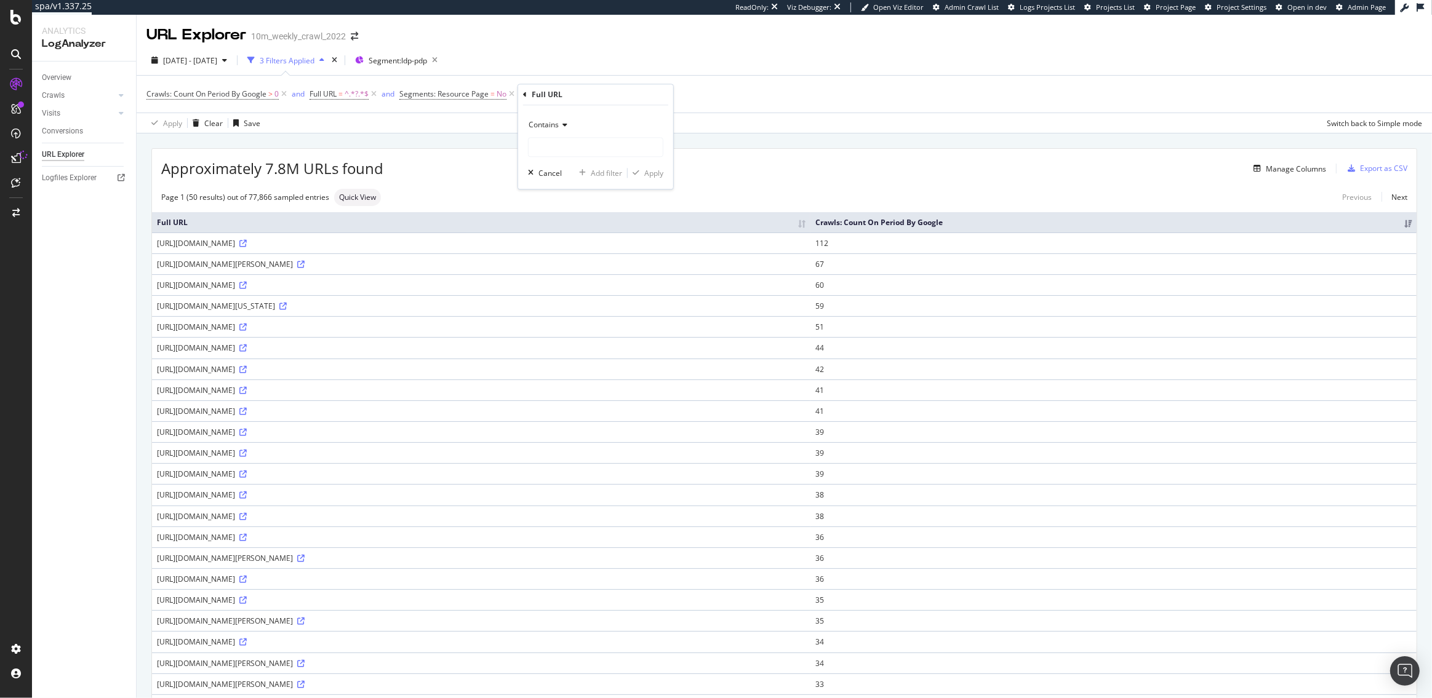
click at [547, 126] on span "Contains" at bounding box center [544, 125] width 30 height 10
click at [550, 263] on span "Doesn't contain" at bounding box center [561, 262] width 54 height 10
click at [542, 143] on input "text" at bounding box center [596, 148] width 134 height 20
type input "from"
click at [655, 172] on div "Apply" at bounding box center [653, 173] width 19 height 10
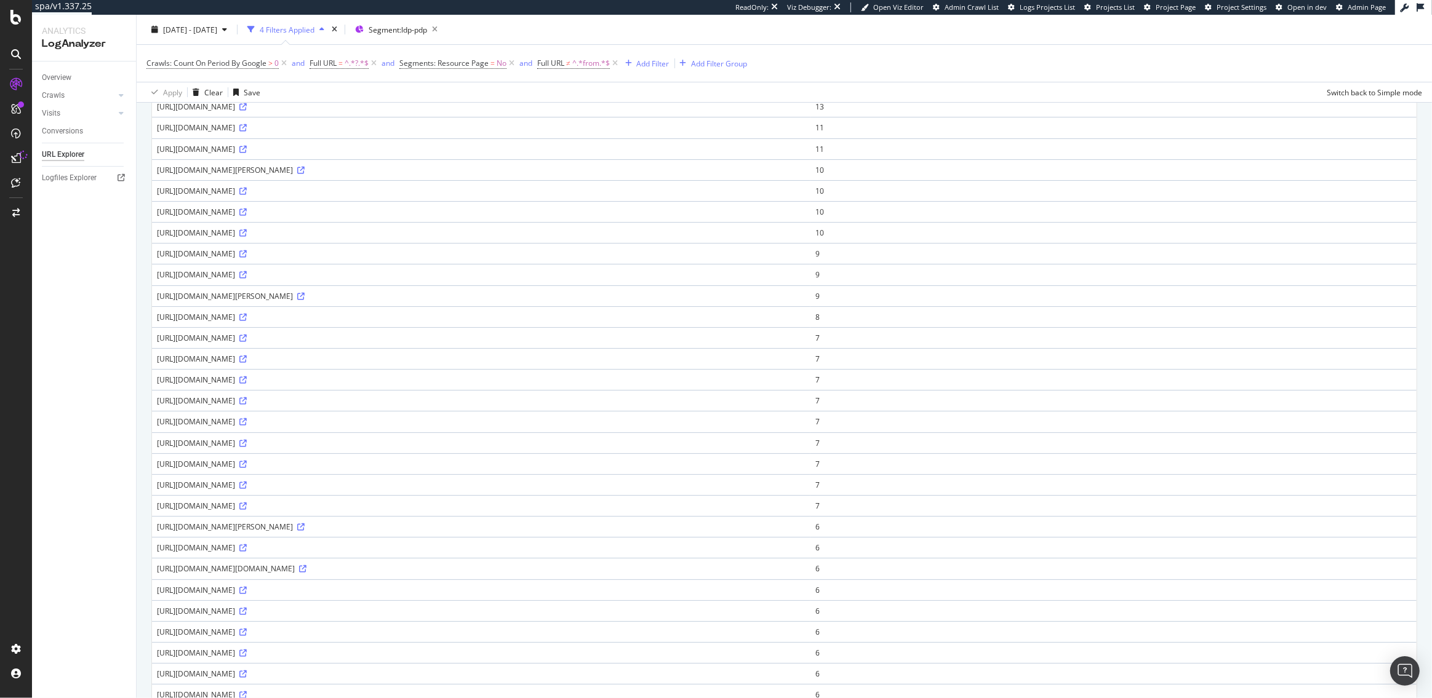
scroll to position [260, 0]
drag, startPoint x: 580, startPoint y: 549, endPoint x: 550, endPoint y: 549, distance: 30.1
click at [550, 549] on div "https://www.realtor.com/realestateandhomes-detail/5050-Pleasant-Lake-Rd_Ann-Arb…" at bounding box center [481, 550] width 649 height 10
copy div "f=listhub"
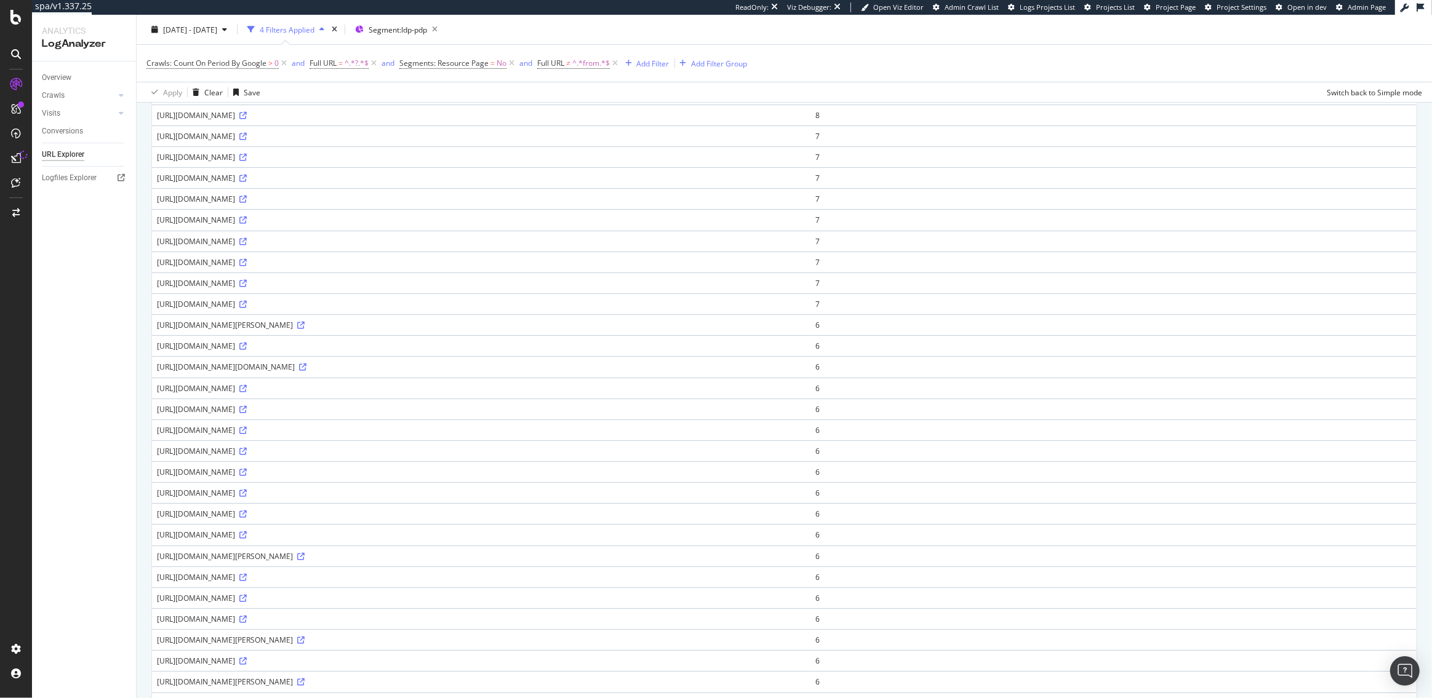
click at [613, 394] on td "https://www.realtor.com/realestateandhomes-detail/5050-Pleasant-Lake-Rd_Ann-Arb…" at bounding box center [481, 388] width 658 height 21
drag, startPoint x: 580, startPoint y: 388, endPoint x: 552, endPoint y: 388, distance: 28.3
click at [552, 388] on div "https://www.realtor.com/realestateandhomes-detail/5050-Pleasant-Lake-Rd_Ann-Arb…" at bounding box center [481, 388] width 649 height 10
drag, startPoint x: 538, startPoint y: 366, endPoint x: 521, endPoint y: 365, distance: 17.3
click at [521, 365] on div "https://www.realtor.com/realestateandhomes-detail/314-S-Monroe-St_Streator_IL_6…" at bounding box center [481, 367] width 649 height 10
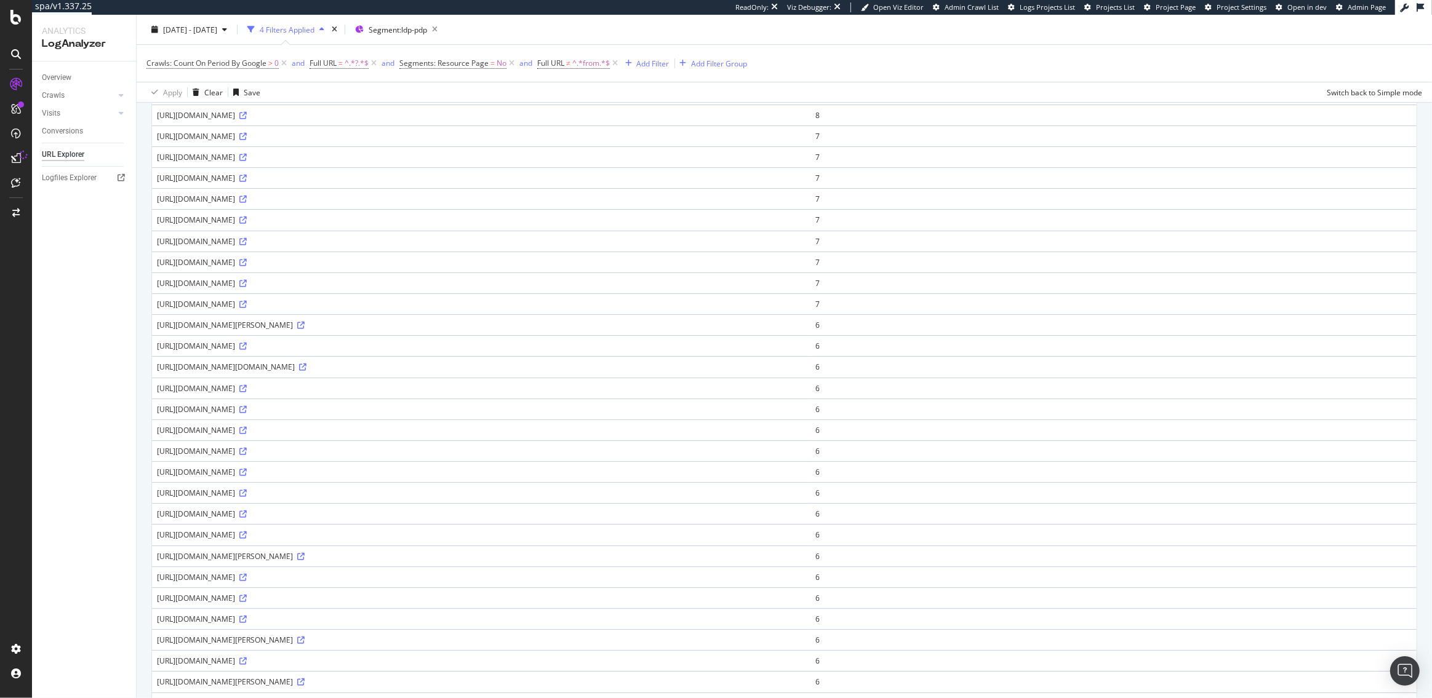
copy div "utm_"
drag, startPoint x: 935, startPoint y: 368, endPoint x: 912, endPoint y: 368, distance: 22.2
click at [805, 368] on div "https://www.realtor.com/realestateandhomes-detail/314-S-Monroe-St_Streator_IL_6…" at bounding box center [481, 367] width 649 height 10
copy div "_bhlid"
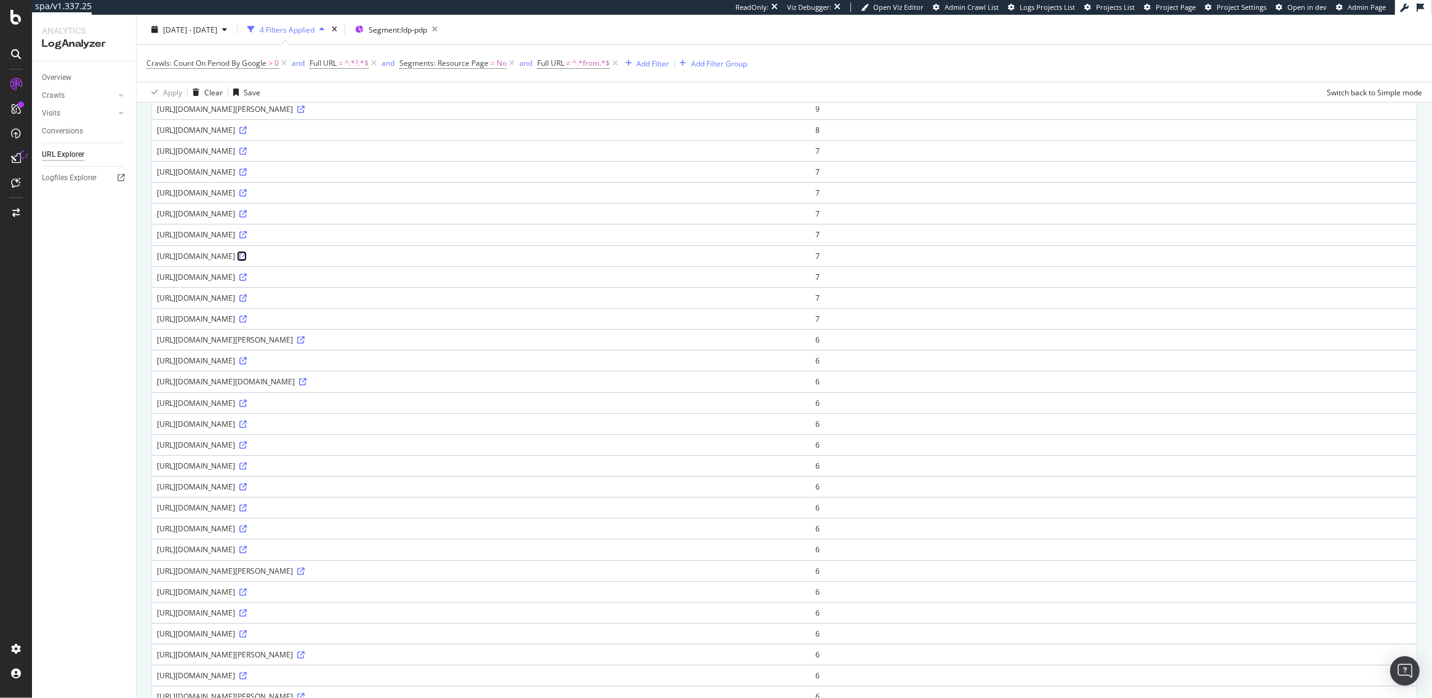
click at [247, 255] on icon at bounding box center [242, 256] width 7 height 7
drag, startPoint x: 509, startPoint y: 298, endPoint x: 502, endPoint y: 298, distance: 6.8
click at [502, 298] on div "https://www.realtor.com/realestateandhomes-detail/River-Rd_Damascus_PA_18415_M9…" at bounding box center [481, 298] width 649 height 10
copy div "ex"
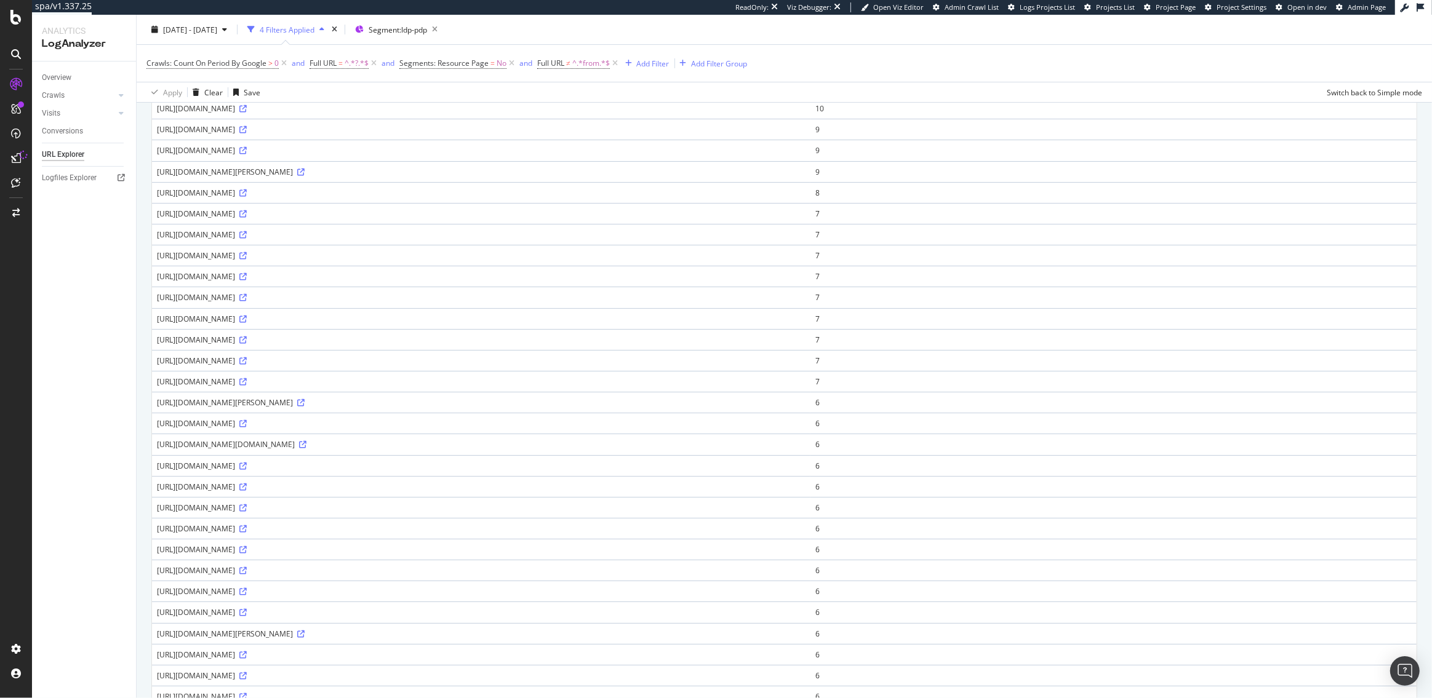
drag, startPoint x: 655, startPoint y: 194, endPoint x: 610, endPoint y: 194, distance: 44.9
click at [610, 194] on div "https://www.realtor.com/realestateandhomes-detail/801-S-Miami-Ave-Unit-4706_Mia…" at bounding box center [481, 193] width 649 height 10
copy div "listing_status"
click at [247, 191] on icon at bounding box center [242, 193] width 7 height 7
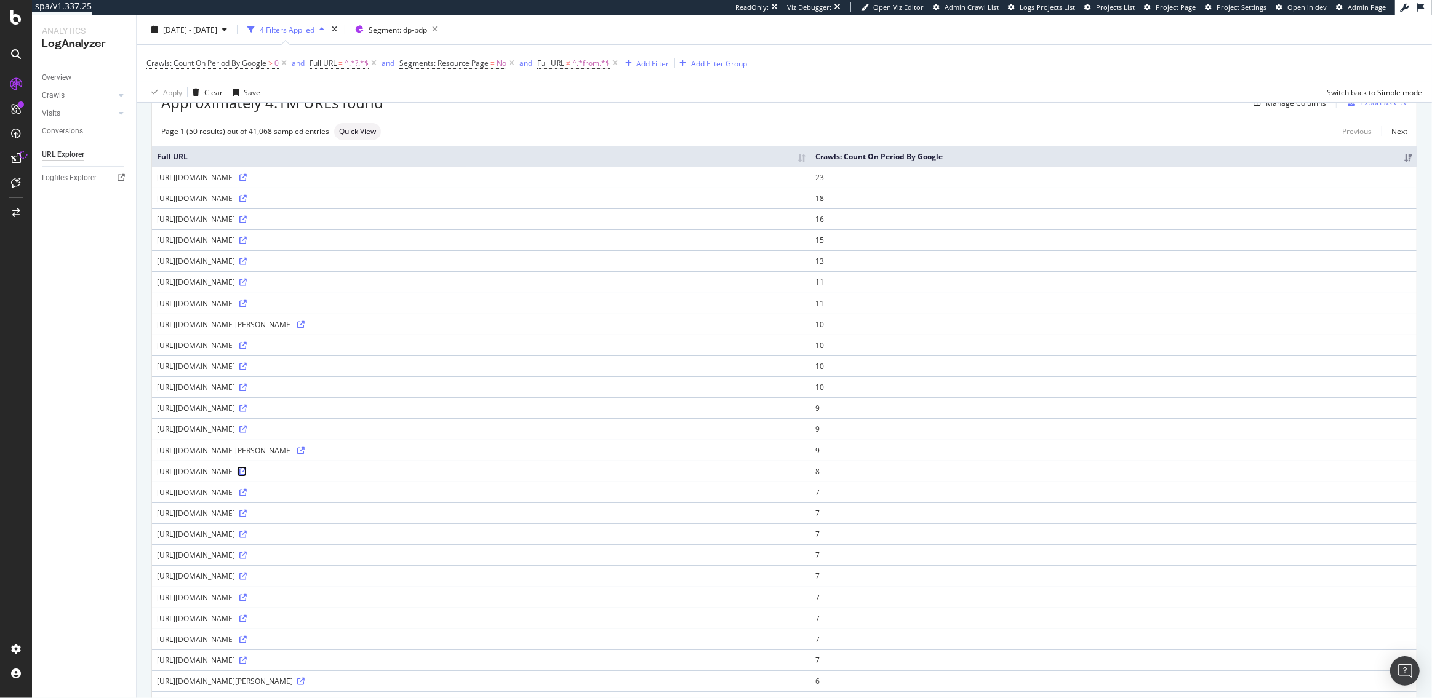
scroll to position [639, 0]
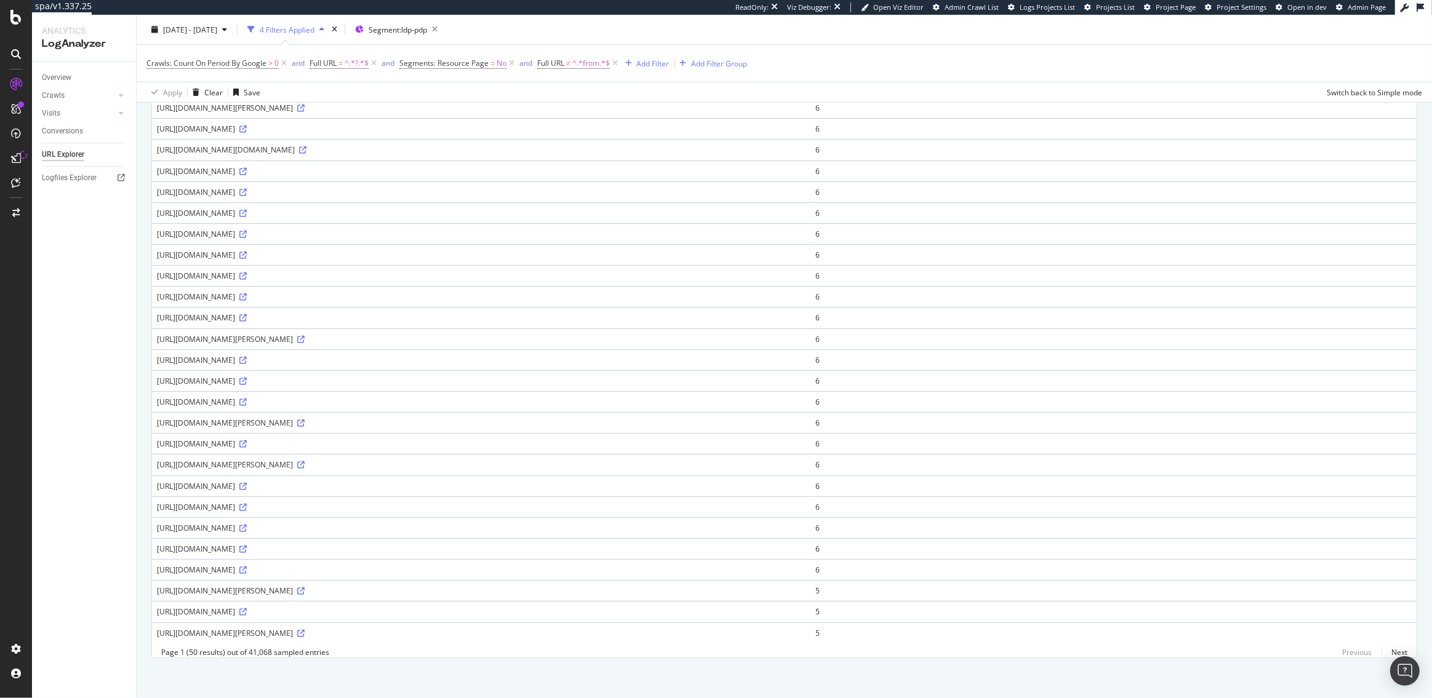
click at [586, 527] on div "https://www.realtor.com/realestateandhomes-detail/7665-Valley-Vista-Rd_Independ…" at bounding box center [481, 528] width 649 height 10
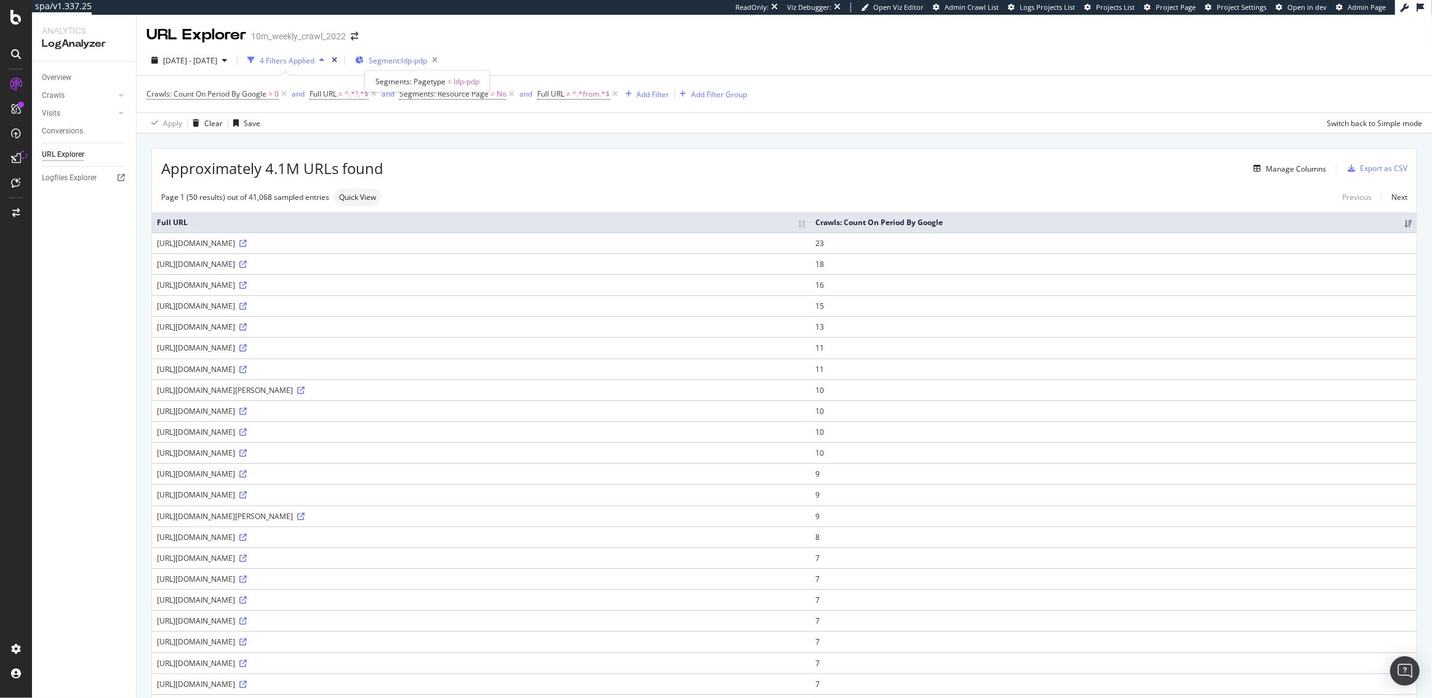
click at [427, 60] on span "Segment: ldp-pdp" at bounding box center [398, 60] width 58 height 10
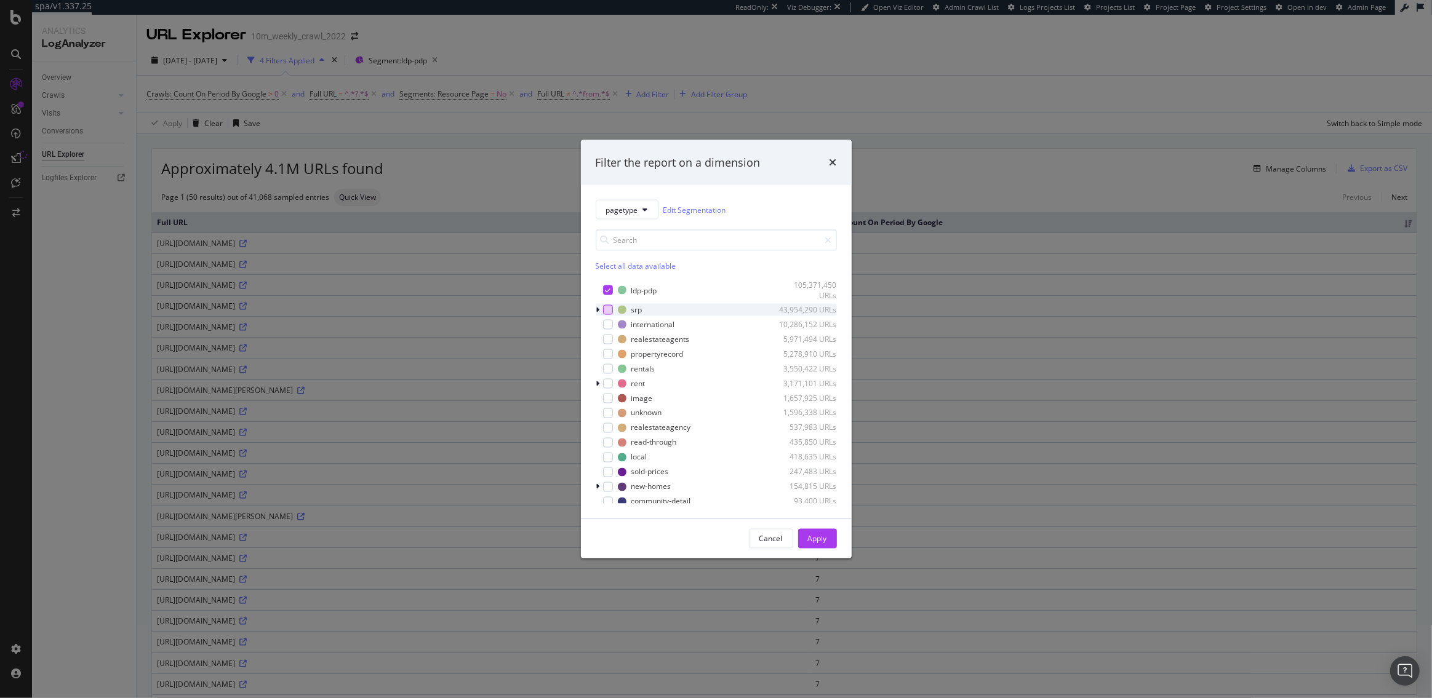
click at [610, 309] on div "modal" at bounding box center [608, 310] width 10 height 10
click at [607, 290] on icon "modal" at bounding box center [608, 290] width 6 height 6
click at [830, 536] on button "Apply" at bounding box center [817, 539] width 39 height 20
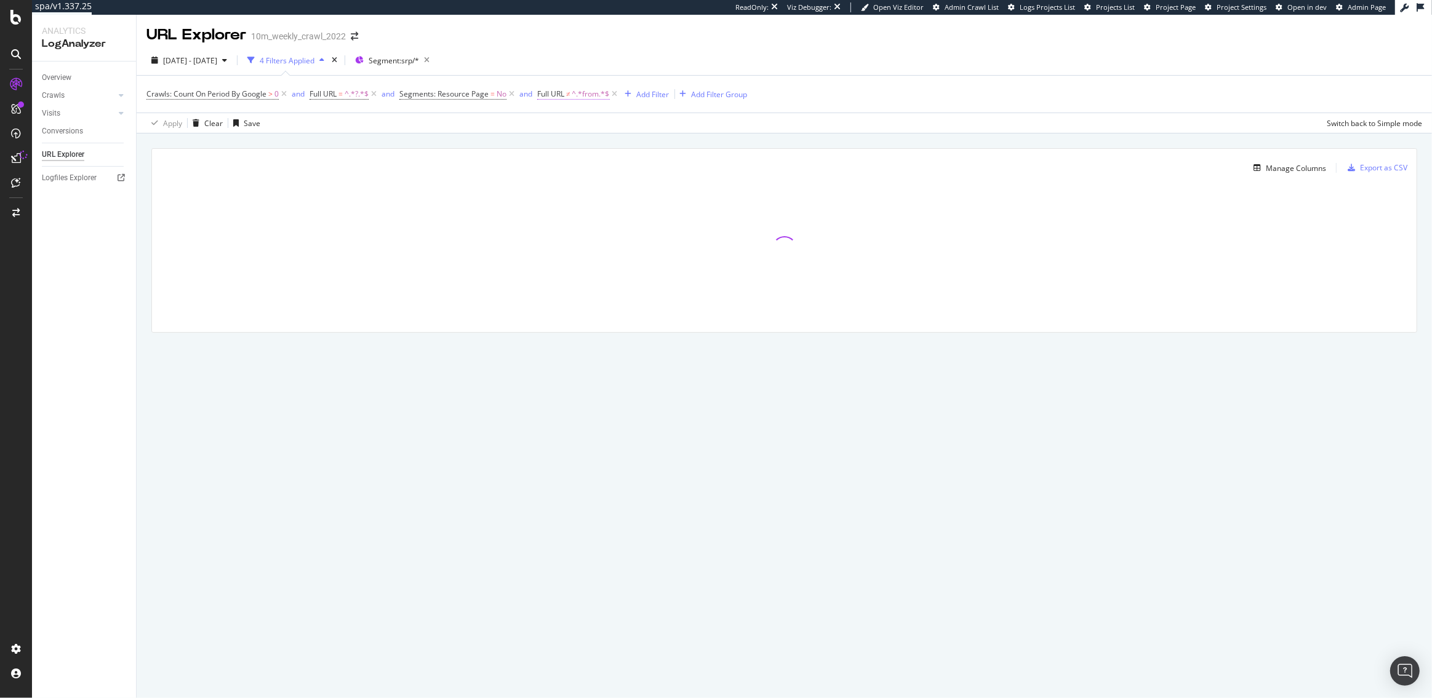
click at [563, 95] on span "Full URL" at bounding box center [550, 94] width 27 height 10
click at [511, 134] on div "Manage Columns Export as CSV Full URL Crawls: Count On Period By Google" at bounding box center [784, 255] width 1295 height 242
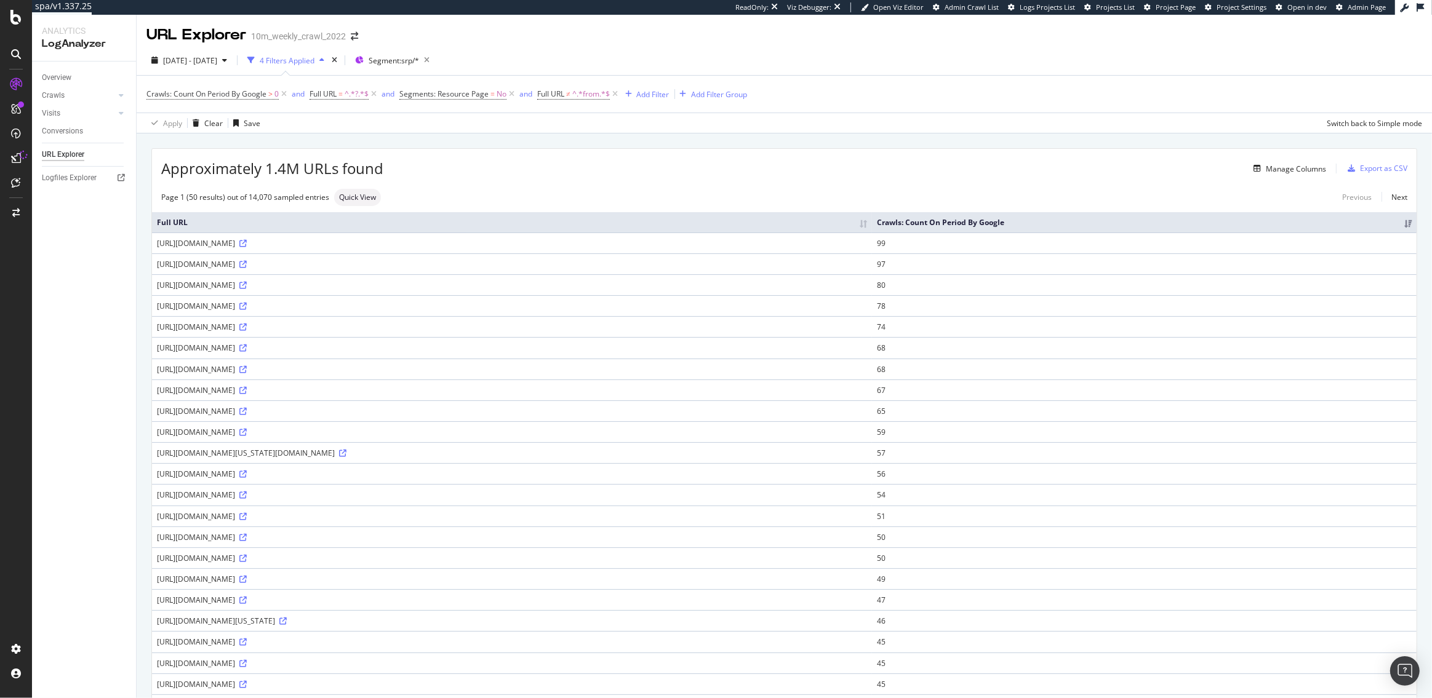
drag, startPoint x: 619, startPoint y: 255, endPoint x: 599, endPoint y: 256, distance: 19.7
click at [599, 249] on div "https://www.realtor.com/realestateandhomes-search/Birmingham_AL/show-newest-lis…" at bounding box center [512, 243] width 710 height 10
copy div "map_"
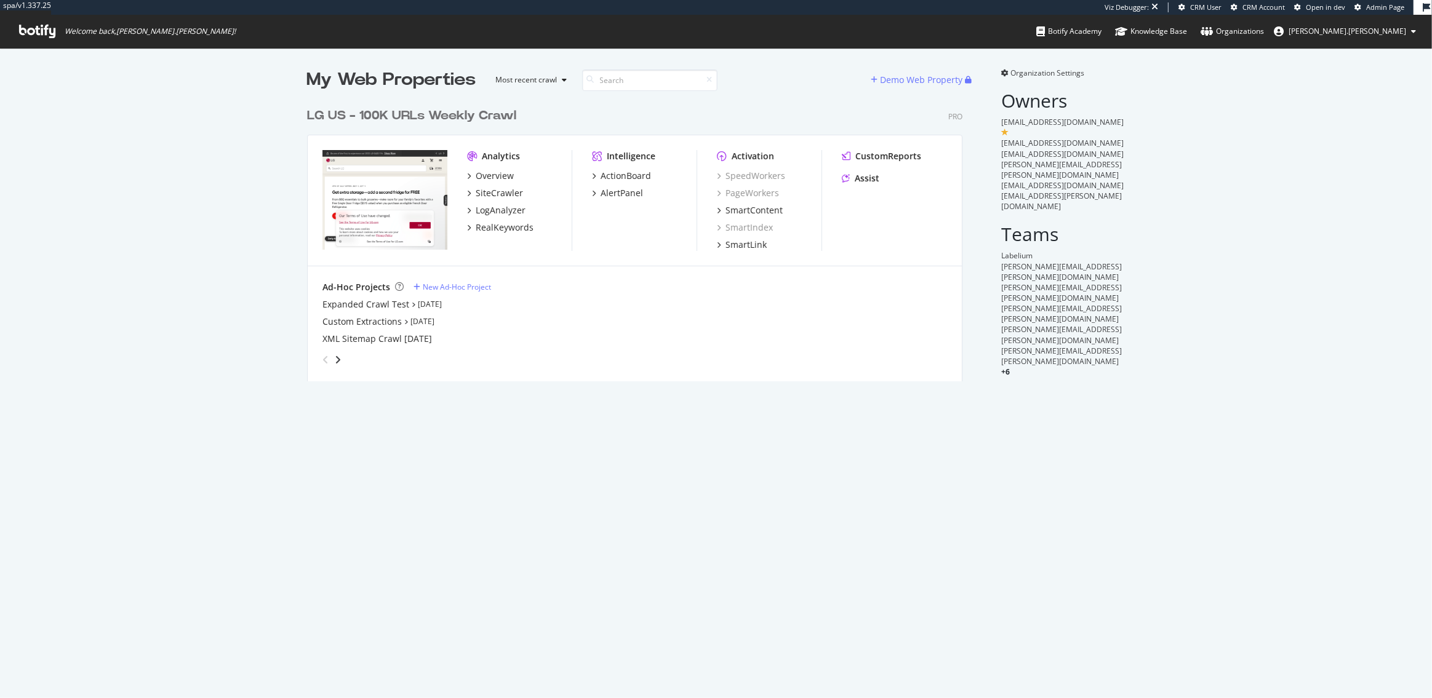
scroll to position [289, 665]
click at [431, 302] on link "Sep 5th 25" at bounding box center [430, 304] width 24 height 10
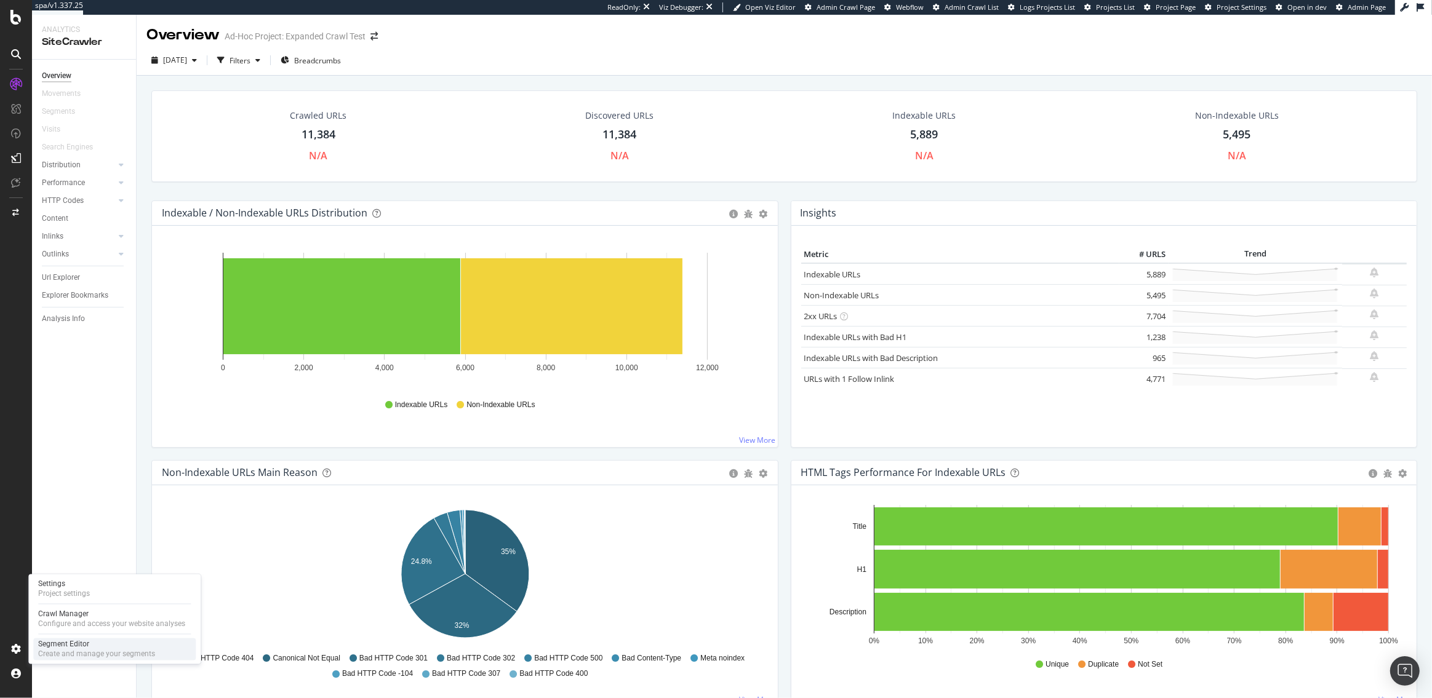
click at [85, 654] on div "Create and manage your segments" at bounding box center [96, 655] width 117 height 10
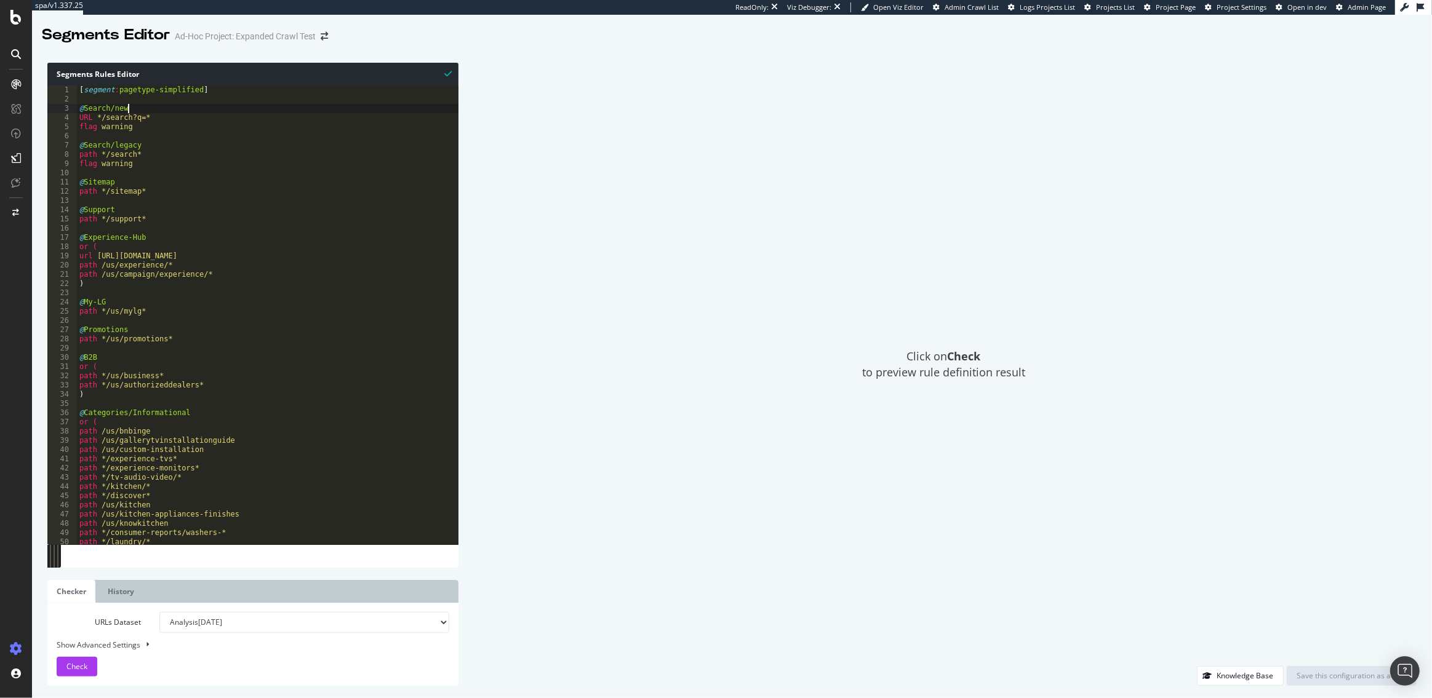
click at [131, 110] on div "[ segment : pagetype-simplified ] @ Search/new URL */search?q=* flag warning @ …" at bounding box center [267, 325] width 381 height 478
type textarea "@Search/New"
click at [1330, 689] on div "Segments Rules Editor @Search/New 1 2 3 4 5 6 7 8 9 10 11 12 13 14 15 16 17 18 …" at bounding box center [732, 374] width 1400 height 648
click at [1330, 684] on div "Save this configuration as active" at bounding box center [1351, 676] width 110 height 18
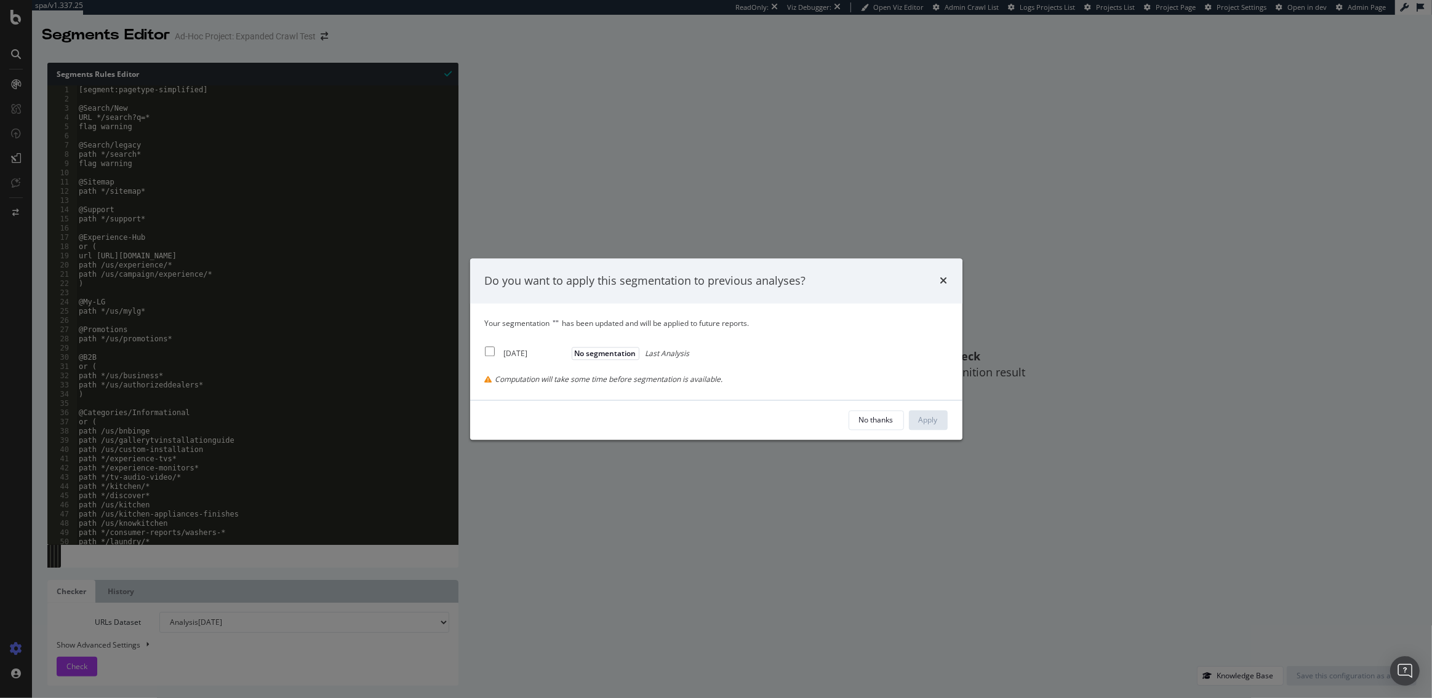
click at [490, 353] on input "modal" at bounding box center [490, 352] width 10 height 10
checkbox input "true"
click at [922, 419] on div "Apply" at bounding box center [928, 420] width 19 height 10
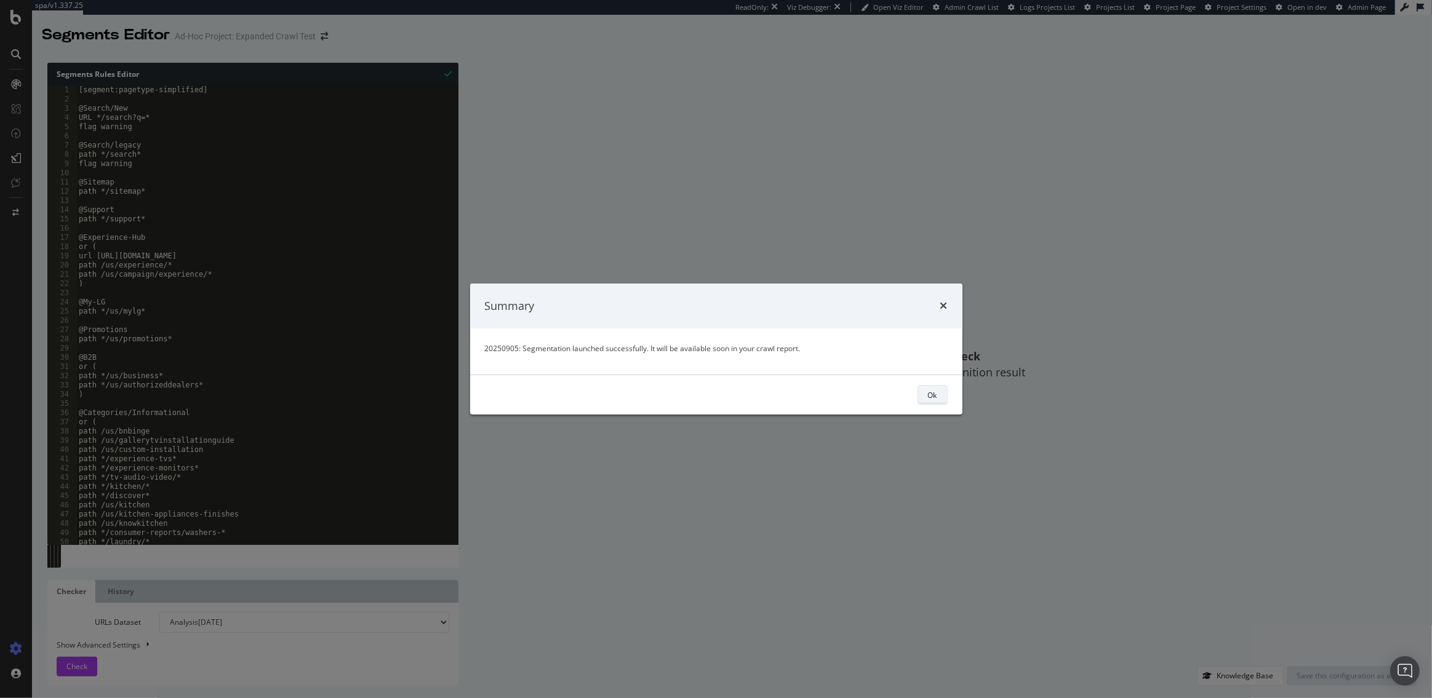
click at [925, 390] on button "Ok" at bounding box center [932, 395] width 30 height 20
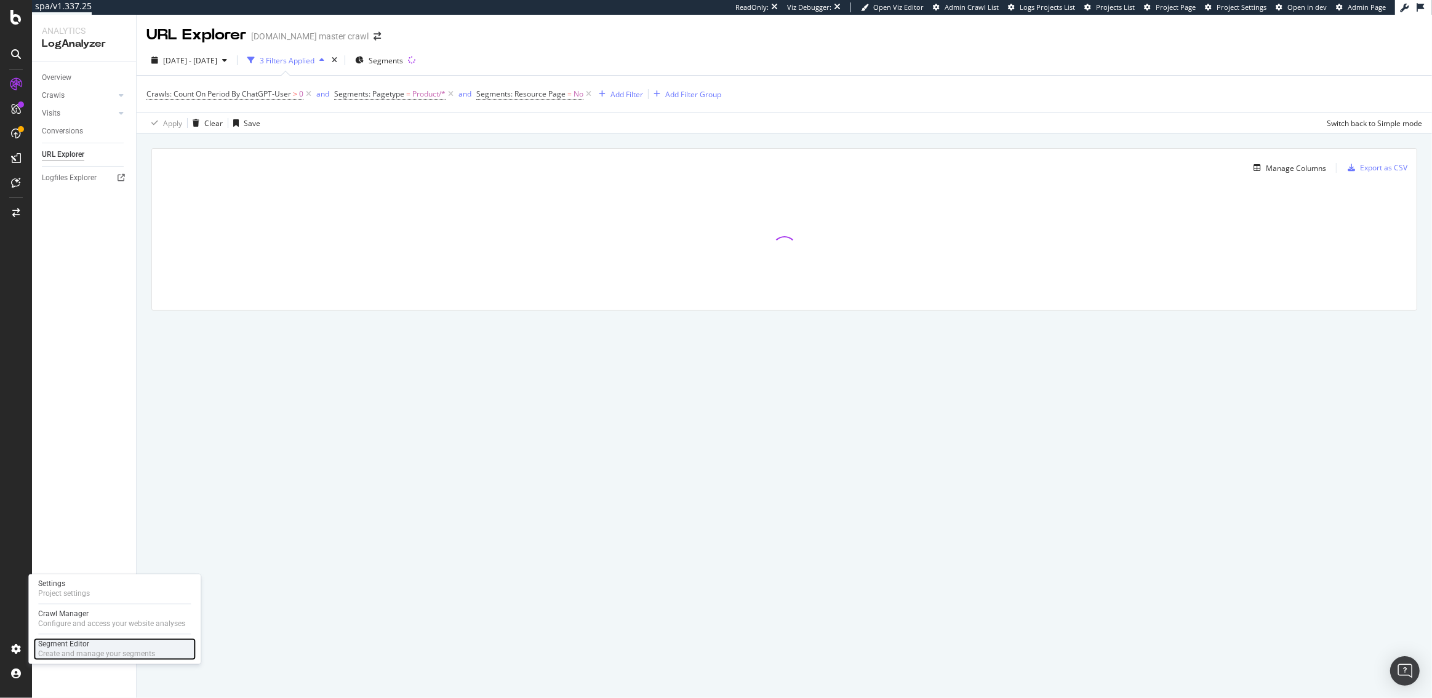
click at [57, 657] on div "Create and manage your segments" at bounding box center [96, 655] width 117 height 10
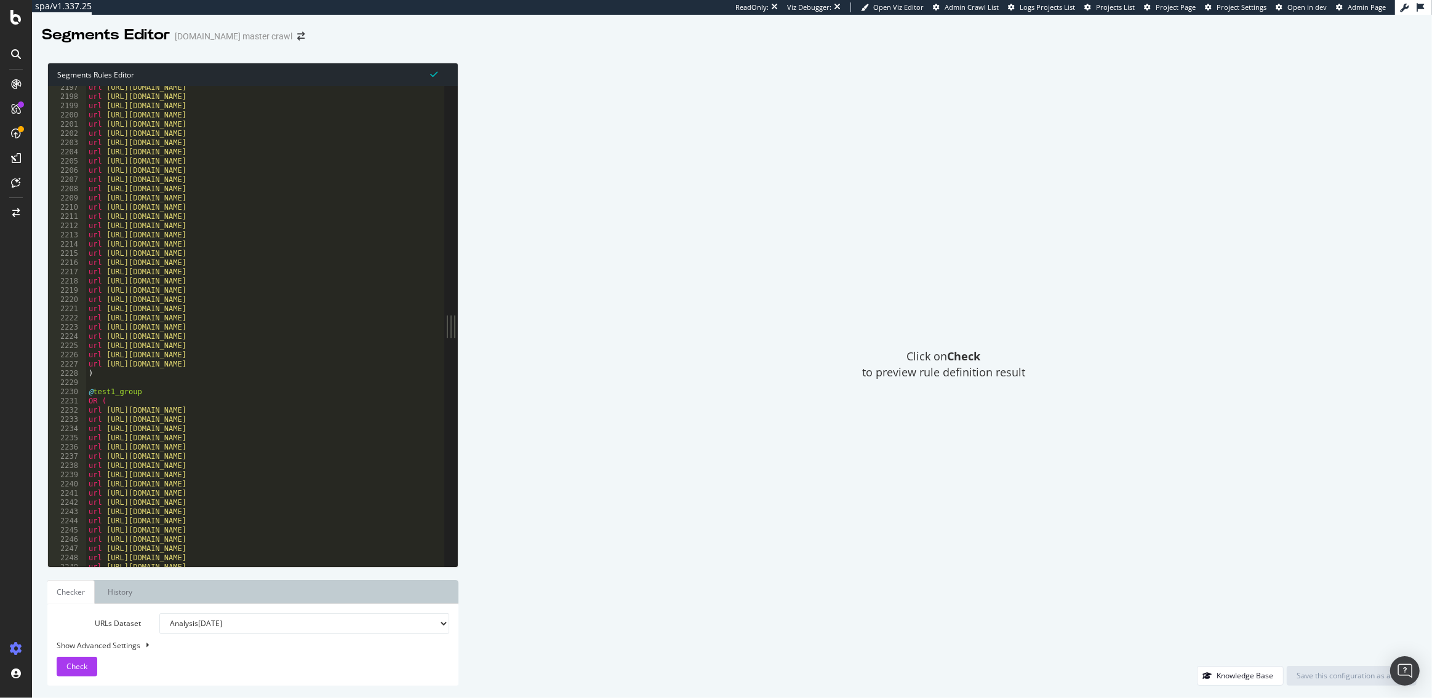
scroll to position [1994, 0]
